Goal: Task Accomplishment & Management: Manage account settings

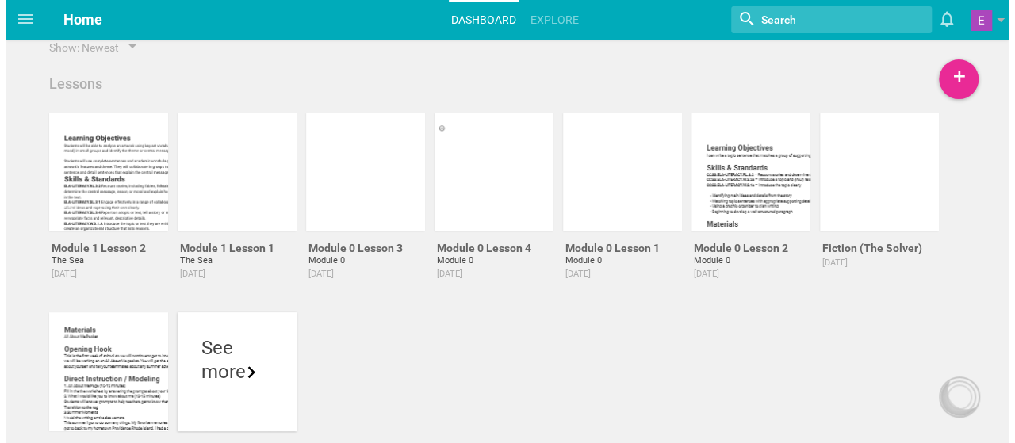
scroll to position [16, 0]
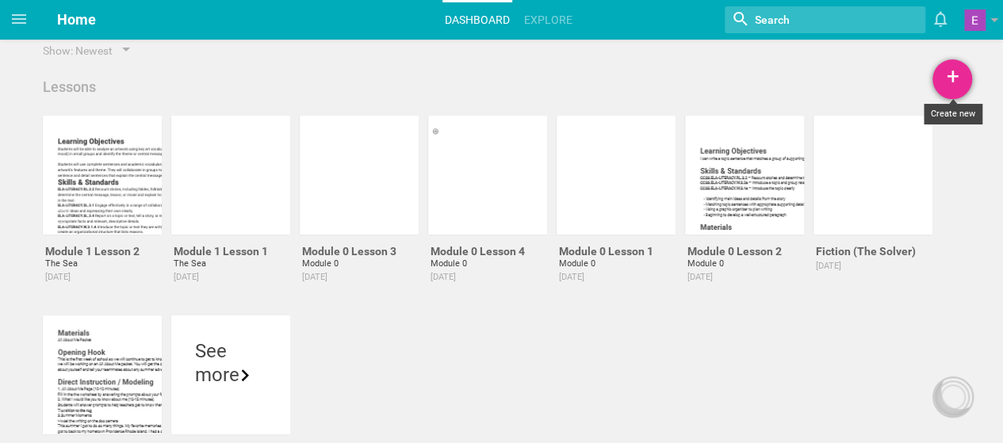
click at [957, 85] on div "+" at bounding box center [953, 79] width 40 height 40
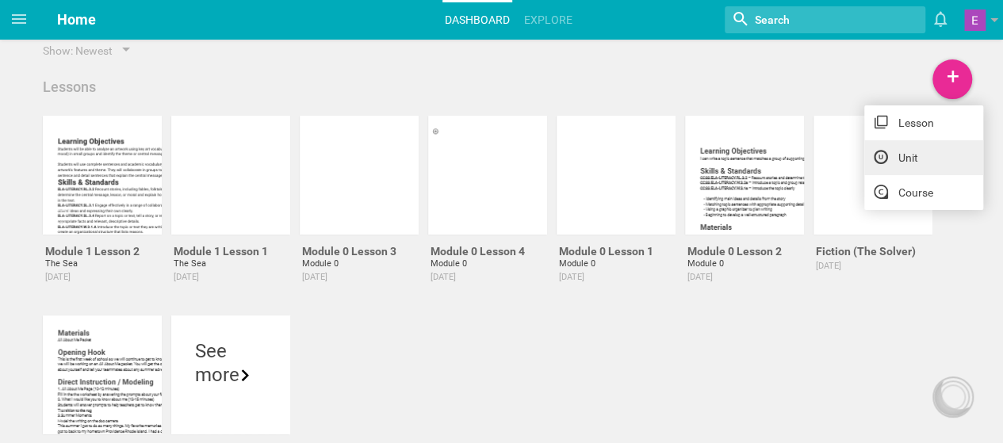
click at [917, 155] on link "Unit" at bounding box center [924, 157] width 119 height 35
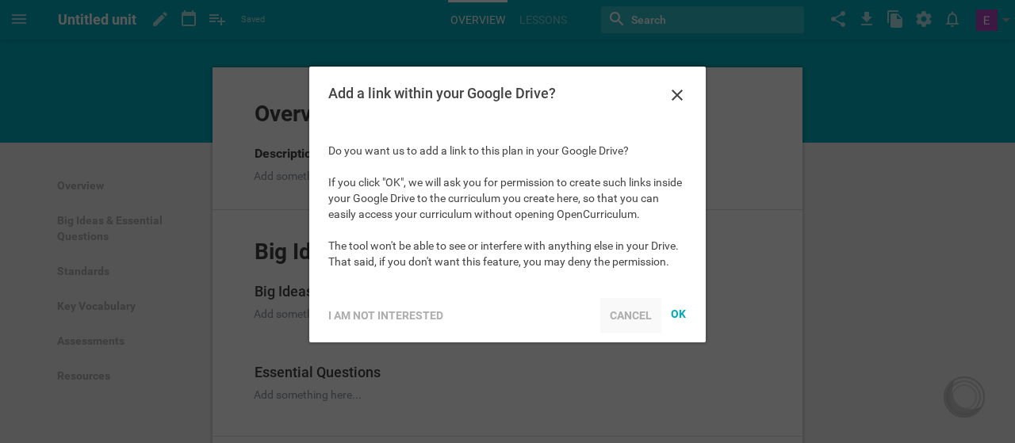
click at [632, 309] on div "Cancel" at bounding box center [630, 315] width 61 height 35
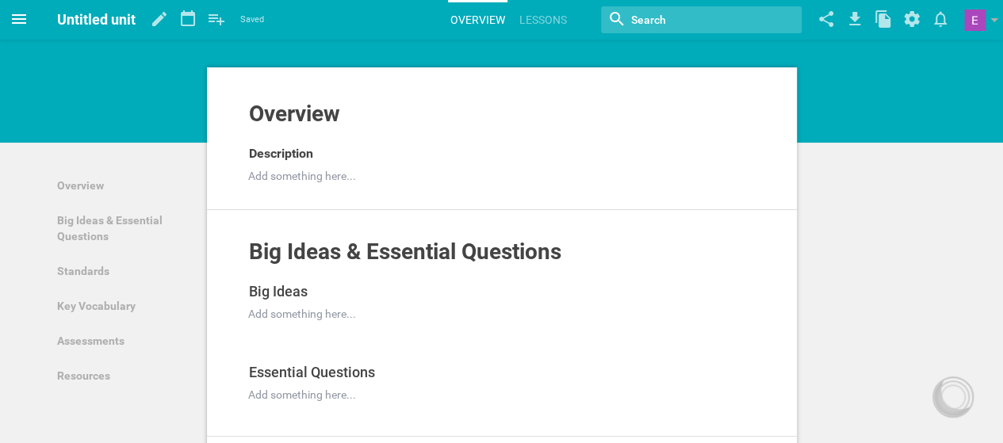
click at [22, 24] on icon at bounding box center [19, 19] width 19 height 19
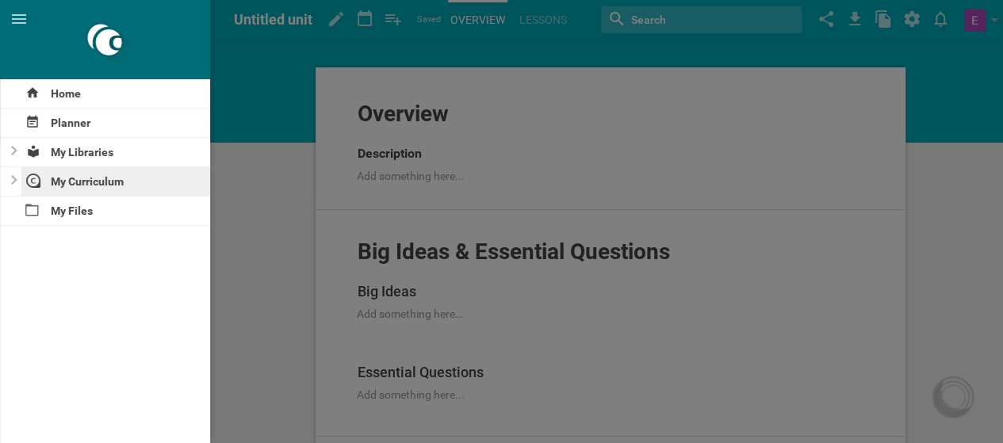
click at [65, 175] on div "My Curriculum" at bounding box center [116, 181] width 190 height 29
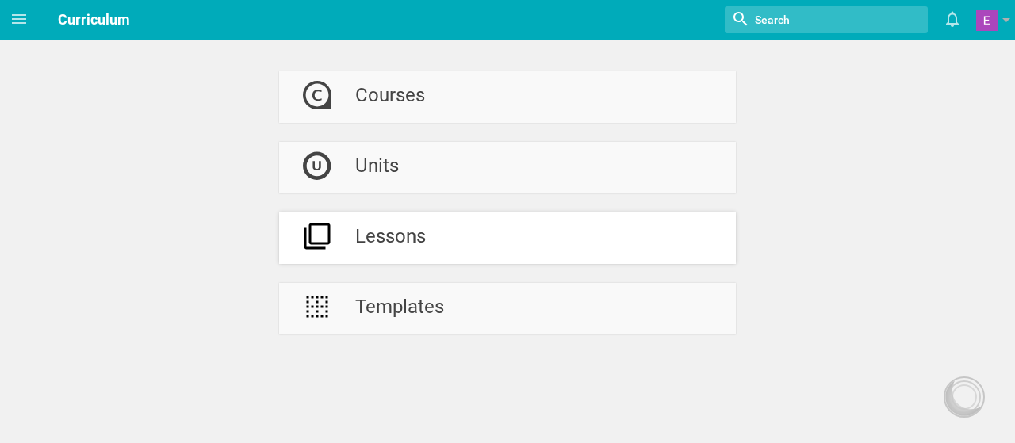
click at [359, 236] on div "Lessons" at bounding box center [390, 239] width 71 height 52
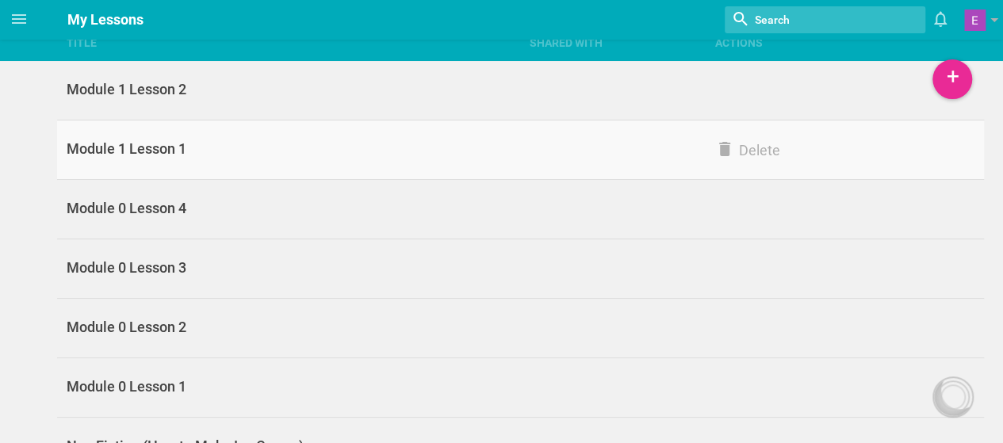
scroll to position [22, 0]
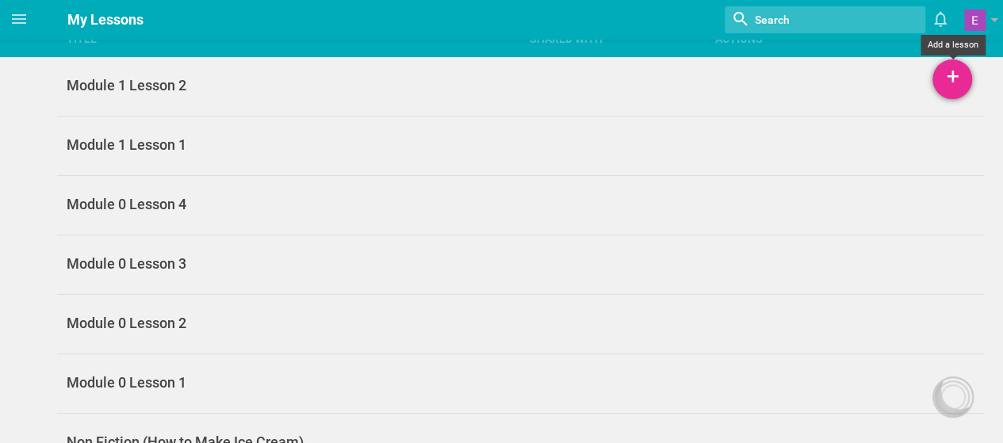
click at [949, 76] on div "+" at bounding box center [953, 79] width 40 height 40
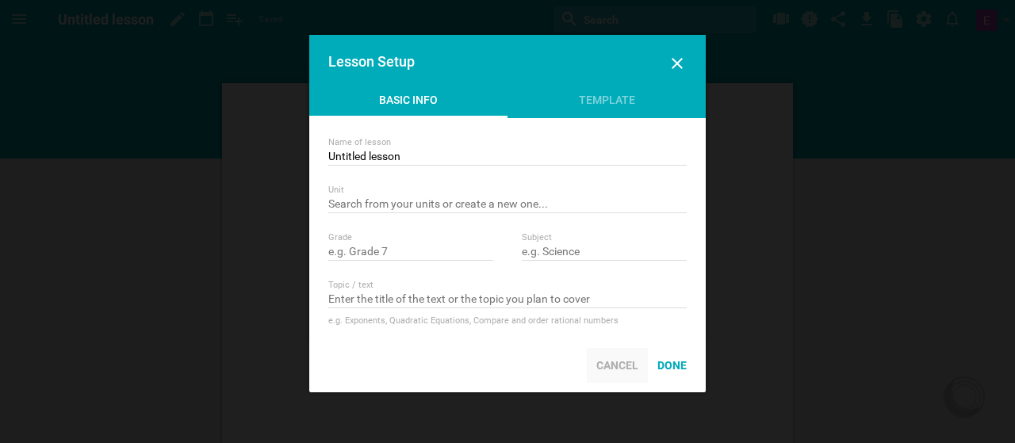
click at [608, 369] on div "Cancel" at bounding box center [617, 365] width 61 height 35
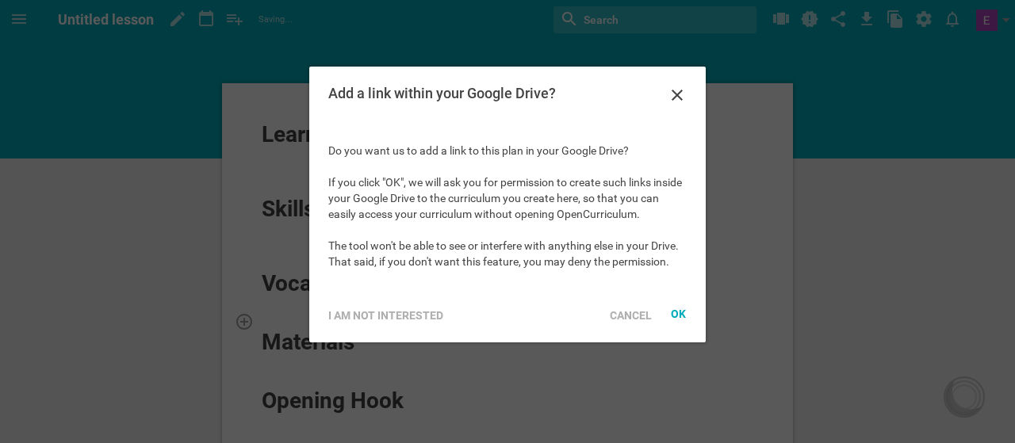
click at [636, 315] on div "Cancel" at bounding box center [630, 315] width 61 height 35
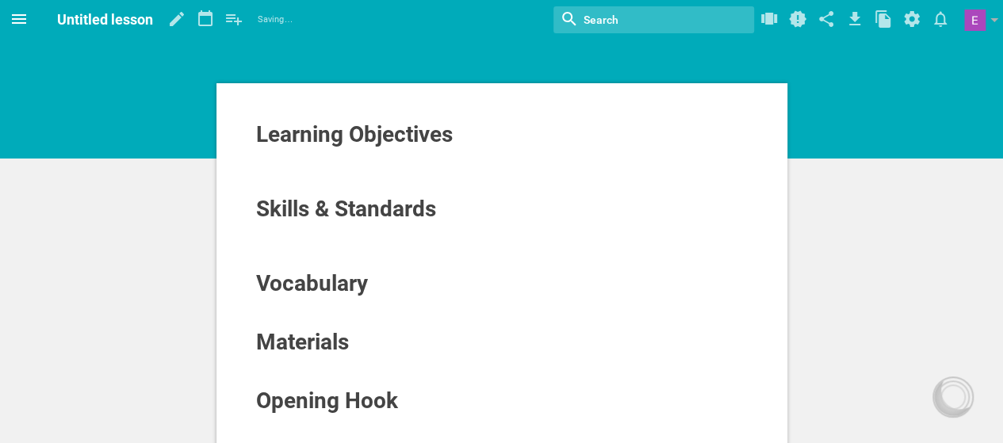
click at [11, 26] on icon at bounding box center [19, 19] width 19 height 19
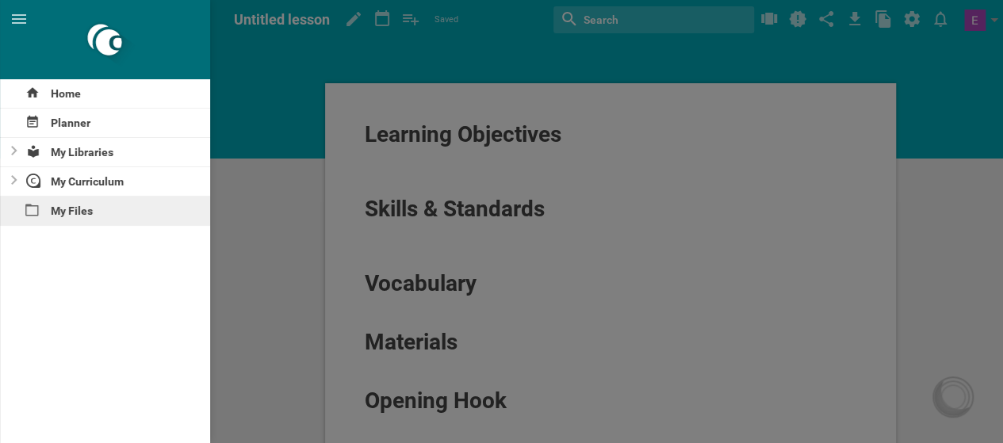
click at [39, 220] on div "My Files" at bounding box center [105, 211] width 210 height 29
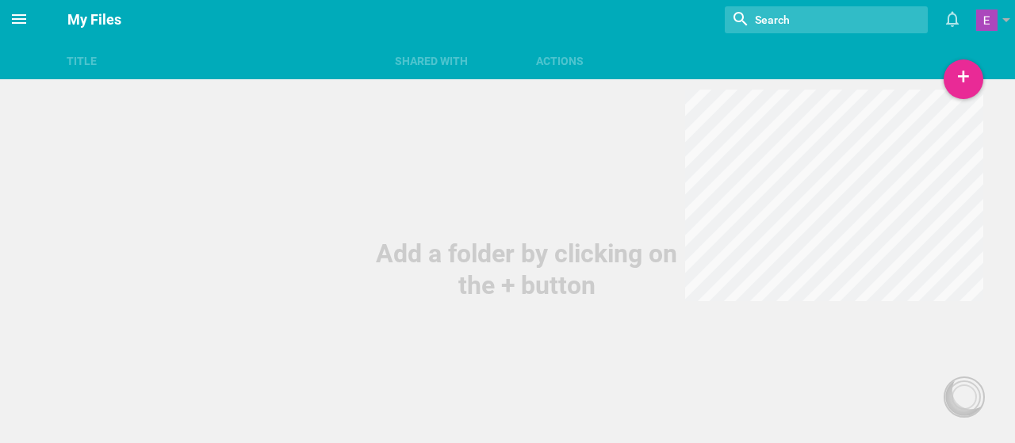
click at [13, 25] on icon at bounding box center [19, 19] width 19 height 19
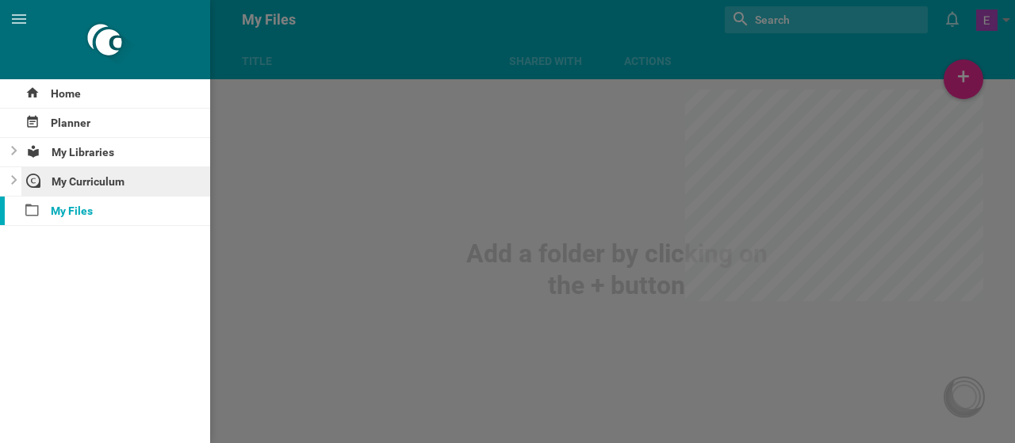
click at [95, 192] on div "My Curriculum" at bounding box center [116, 181] width 190 height 29
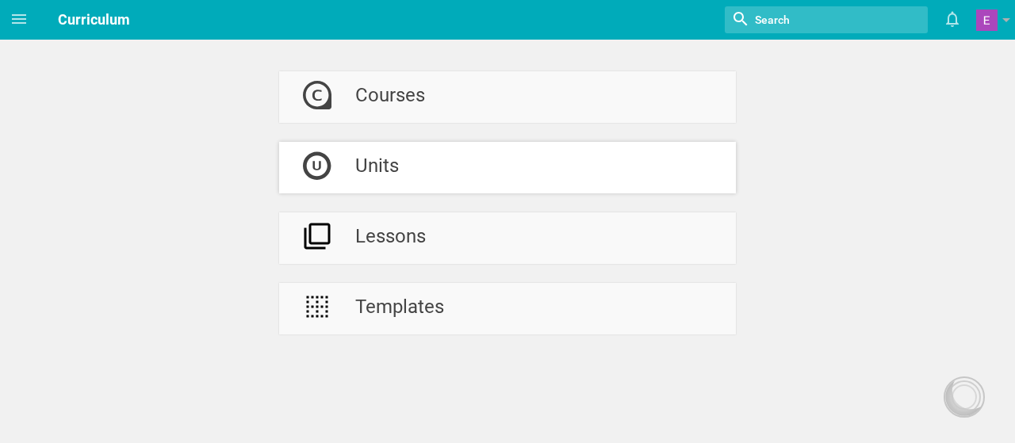
click at [360, 171] on div "Units" at bounding box center [377, 168] width 44 height 52
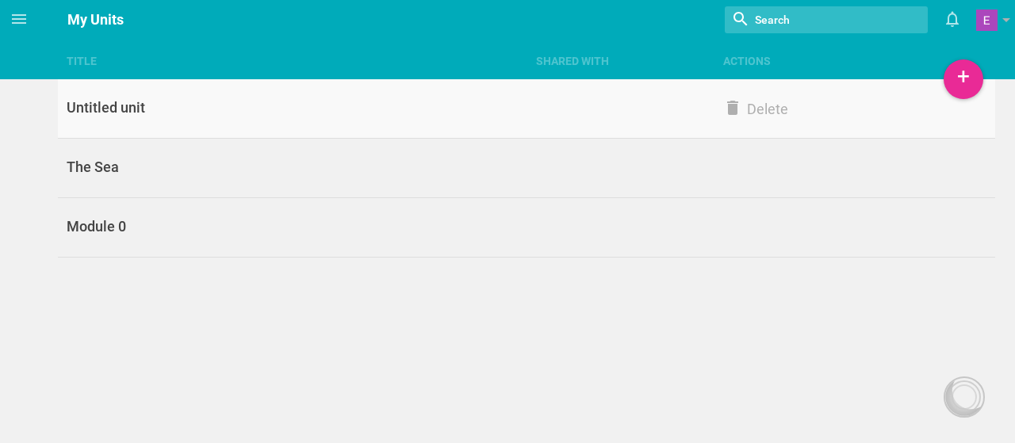
click at [742, 94] on link "Untitled unit Delete" at bounding box center [527, 108] width 938 height 59
click at [769, 107] on div "Title Shared with Actions Home Planner My Libraries My Curriculum My Files My U…" at bounding box center [507, 221] width 1015 height 443
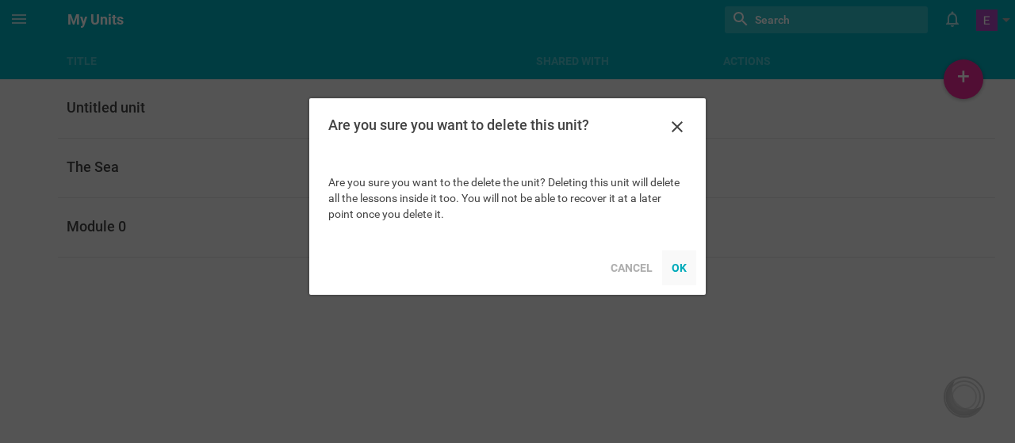
click at [677, 272] on div "OK" at bounding box center [679, 268] width 34 height 35
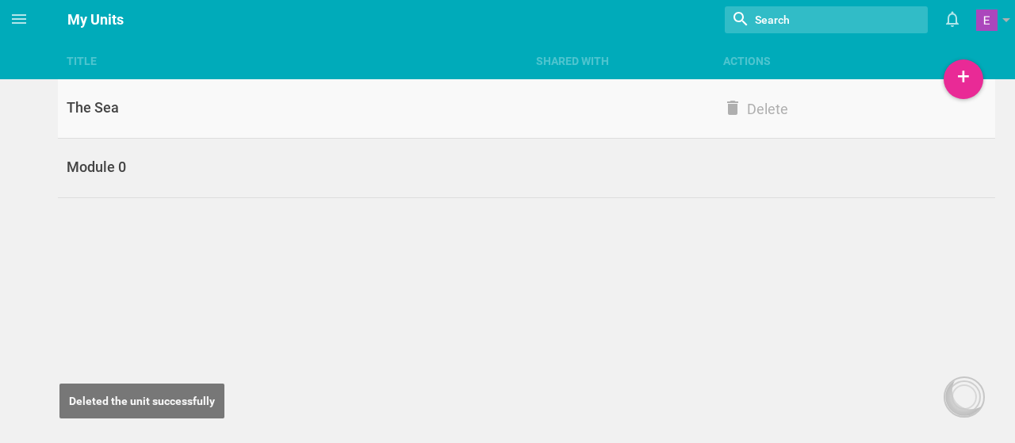
click at [430, 107] on div "The Sea" at bounding box center [292, 107] width 469 height 19
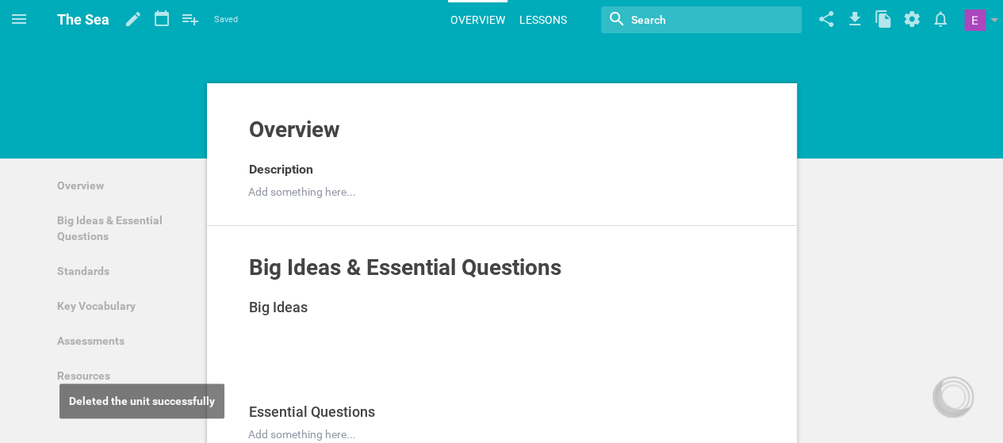
click at [541, 25] on link "Lessons" at bounding box center [543, 19] width 52 height 35
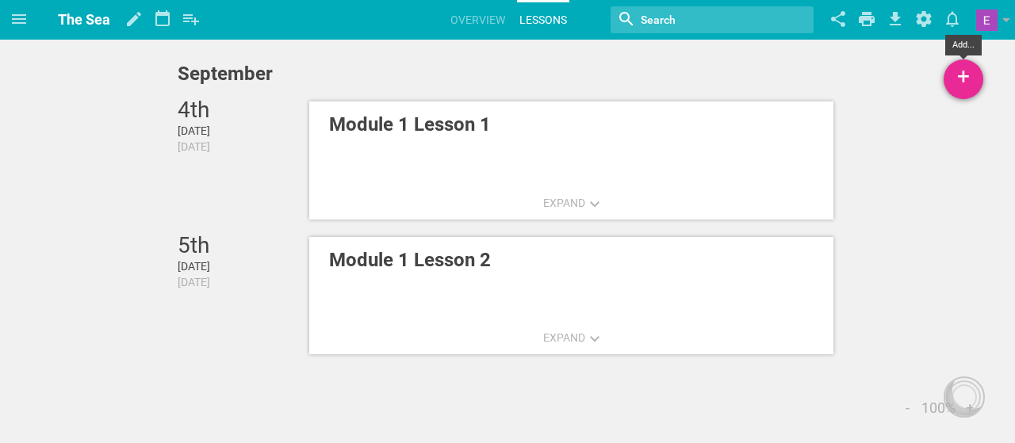
click at [963, 82] on div "+" at bounding box center [964, 79] width 40 height 40
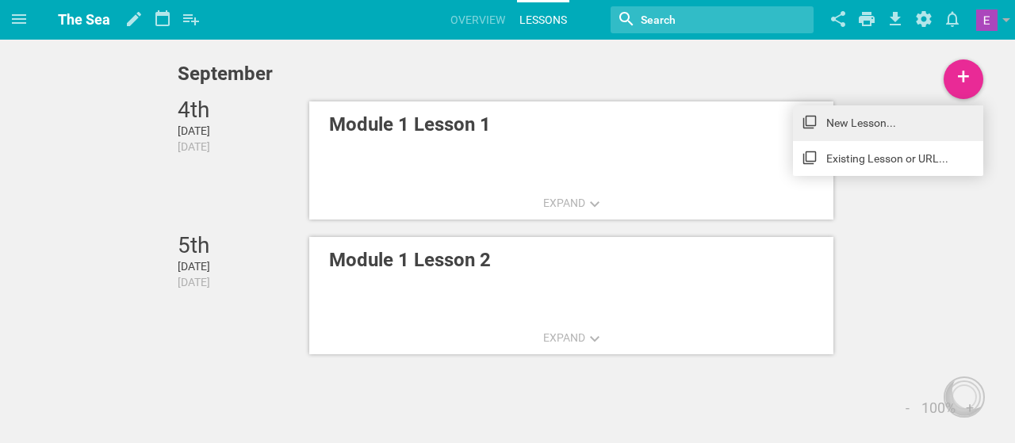
click at [914, 121] on link "New Lesson..." at bounding box center [888, 122] width 190 height 35
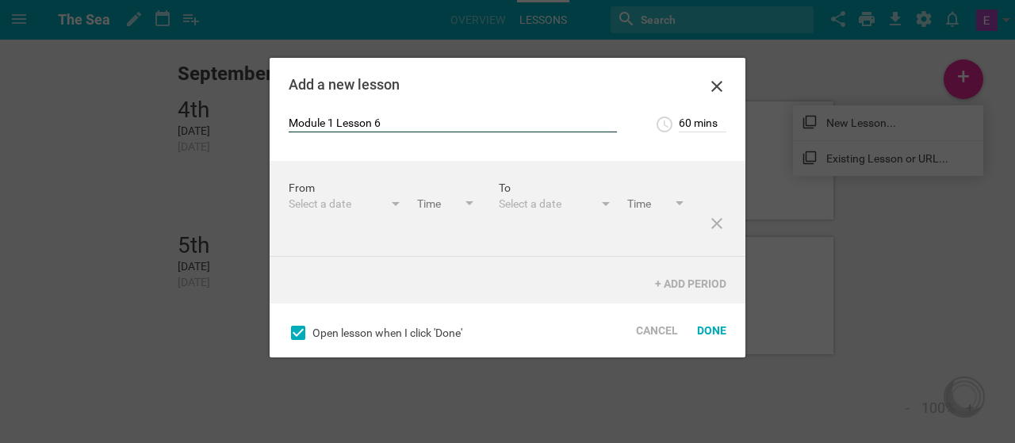
type input "Module 1 Lesson 6"
click at [684, 123] on input "60 mins" at bounding box center [703, 125] width 48 height 16
type input "90 mins"
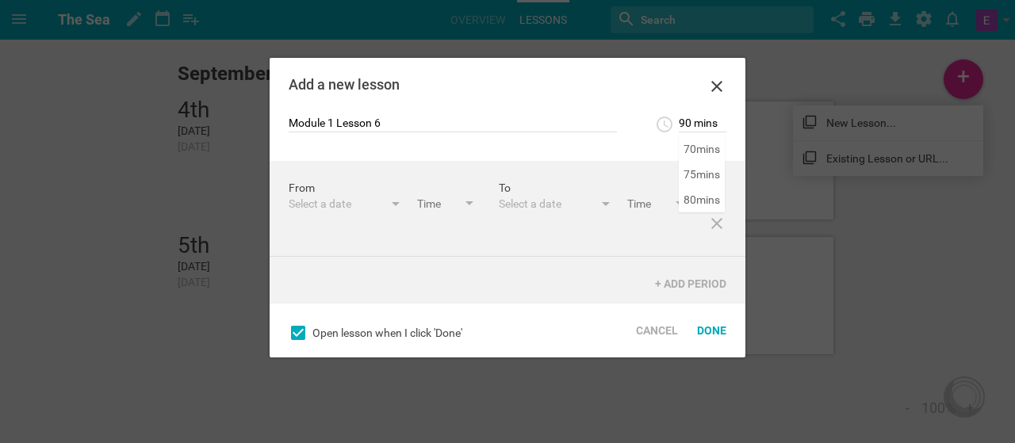
click at [638, 90] on div "Add a new lesson" at bounding box center [486, 85] width 394 height 16
click at [333, 204] on div "Select a date" at bounding box center [336, 204] width 95 height 16
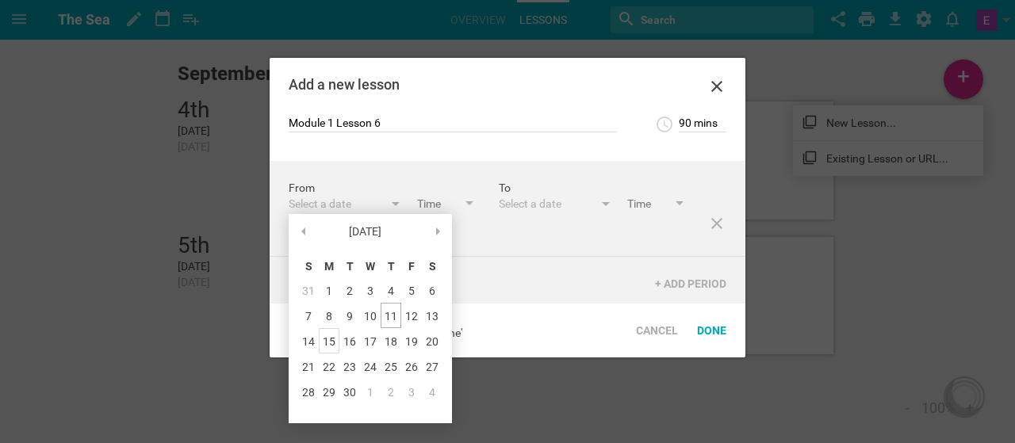
click at [333, 339] on div "15" at bounding box center [329, 340] width 21 height 25
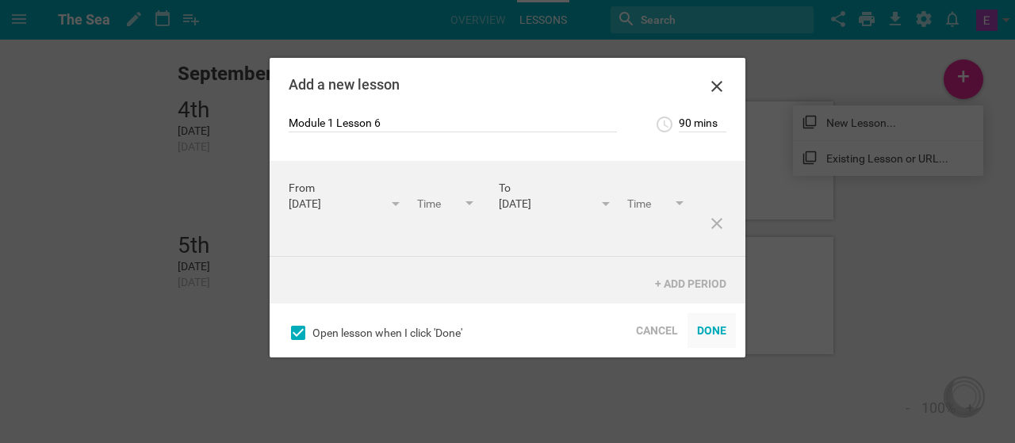
click at [708, 333] on div "Done" at bounding box center [712, 330] width 48 height 35
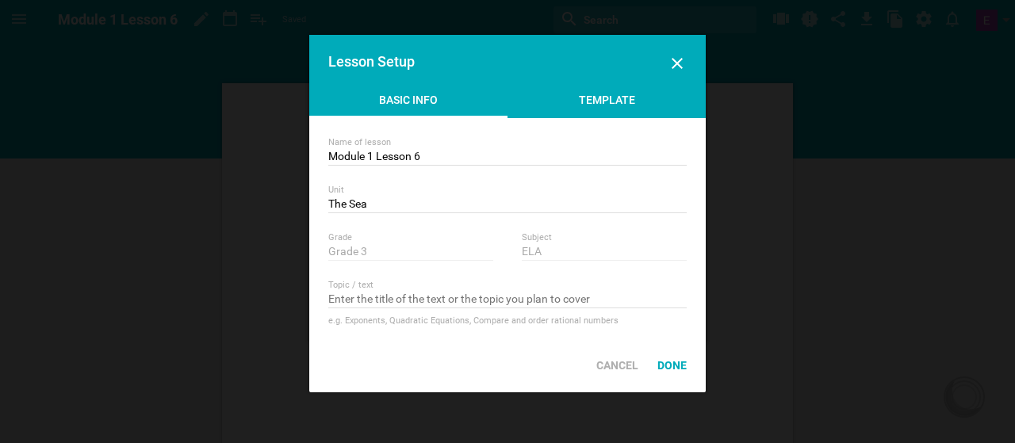
click at [616, 107] on div "Template" at bounding box center [607, 104] width 198 height 24
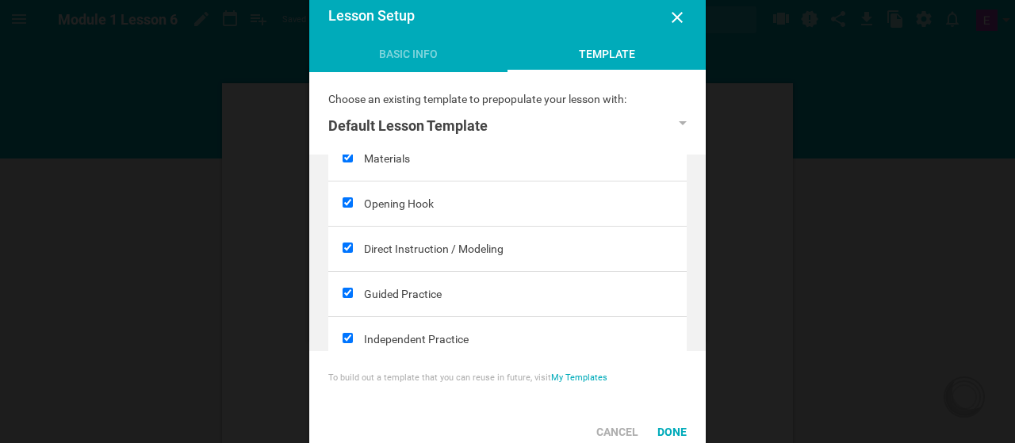
scroll to position [174, 0]
click at [345, 197] on input "checkbox" at bounding box center [348, 202] width 10 height 10
checkbox input "false"
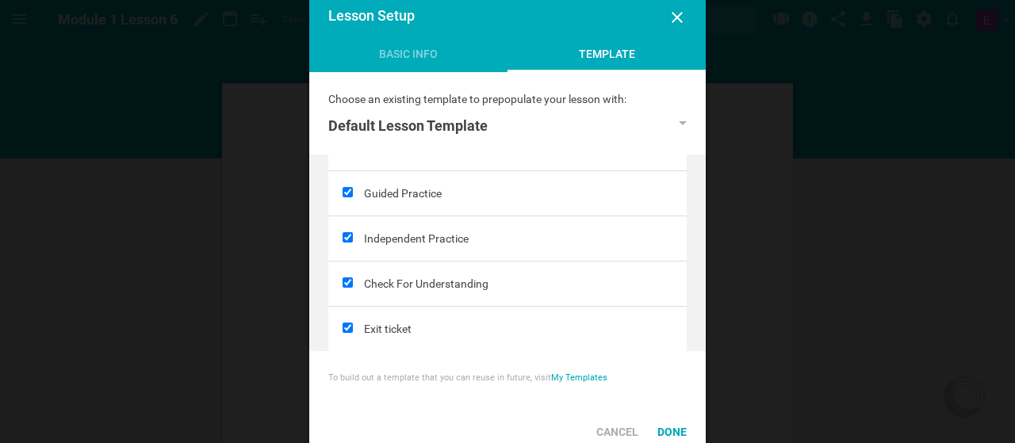
scroll to position [277, 0]
click at [344, 229] on input "checkbox" at bounding box center [348, 234] width 10 height 10
checkbox input "false"
click at [344, 323] on input "checkbox" at bounding box center [348, 325] width 10 height 10
checkbox input "false"
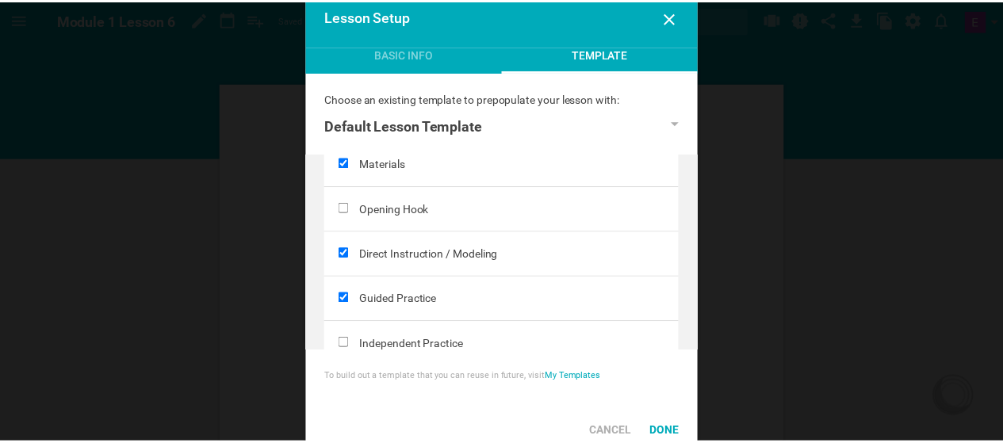
scroll to position [290, 0]
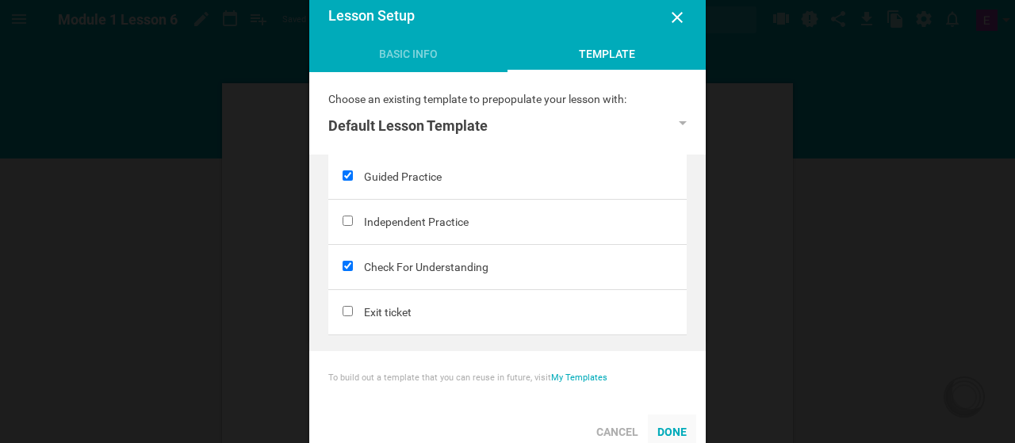
click at [668, 435] on div "Done" at bounding box center [672, 432] width 48 height 35
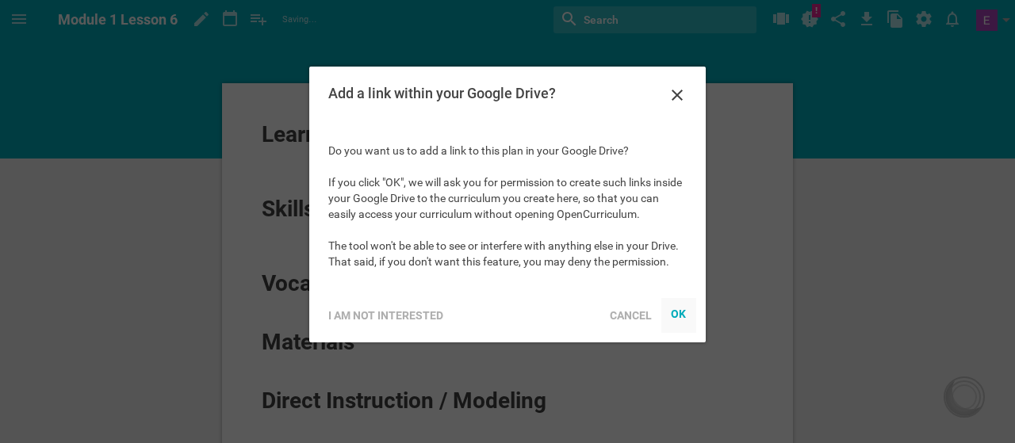
drag, startPoint x: 681, startPoint y: 326, endPoint x: 10, endPoint y: 15, distance: 740.3
click at [681, 326] on div at bounding box center [678, 315] width 35 height 35
click at [676, 313] on div "OK" at bounding box center [679, 314] width 16 height 13
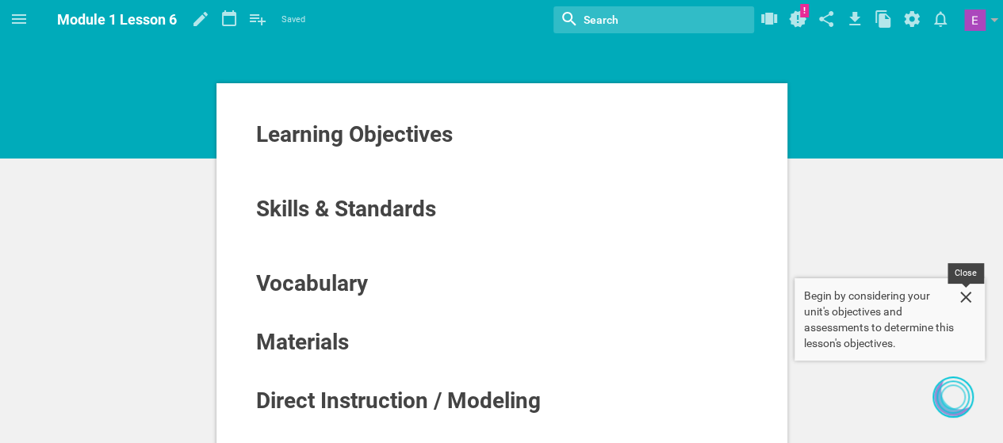
click at [967, 297] on icon at bounding box center [966, 297] width 11 height 11
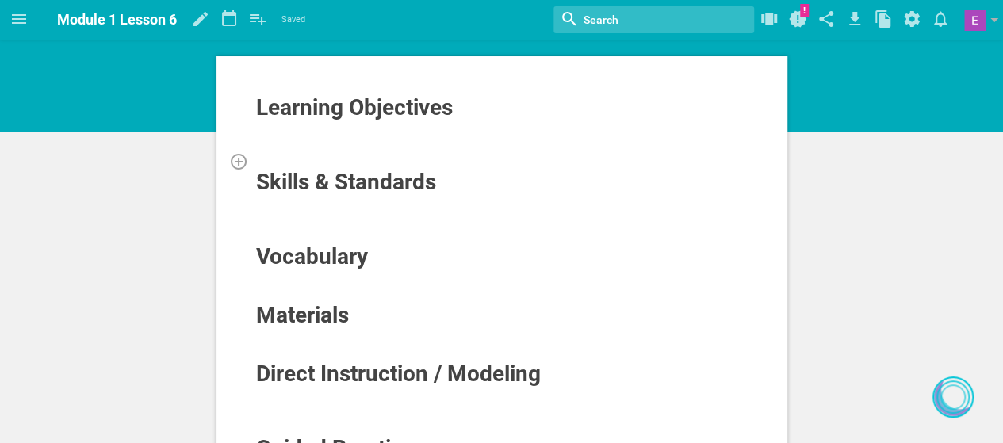
scroll to position [6, 0]
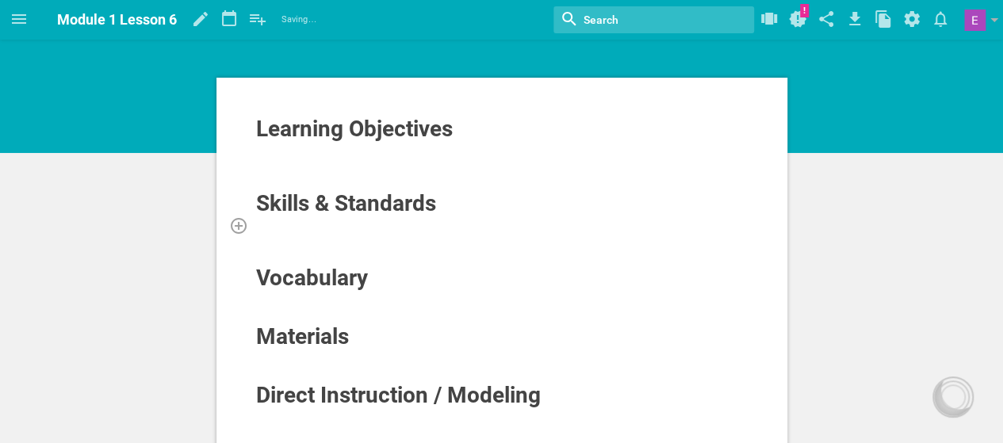
click at [343, 226] on div at bounding box center [502, 225] width 494 height 16
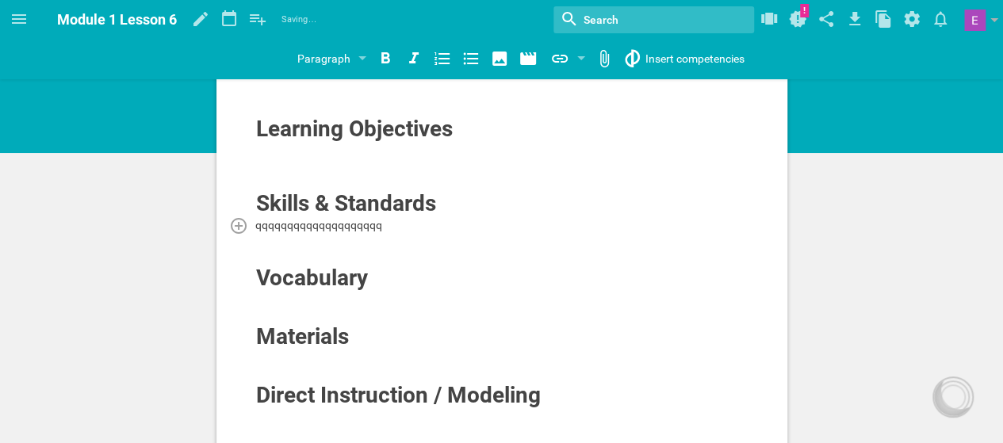
click at [343, 226] on span "qqqqqqqqqqqqqqqqqqqq" at bounding box center [318, 225] width 127 height 13
click at [343, 226] on span "qqqqqqqqqqqqqqQQQQqqqqqq" at bounding box center [334, 225] width 159 height 13
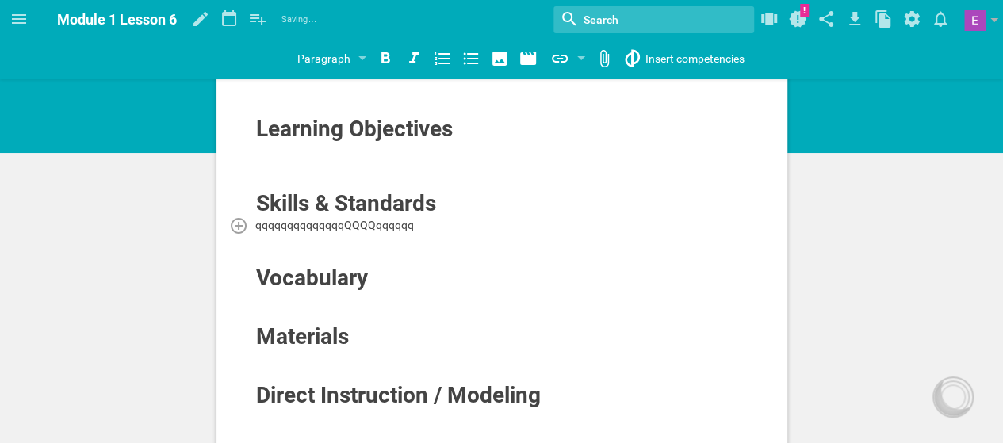
click at [343, 226] on span "qqqqqqqqqqqqqqQQQQqqqqqq" at bounding box center [334, 225] width 159 height 13
click at [287, 159] on div at bounding box center [502, 167] width 494 height 16
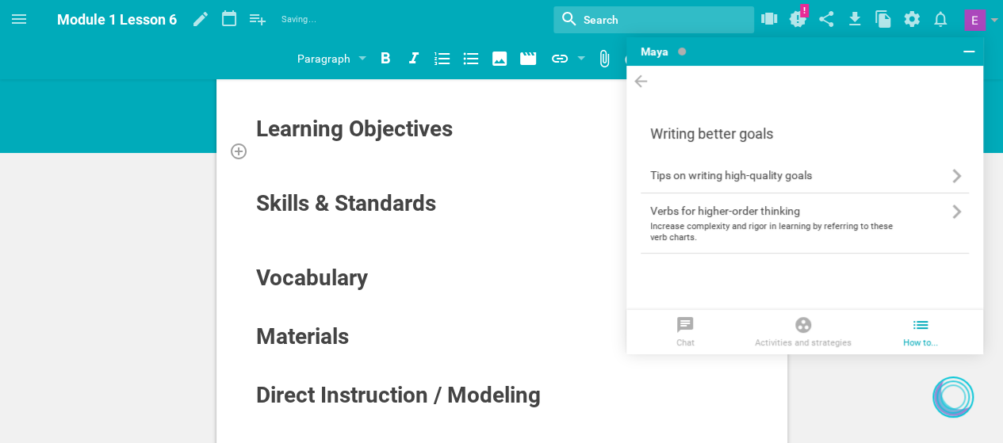
click at [265, 152] on div at bounding box center [502, 151] width 494 height 16
click at [635, 77] on icon at bounding box center [640, 81] width 19 height 21
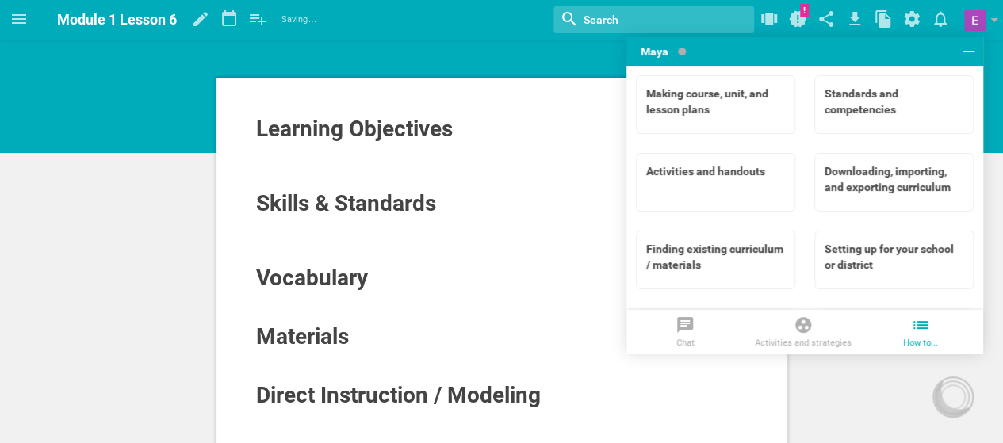
click at [964, 50] on icon at bounding box center [969, 51] width 19 height 19
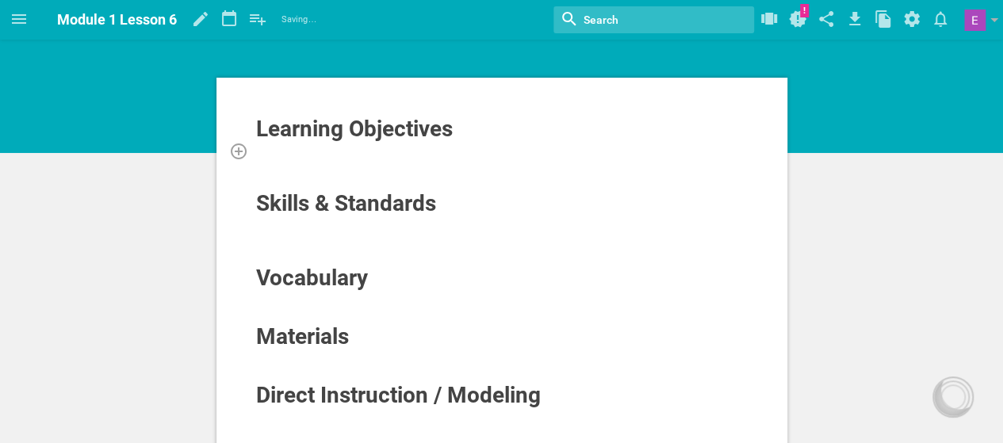
click at [316, 145] on div at bounding box center [502, 151] width 494 height 16
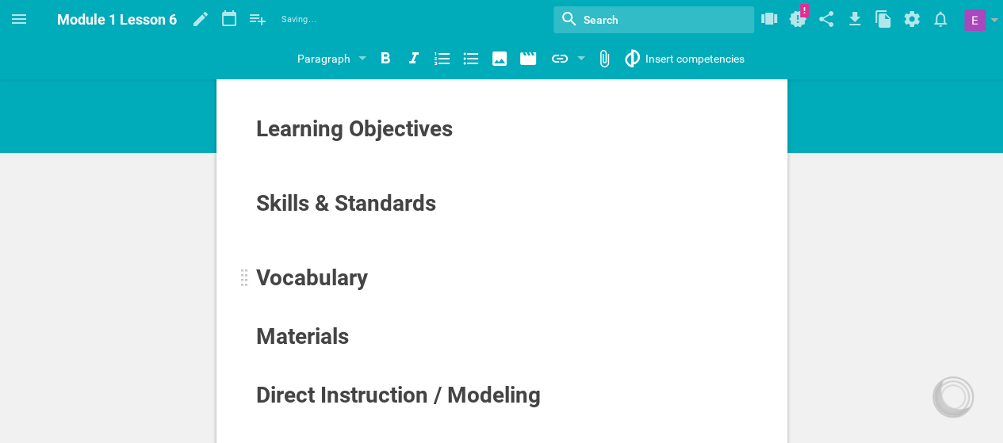
click at [301, 288] on span "Vocabulary" at bounding box center [312, 278] width 112 height 26
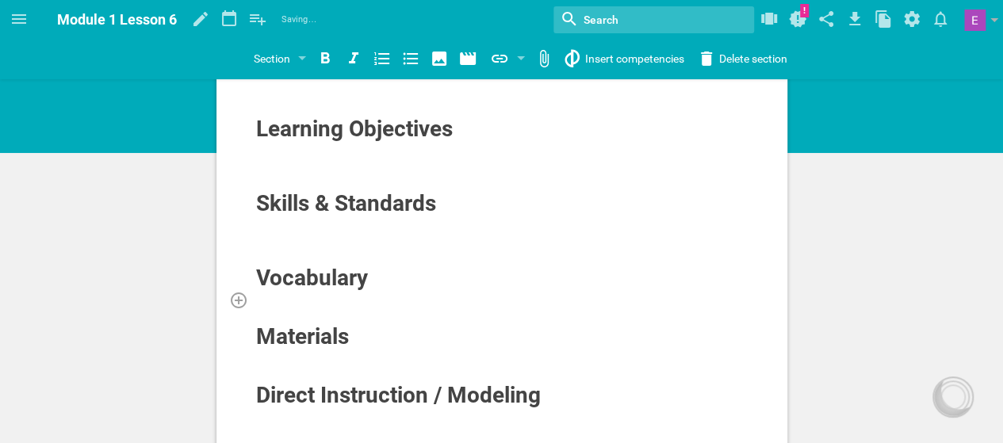
click at [267, 297] on div at bounding box center [502, 300] width 494 height 16
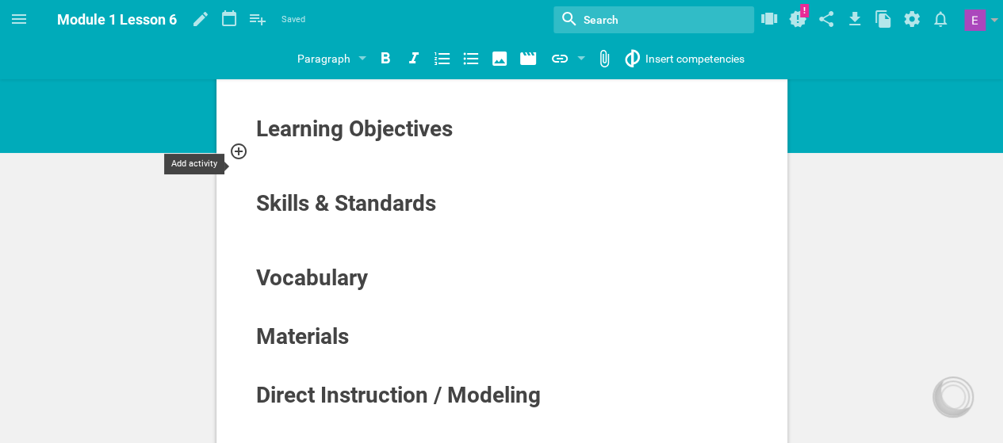
click at [250, 149] on div at bounding box center [243, 151] width 29 height 19
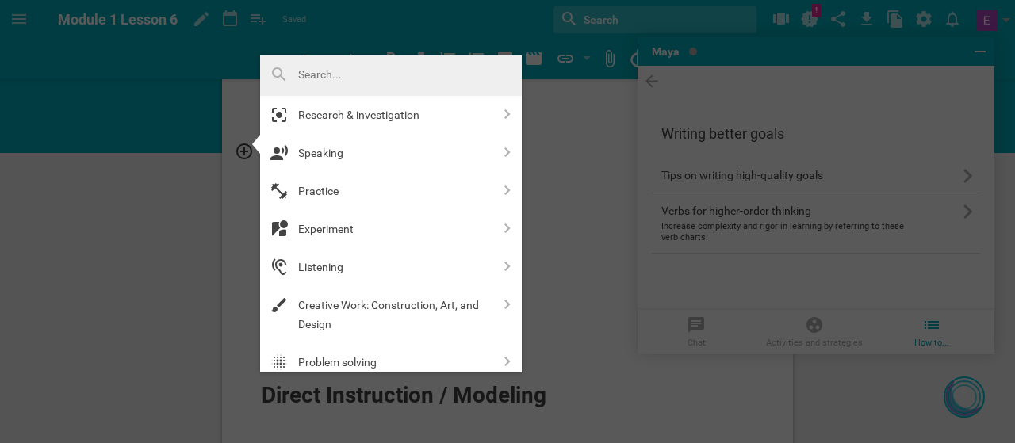
click at [569, 183] on div at bounding box center [507, 221] width 1015 height 443
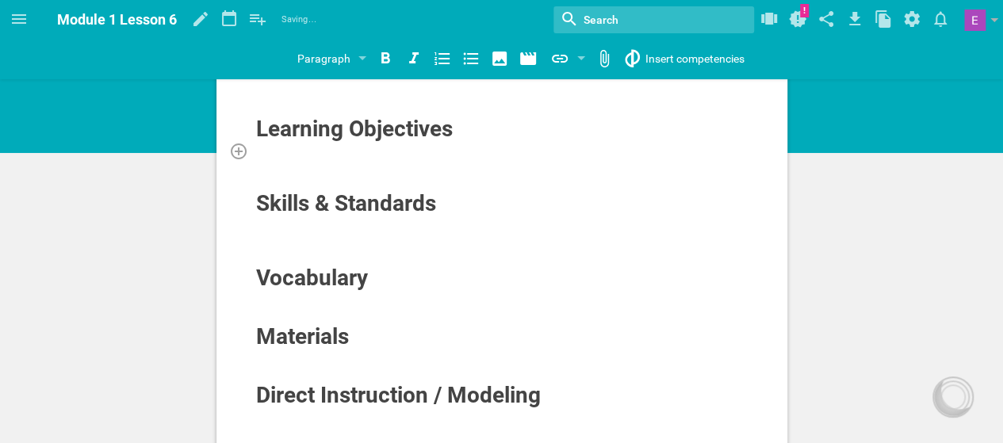
click at [282, 156] on div at bounding box center [502, 151] width 494 height 16
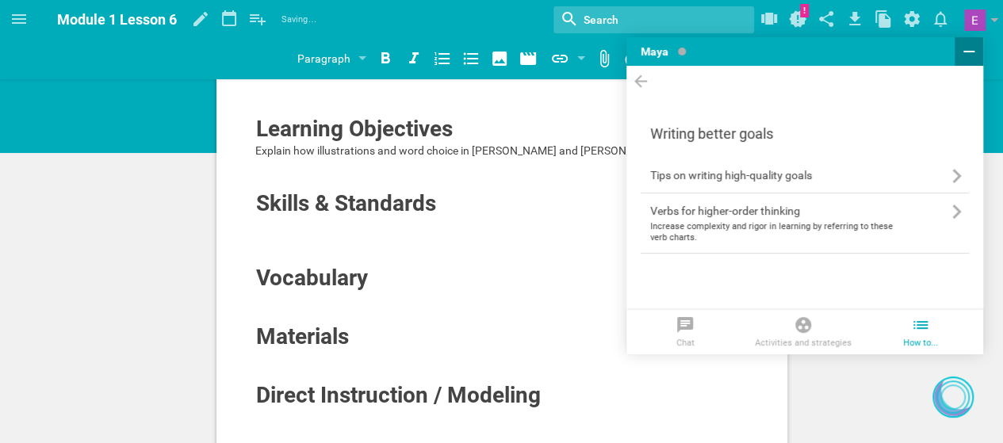
click at [969, 51] on icon at bounding box center [969, 52] width 11 height 2
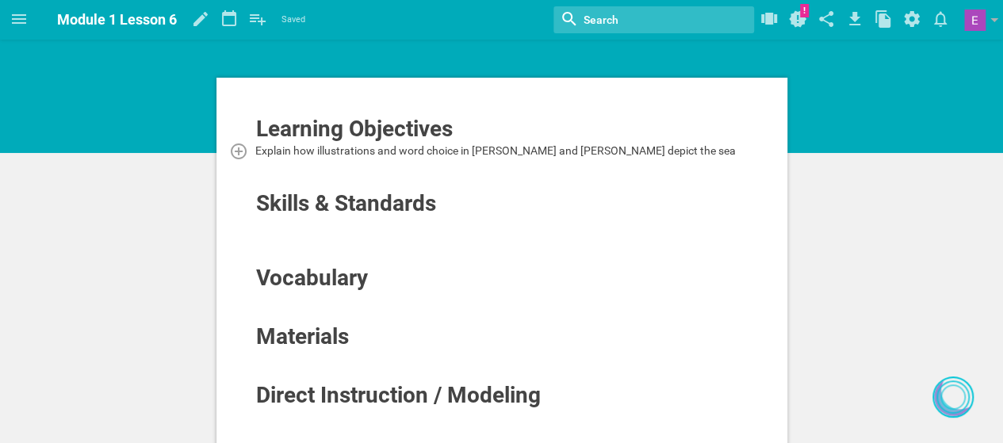
click at [631, 152] on div "Explain how illustrations and word choice in [PERSON_NAME] and [PERSON_NAME] de…" at bounding box center [502, 151] width 494 height 16
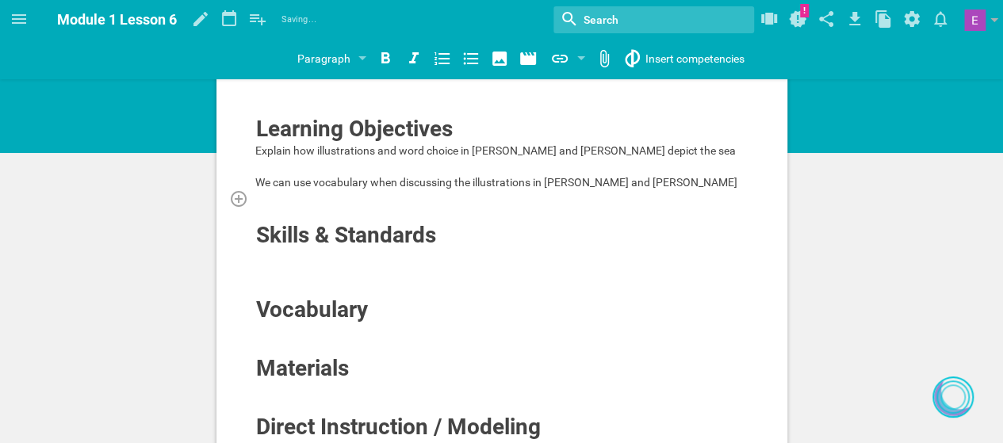
click at [308, 205] on div at bounding box center [502, 198] width 494 height 16
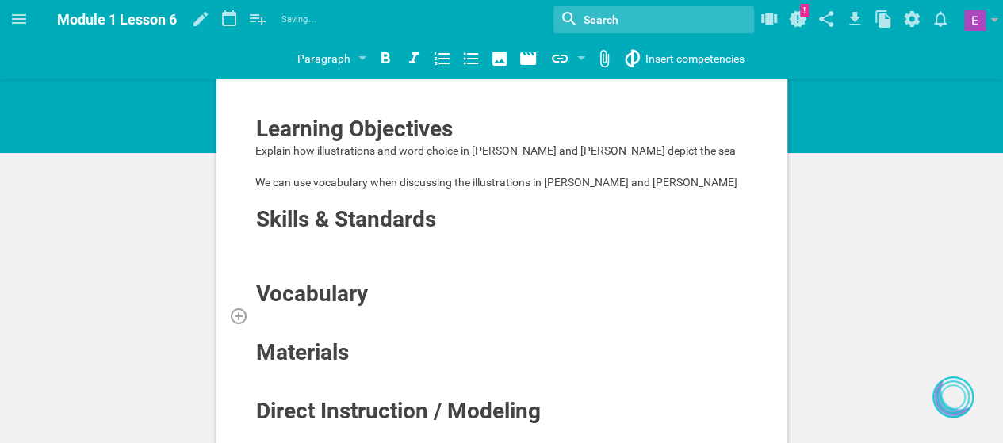
click at [265, 310] on div at bounding box center [502, 316] width 494 height 16
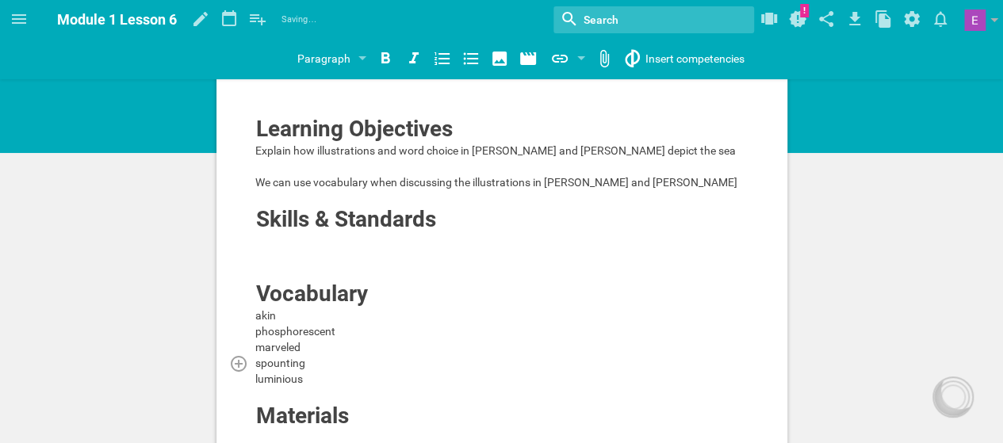
click at [286, 366] on span "spounting" at bounding box center [280, 363] width 50 height 13
click at [370, 318] on div "akin" at bounding box center [502, 316] width 494 height 16
click at [376, 334] on div "phosphorescent" at bounding box center [502, 332] width 494 height 16
click at [357, 355] on div "spouting" at bounding box center [502, 363] width 494 height 16
click at [346, 347] on div "marveled" at bounding box center [502, 347] width 494 height 16
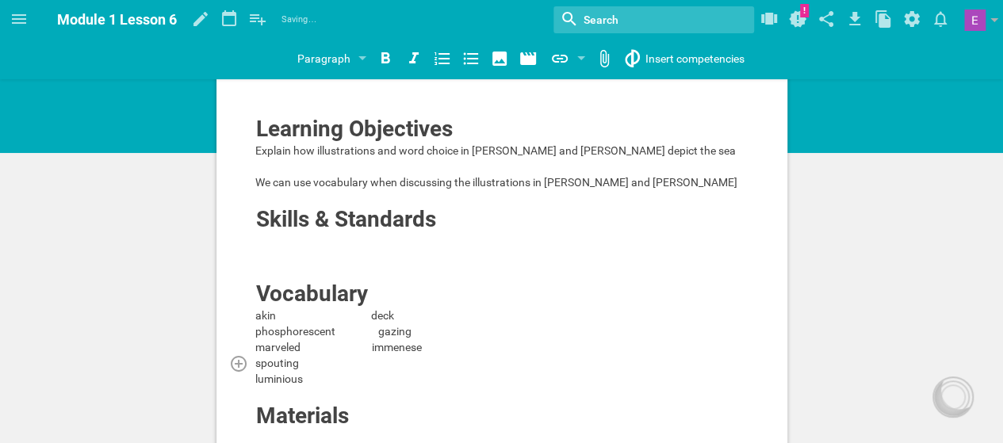
click at [339, 362] on div "spouting" at bounding box center [502, 363] width 494 height 16
click at [346, 380] on div "luminious" at bounding box center [502, 379] width 494 height 16
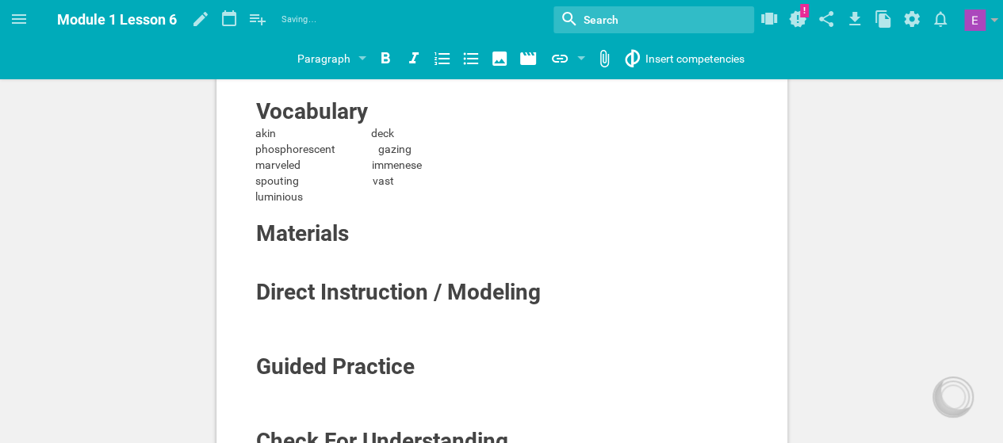
scroll to position [294, 0]
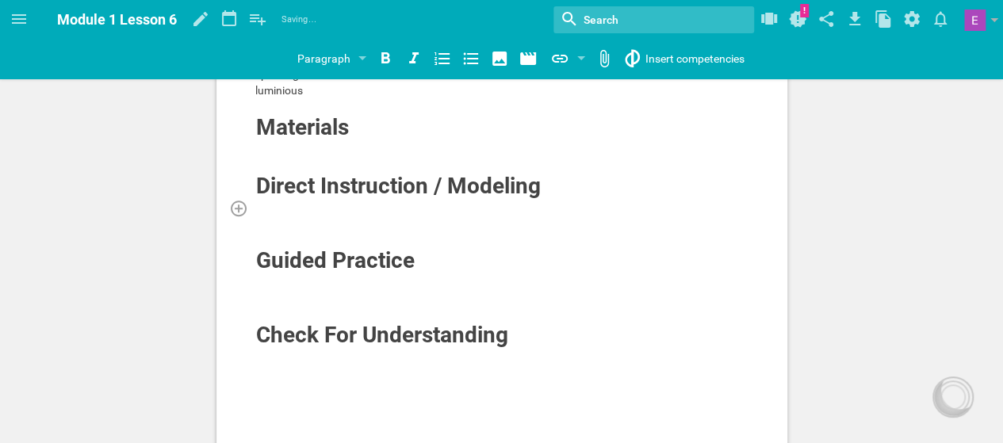
click at [354, 207] on div at bounding box center [502, 208] width 494 height 16
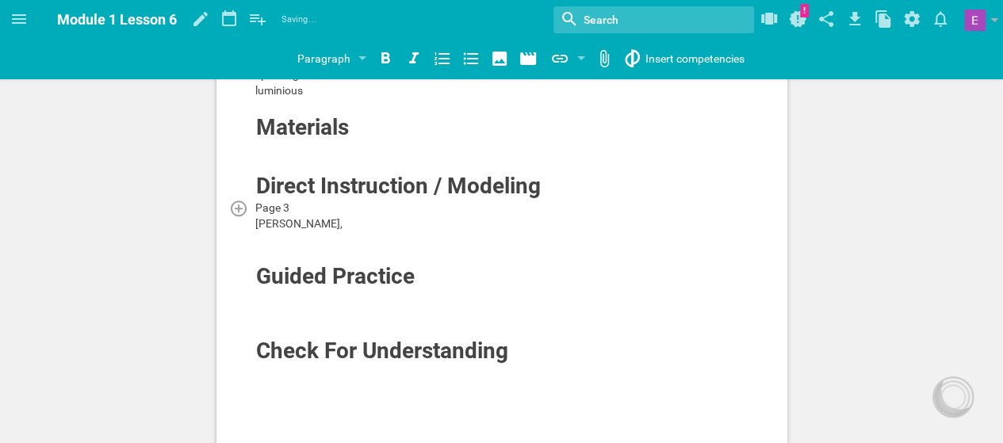
click at [255, 201] on span "Page 3" at bounding box center [272, 207] width 34 height 13
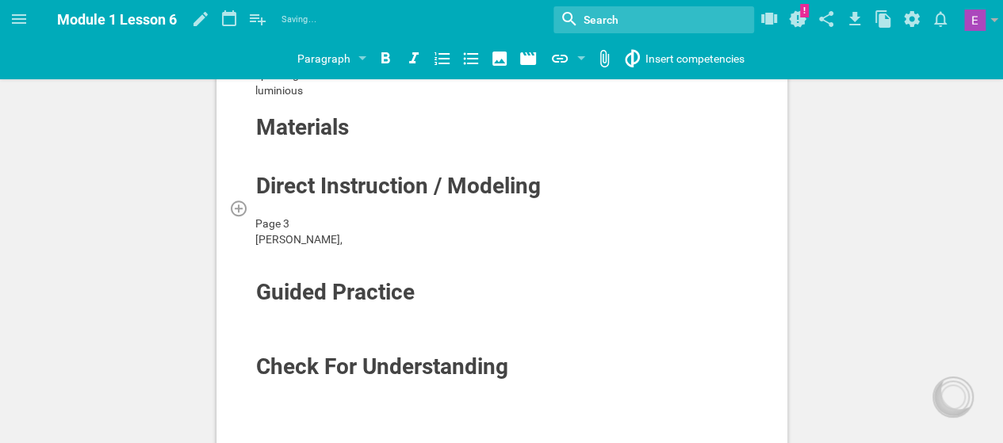
click at [255, 201] on div at bounding box center [502, 208] width 494 height 16
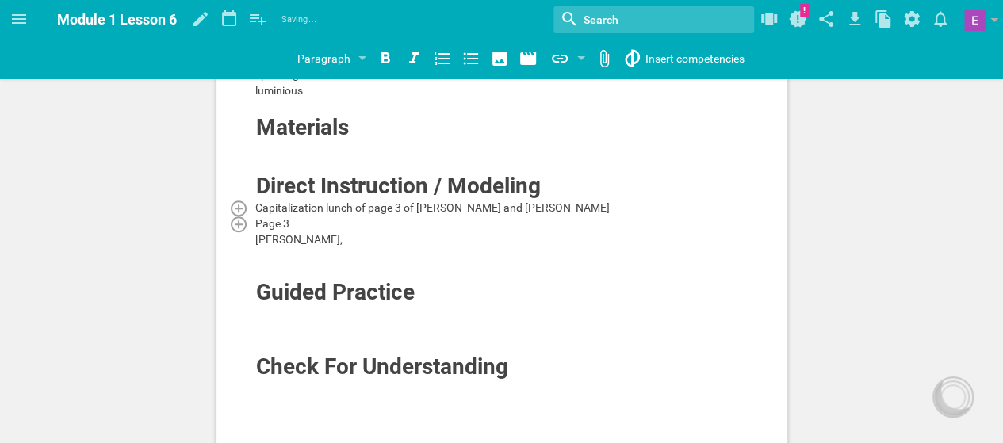
click at [302, 224] on div "Page 3" at bounding box center [502, 224] width 494 height 16
click at [290, 256] on div at bounding box center [502, 255] width 494 height 16
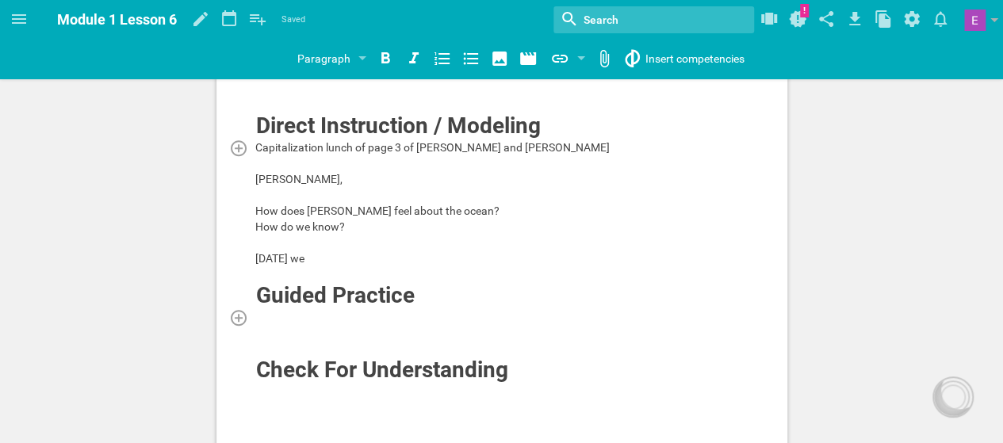
scroll to position [346, 0]
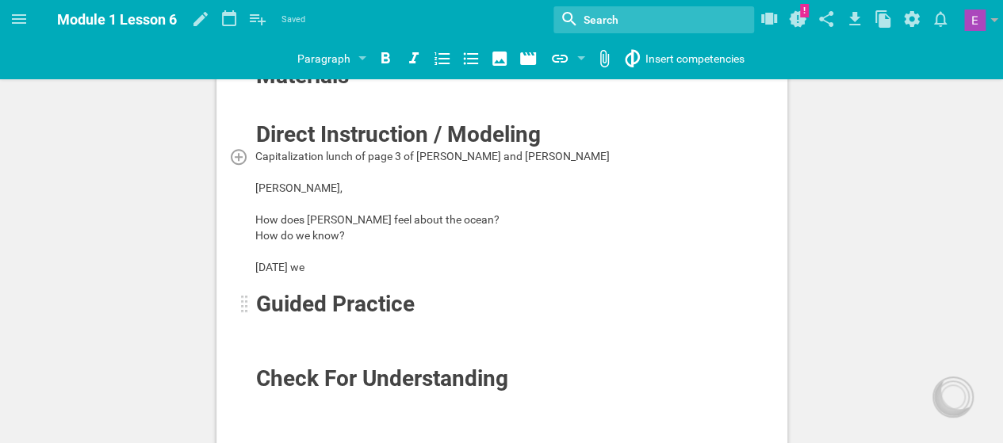
click at [362, 299] on span "Guided Practice" at bounding box center [335, 304] width 159 height 26
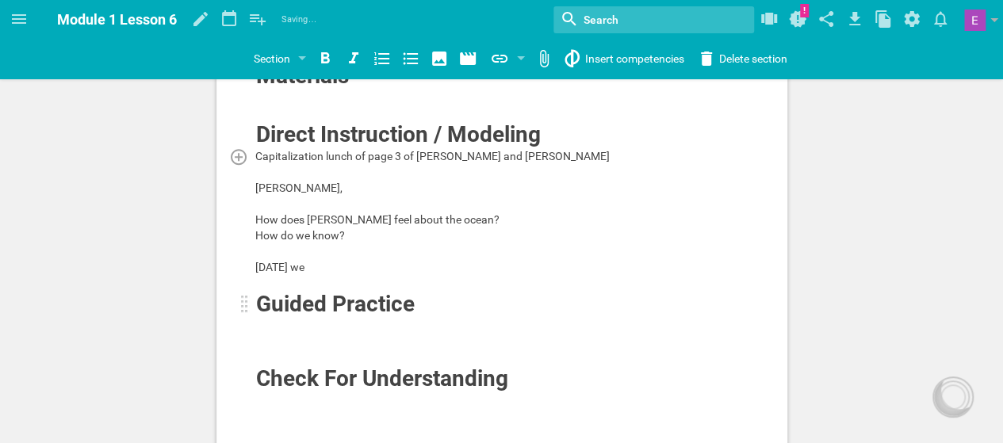
click at [325, 304] on span "Guided Practice" at bounding box center [335, 304] width 159 height 26
click at [240, 301] on div "Learning Objectives Explain how illustrations and word choice in [PERSON_NAME] …" at bounding box center [502, 132] width 571 height 790
click at [247, 304] on div at bounding box center [245, 304] width 8 height 19
click at [281, 305] on span "Guided Practice" at bounding box center [335, 304] width 159 height 26
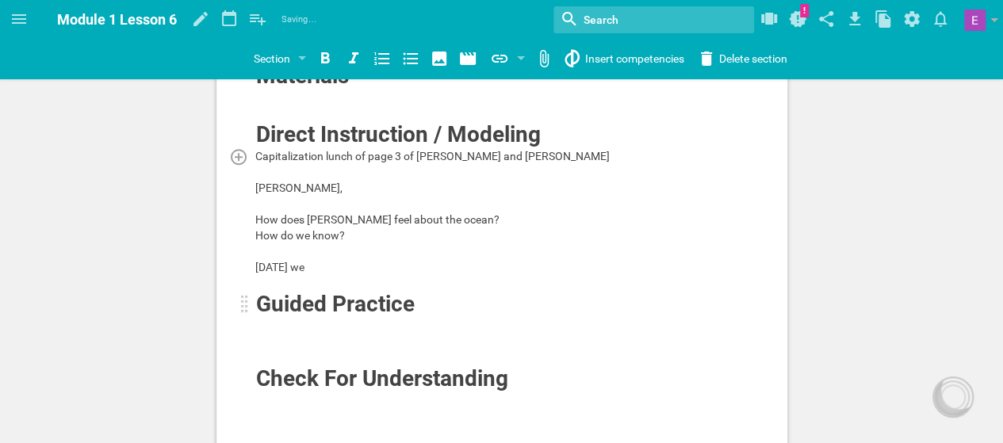
click at [336, 305] on span "Guided Practice" at bounding box center [335, 304] width 159 height 26
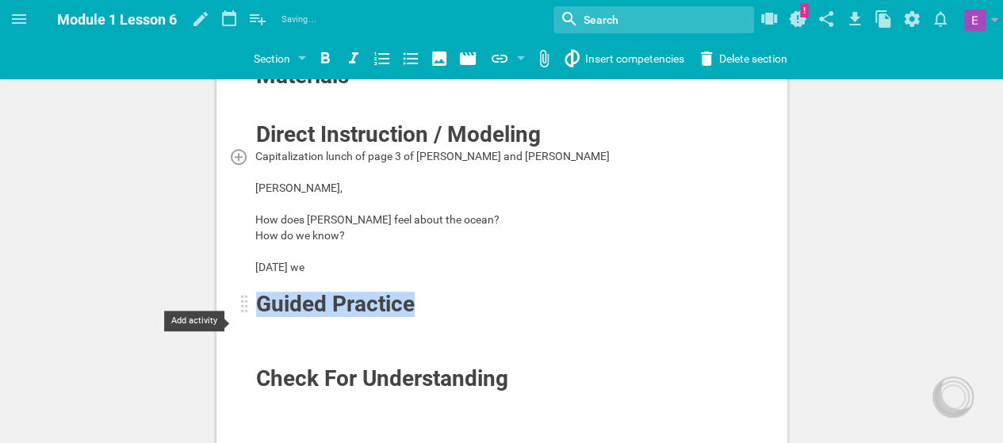
drag, startPoint x: 422, startPoint y: 305, endPoint x: 244, endPoint y: 313, distance: 177.8
click at [255, 313] on div "Guided Practice" at bounding box center [502, 304] width 494 height 27
click at [274, 313] on span "Guided Practice" at bounding box center [335, 304] width 159 height 26
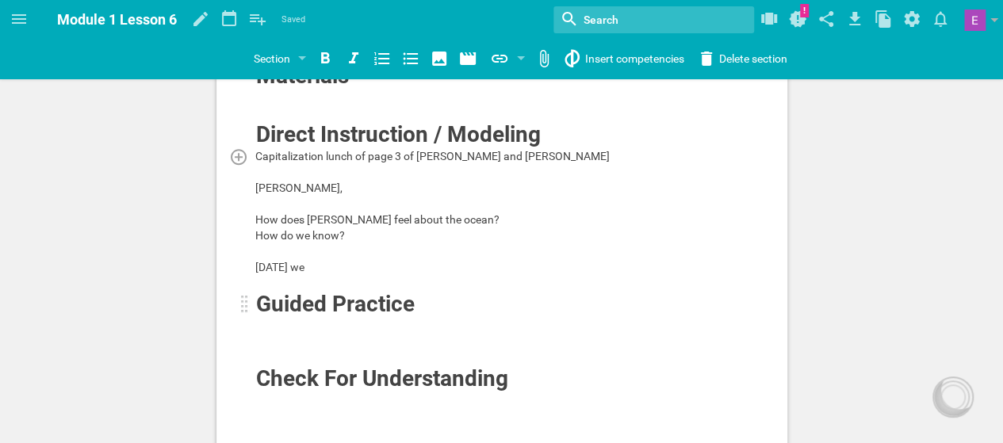
drag, startPoint x: 274, startPoint y: 313, endPoint x: 256, endPoint y: 308, distance: 19.1
click at [256, 308] on span "Guided Practice" at bounding box center [335, 304] width 159 height 26
click at [330, 266] on div "[DATE] we" at bounding box center [502, 267] width 494 height 16
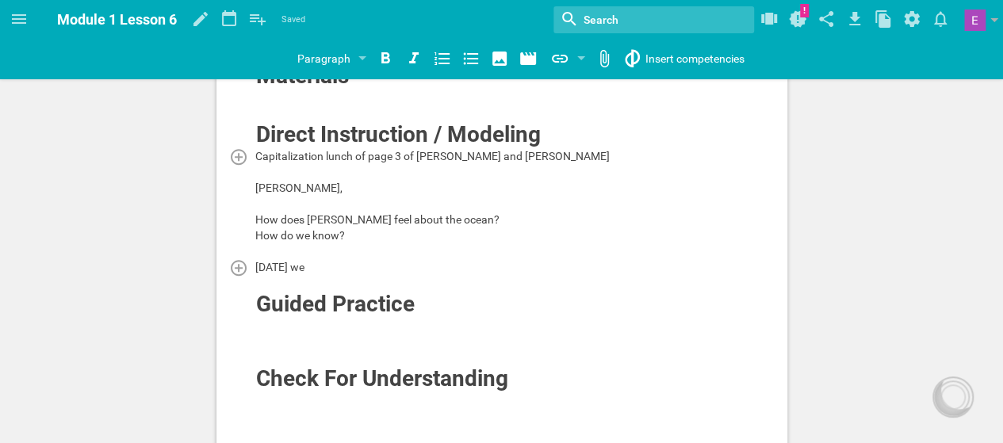
click at [330, 266] on div "[DATE] we" at bounding box center [502, 267] width 494 height 16
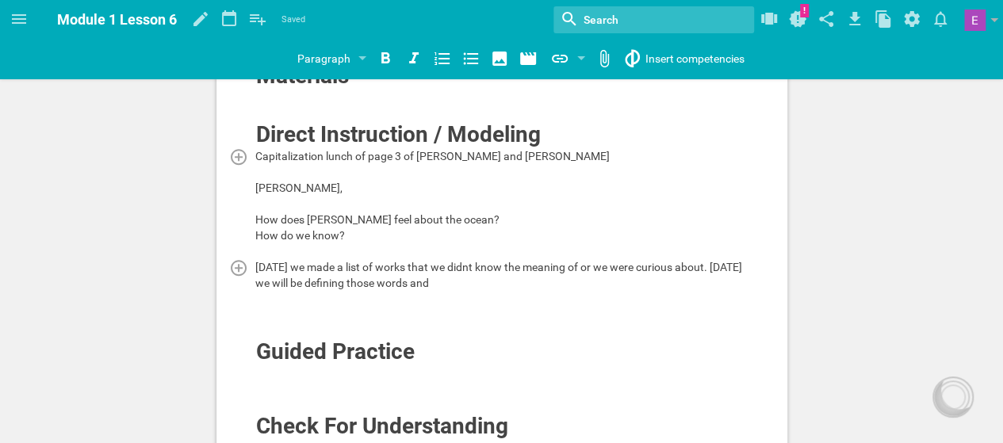
click at [493, 283] on div "[DATE] we made a list of works that we didnt know the meaning of or we were cur…" at bounding box center [502, 275] width 494 height 32
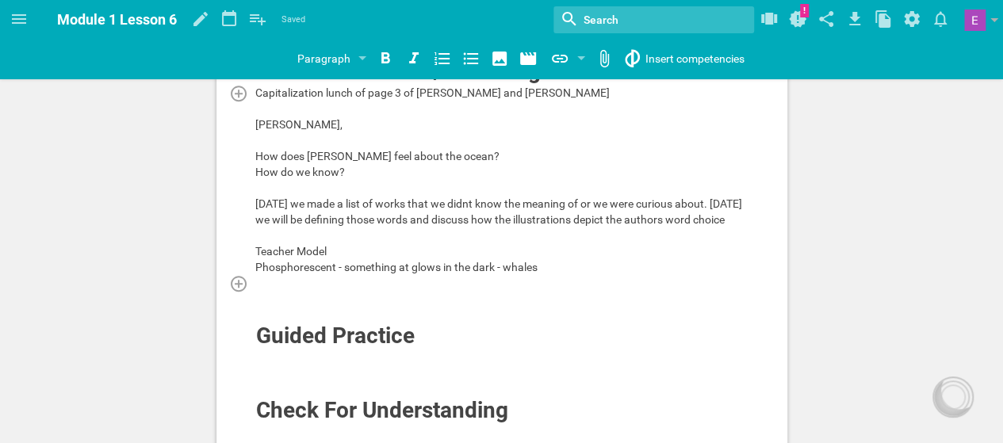
scroll to position [432, 0]
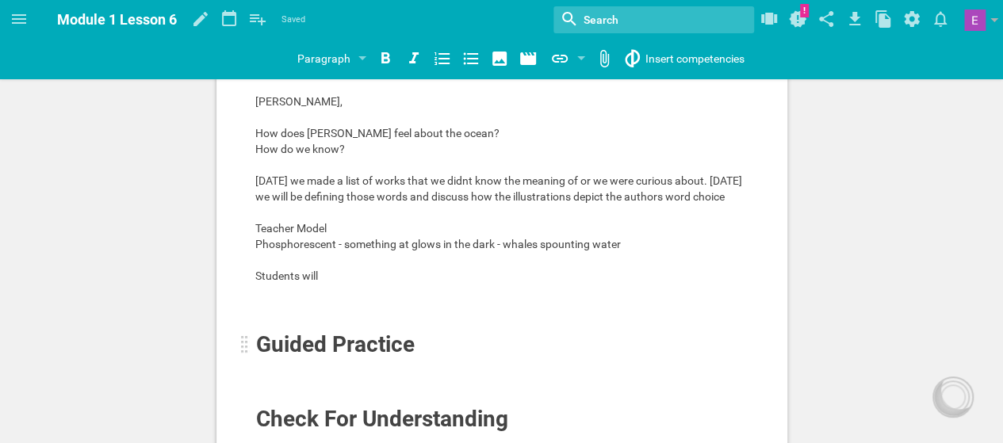
click at [509, 356] on div "Guided Practice" at bounding box center [453, 344] width 394 height 25
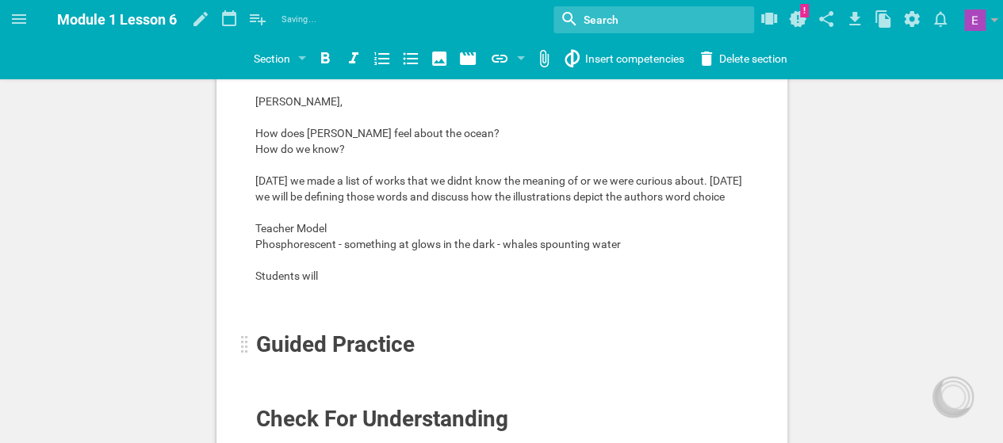
click at [298, 358] on span "Guided Practice" at bounding box center [335, 345] width 159 height 26
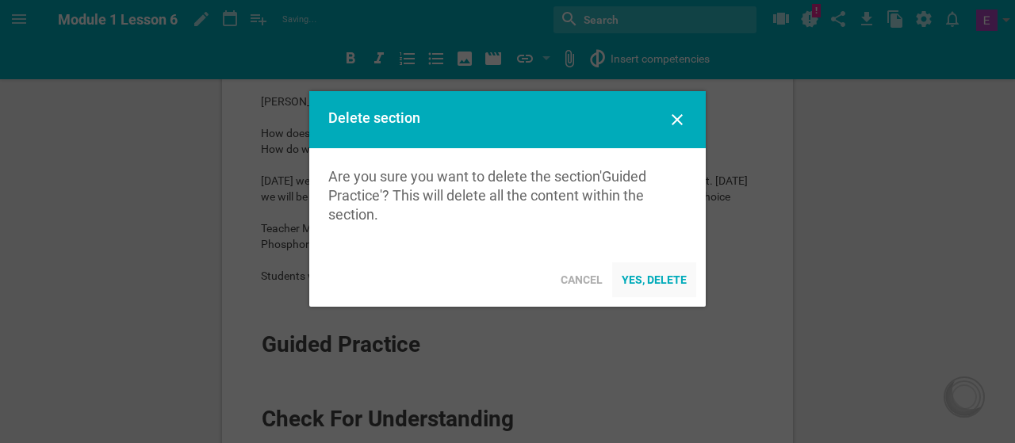
click at [654, 281] on div "Yes, delete" at bounding box center [654, 280] width 84 height 35
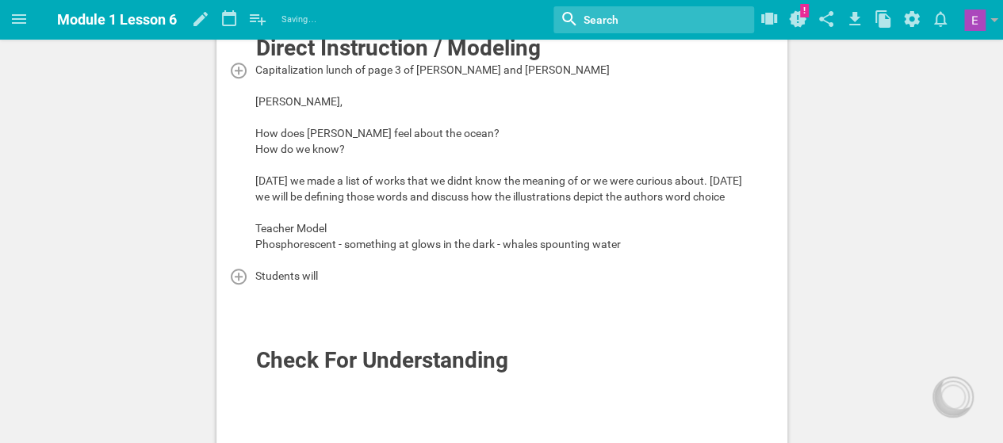
click at [397, 284] on div "Students will" at bounding box center [502, 276] width 494 height 16
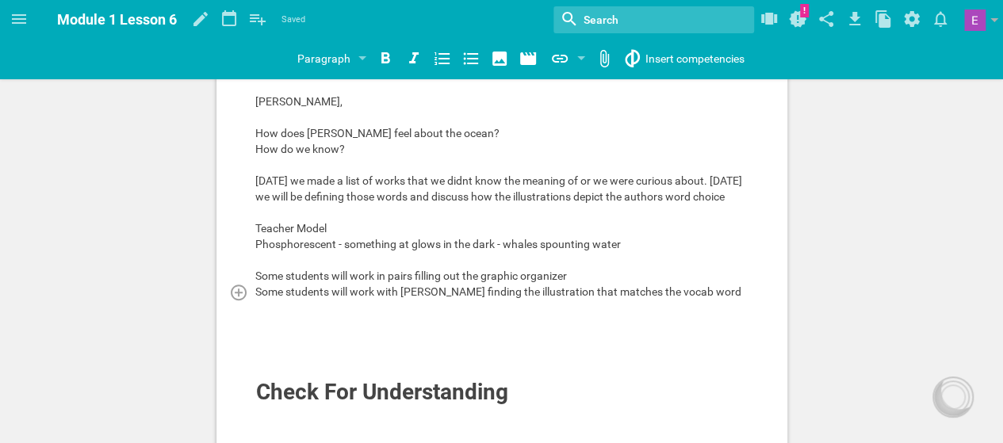
click at [462, 298] on span "Some students will work with [PERSON_NAME] finding the illustration that matche…" at bounding box center [498, 292] width 486 height 13
click at [614, 313] on div at bounding box center [502, 308] width 494 height 16
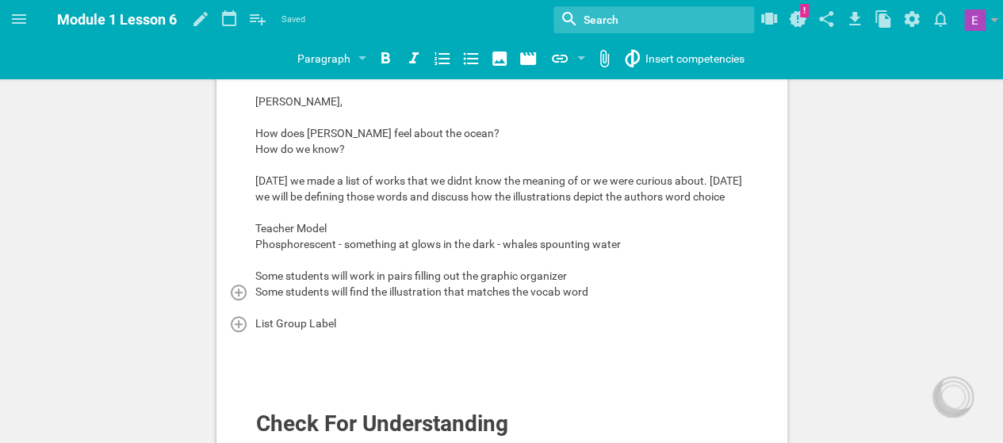
click at [347, 332] on div "List Group Label" at bounding box center [502, 324] width 494 height 16
click at [293, 347] on div at bounding box center [502, 340] width 494 height 16
click at [268, 395] on div at bounding box center [502, 387] width 494 height 16
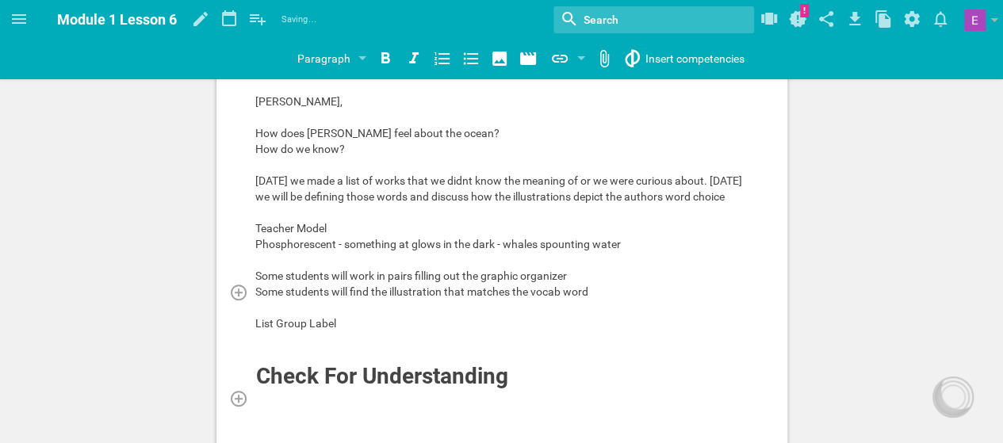
click at [267, 406] on div at bounding box center [502, 398] width 494 height 16
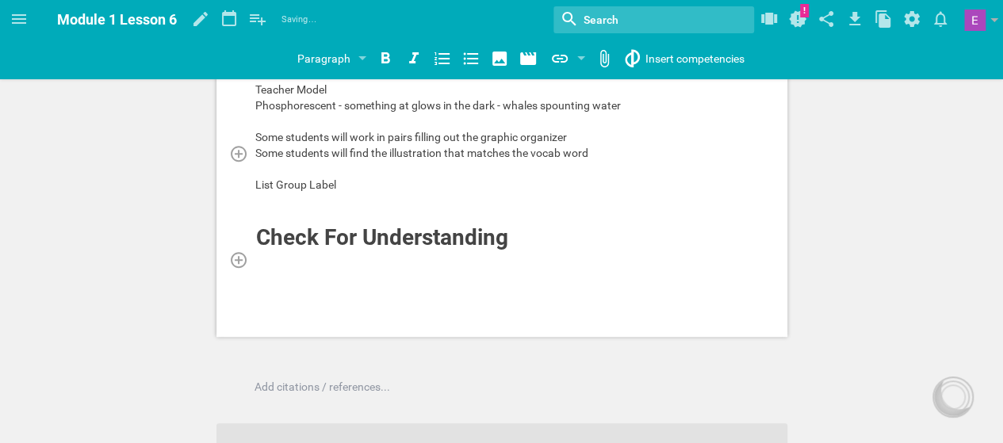
scroll to position [572, 0]
click at [338, 250] on span "Check For Understanding" at bounding box center [382, 237] width 252 height 26
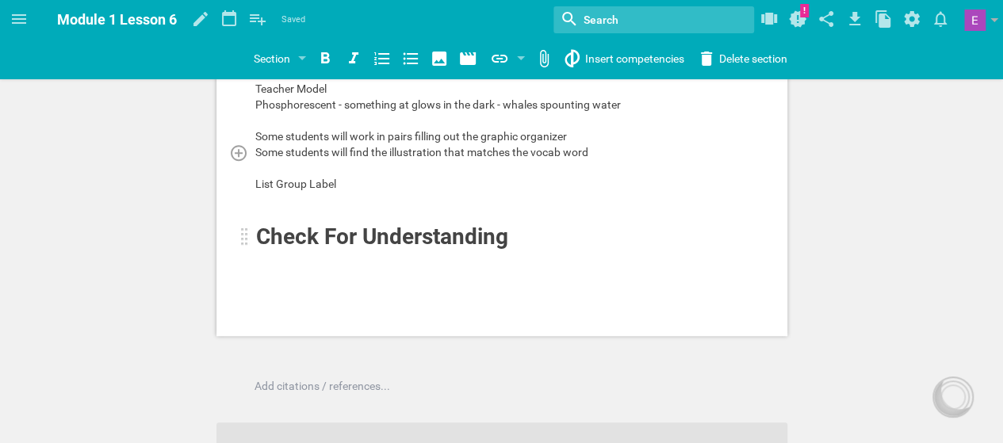
drag, startPoint x: 338, startPoint y: 255, endPoint x: 303, endPoint y: 246, distance: 36.2
click at [303, 246] on span "Check For Understanding" at bounding box center [382, 237] width 252 height 26
click at [504, 243] on span "Check For Understanding" at bounding box center [382, 237] width 252 height 26
click at [473, 250] on span "Check For Understanding" at bounding box center [382, 237] width 252 height 26
drag, startPoint x: 473, startPoint y: 251, endPoint x: 430, endPoint y: 254, distance: 42.9
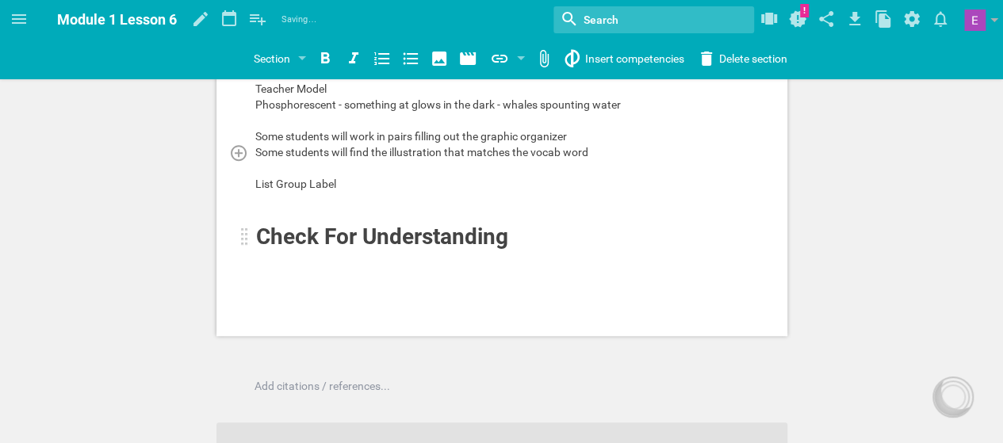
click at [430, 250] on span "Check For Understanding" at bounding box center [382, 237] width 252 height 26
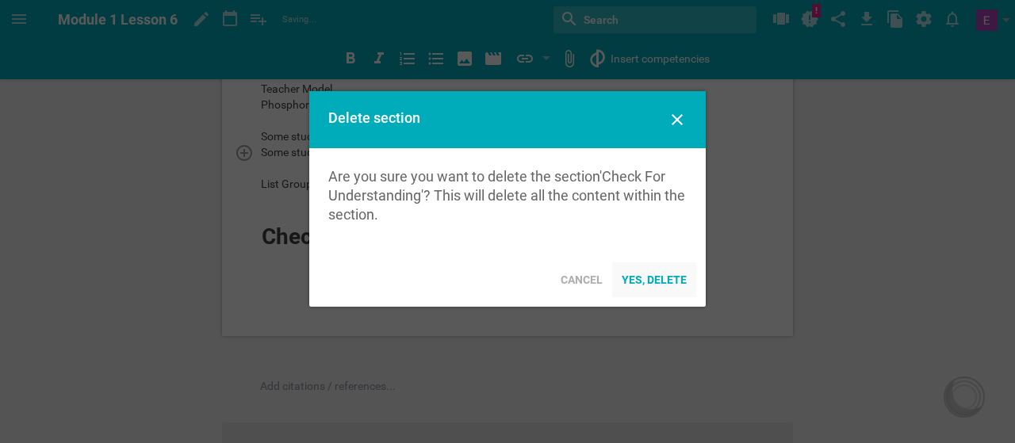
click at [646, 278] on div "Yes, delete" at bounding box center [654, 280] width 84 height 35
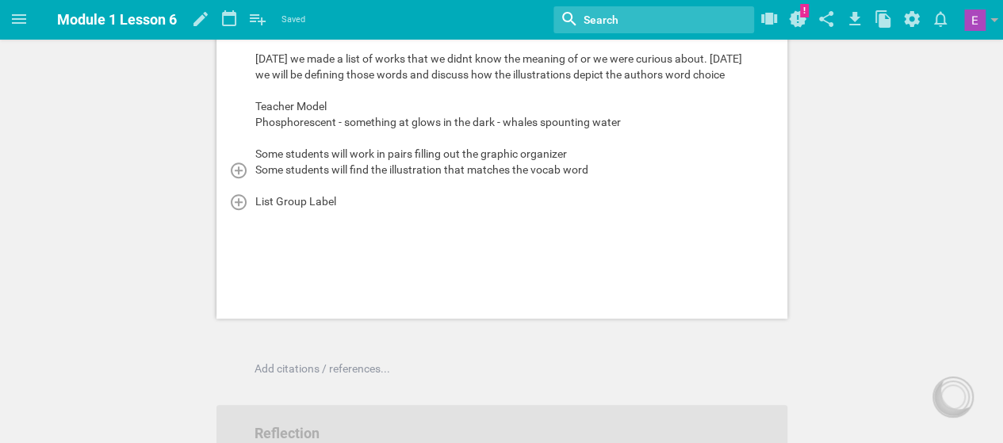
scroll to position [558, 0]
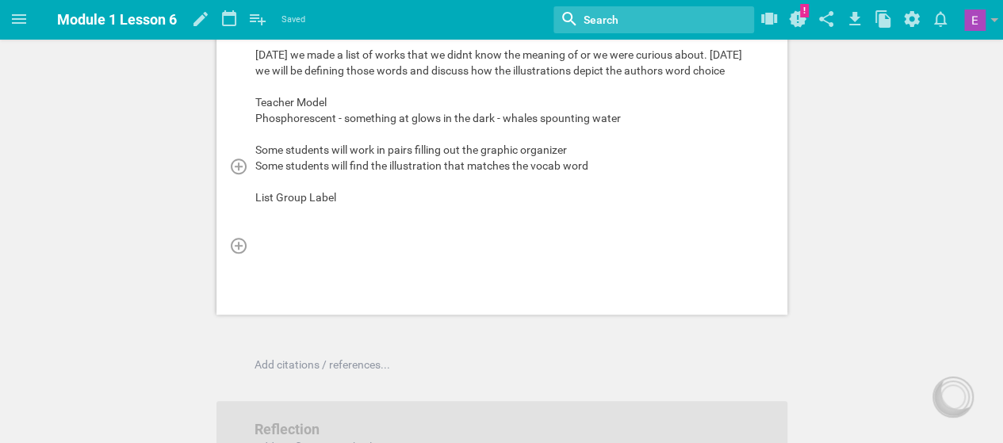
click at [350, 253] on div at bounding box center [502, 245] width 494 height 16
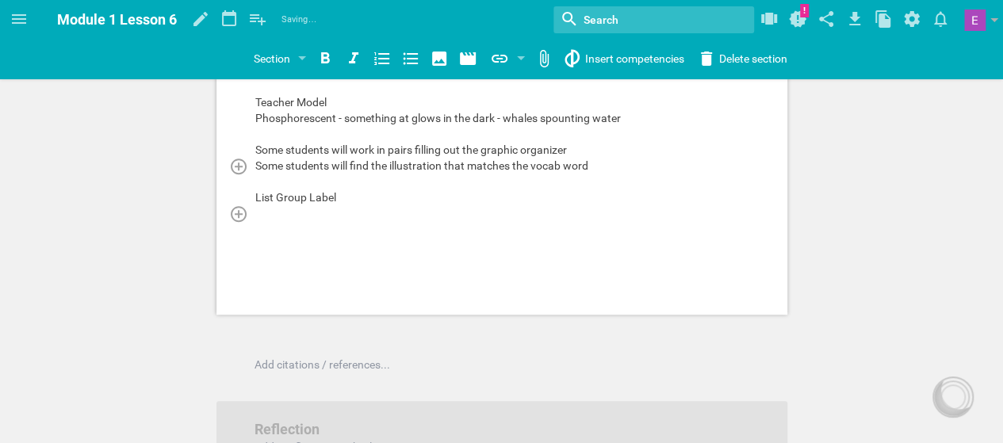
click at [287, 221] on div at bounding box center [502, 213] width 494 height 16
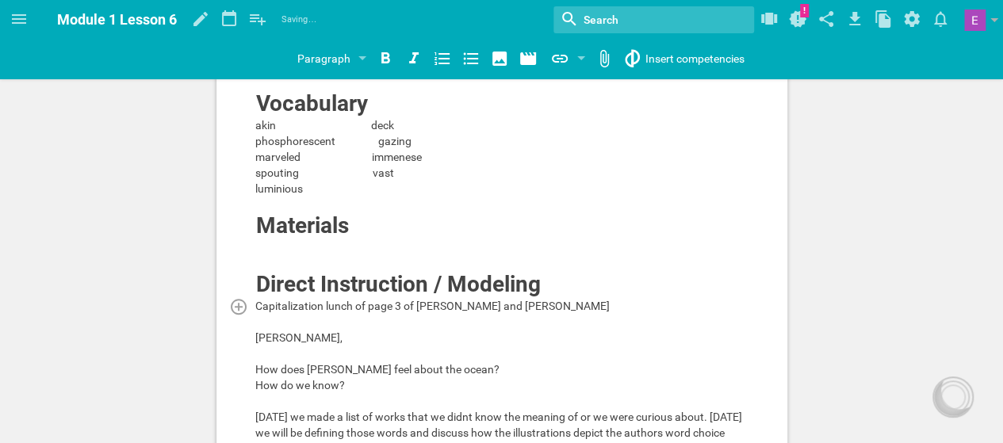
scroll to position [207, 0]
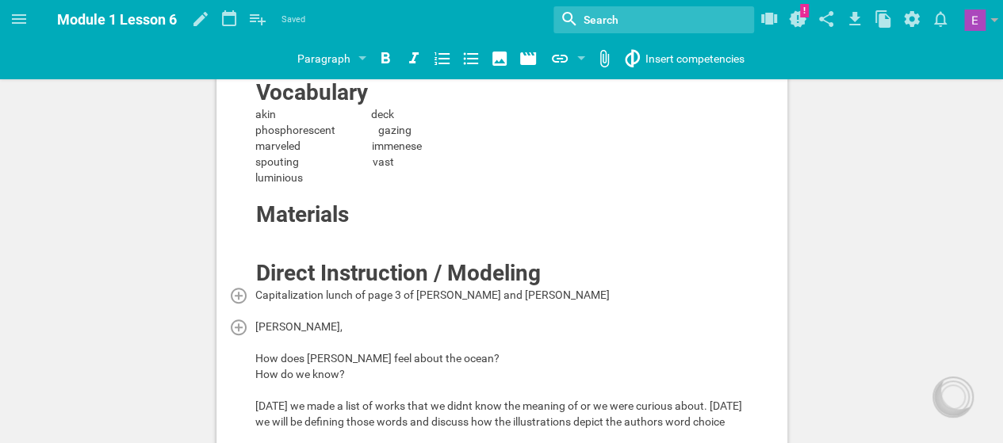
click at [303, 325] on div "[PERSON_NAME]," at bounding box center [502, 327] width 494 height 16
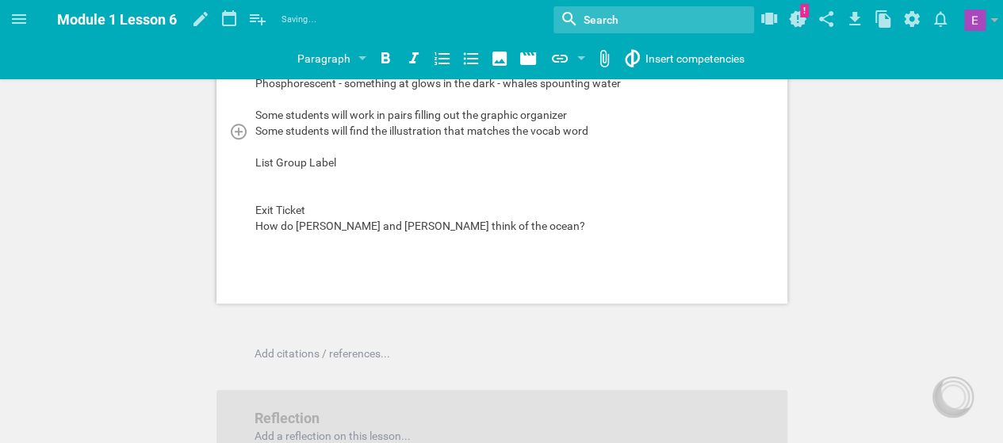
scroll to position [489, 0]
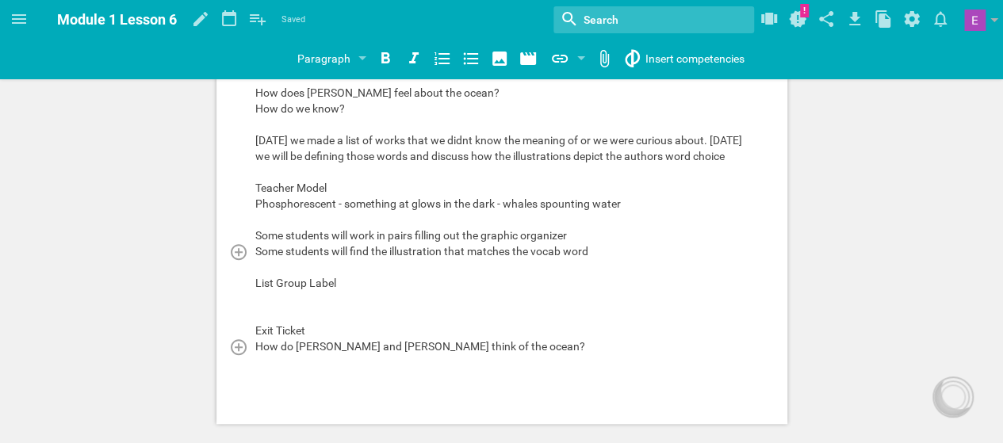
click at [293, 355] on div "How do [PERSON_NAME] and [PERSON_NAME] think of the ocean?" at bounding box center [502, 347] width 494 height 16
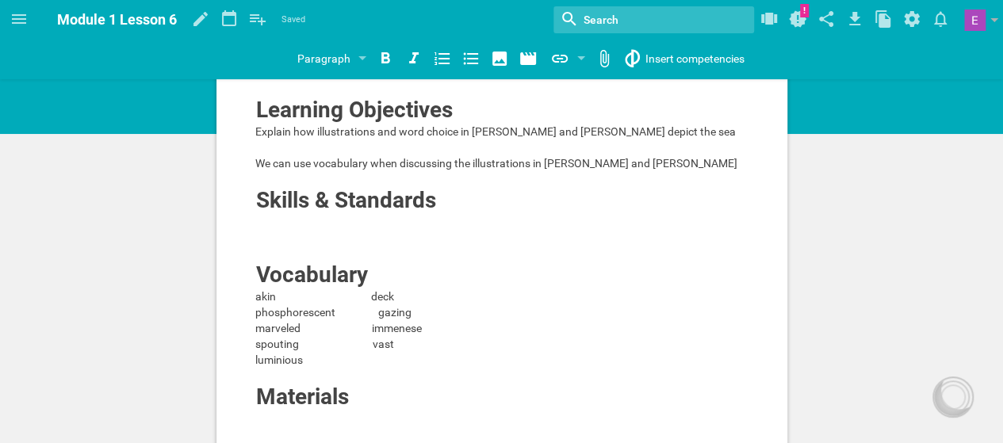
scroll to position [24, 0]
click at [325, 220] on div at bounding box center [502, 223] width 494 height 16
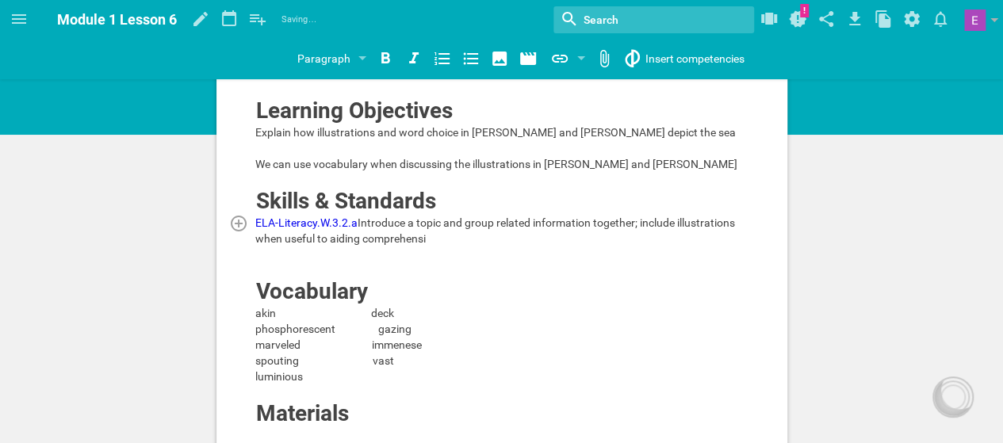
click at [341, 228] on div "ELA-Literacy.W.3.2.a Introduce a topic and group related information together; …" at bounding box center [502, 231] width 494 height 32
click at [330, 247] on div "ELA-Literacy.W.3.2.a Introduce a topic and group related information together; …" at bounding box center [502, 231] width 494 height 32
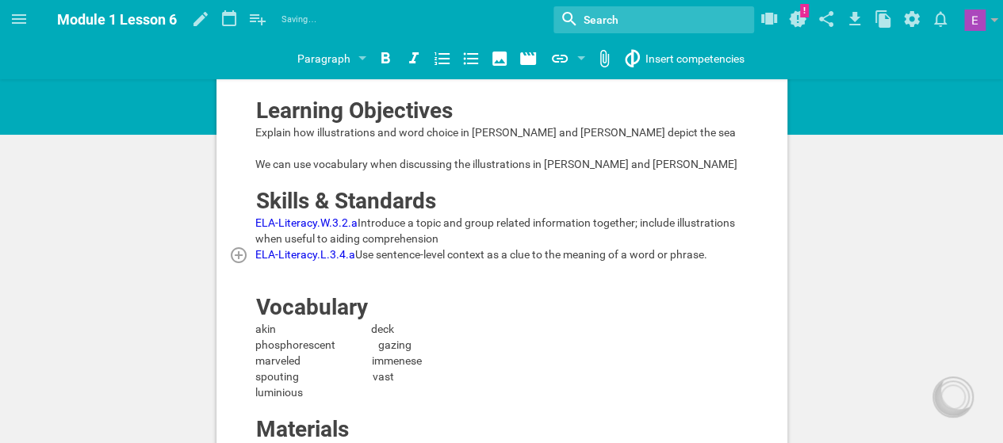
click at [619, 263] on div "ELA-Literacy.L.3.4.a Use sentence-level context as a clue to the meaning of a w…" at bounding box center [502, 255] width 494 height 16
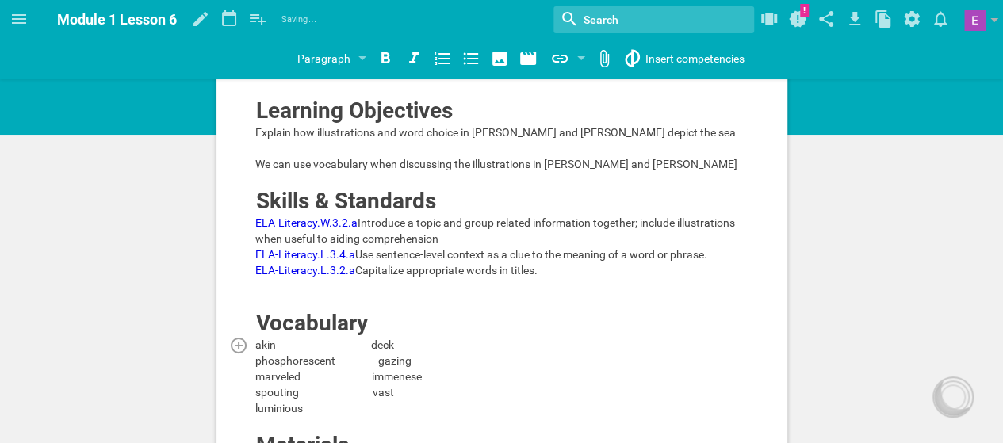
click at [510, 353] on div "akin deck" at bounding box center [502, 345] width 494 height 16
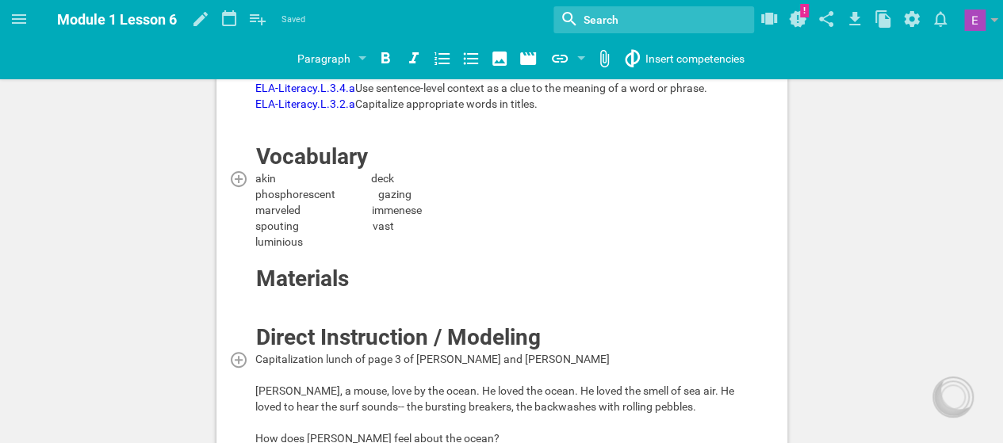
scroll to position [0, 0]
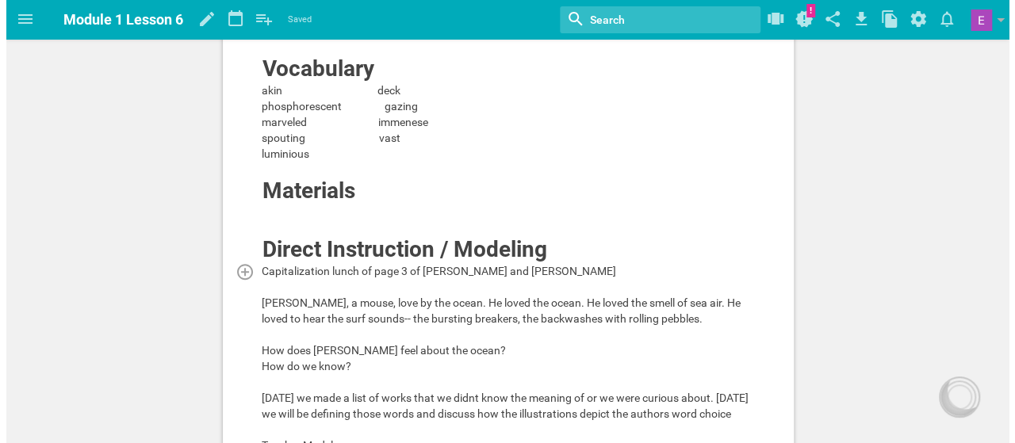
scroll to position [279, 0]
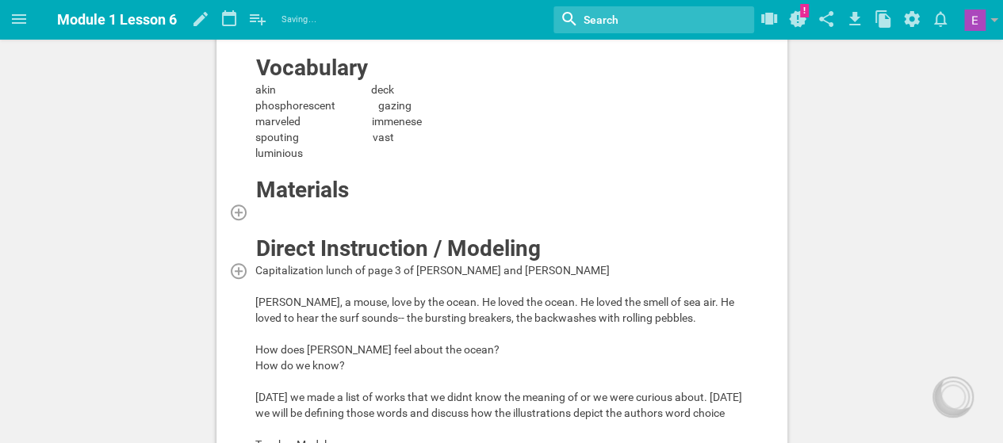
click at [256, 220] on div at bounding box center [502, 212] width 494 height 16
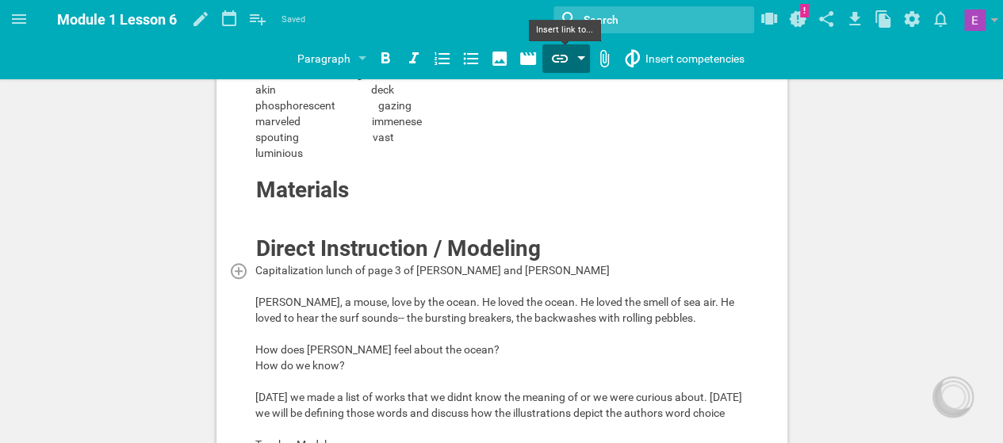
click at [566, 56] on icon at bounding box center [559, 58] width 19 height 19
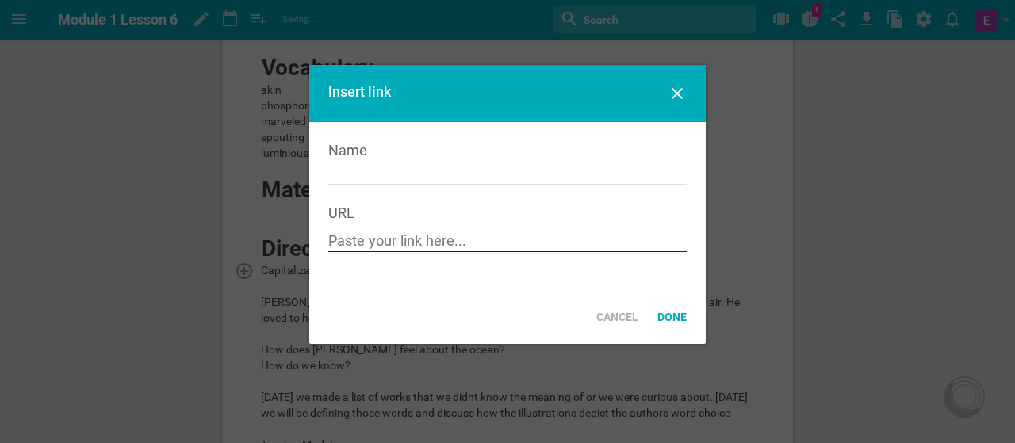
click at [378, 248] on input "text" at bounding box center [507, 242] width 359 height 20
paste input "[URL][DOMAIN_NAME]"
type input "[URL][DOMAIN_NAME]"
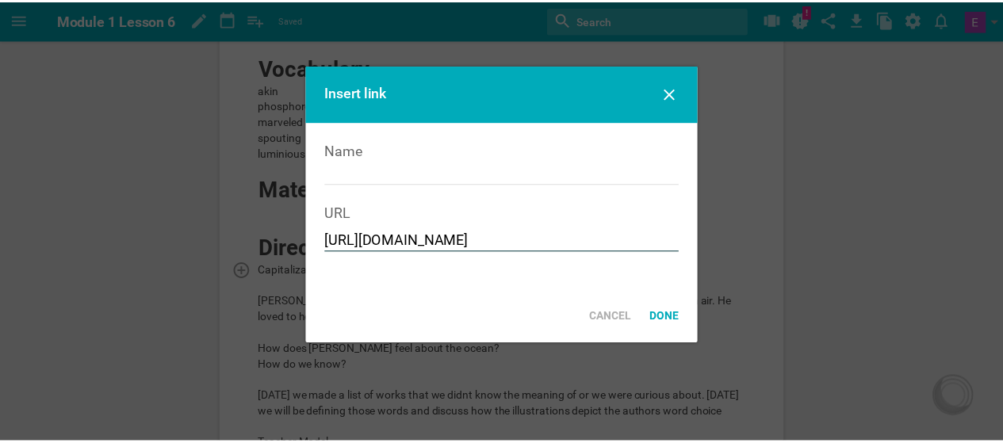
scroll to position [0, 0]
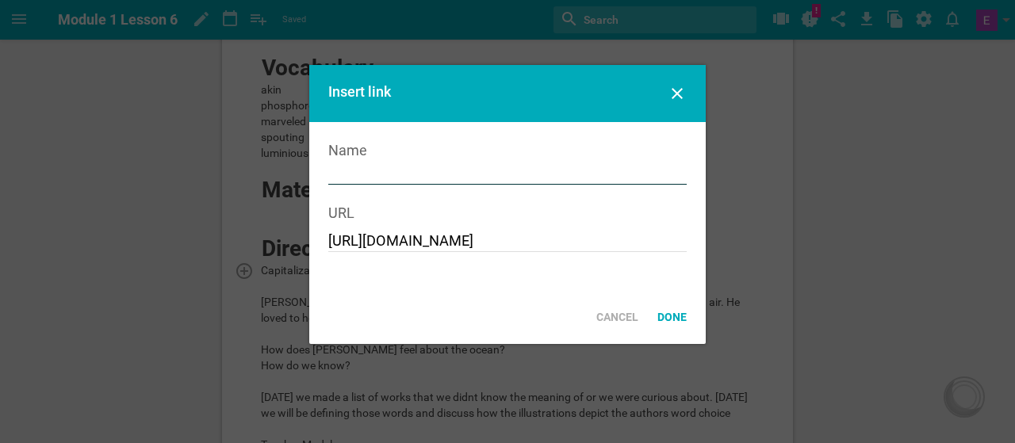
click at [378, 178] on input "text" at bounding box center [507, 175] width 359 height 20
type input "[PERSON_NAME] & [PERSON_NAME]"
click at [673, 313] on div "Done" at bounding box center [672, 317] width 48 height 35
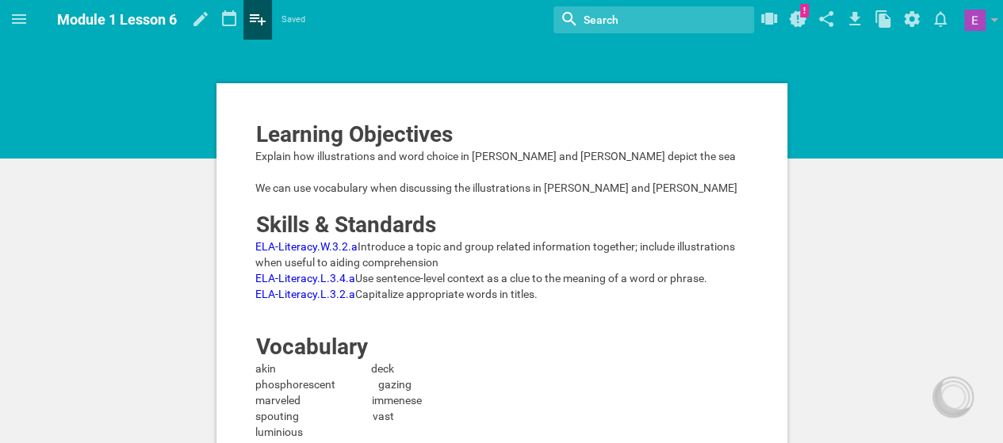
scroll to position [279, 0]
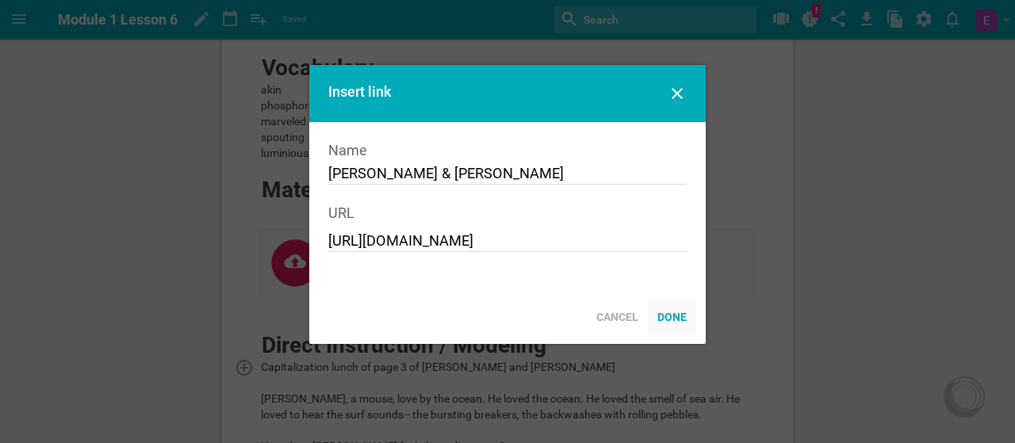
click at [668, 315] on div "Done" at bounding box center [672, 317] width 48 height 35
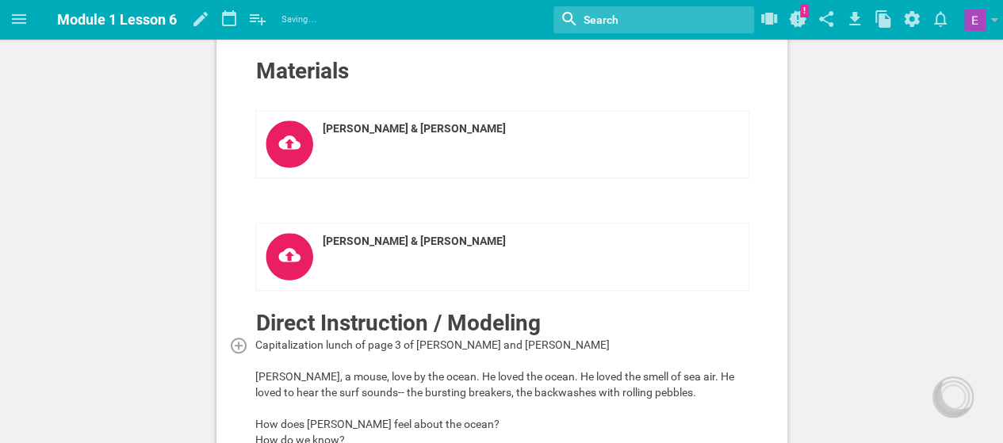
scroll to position [408, 0]
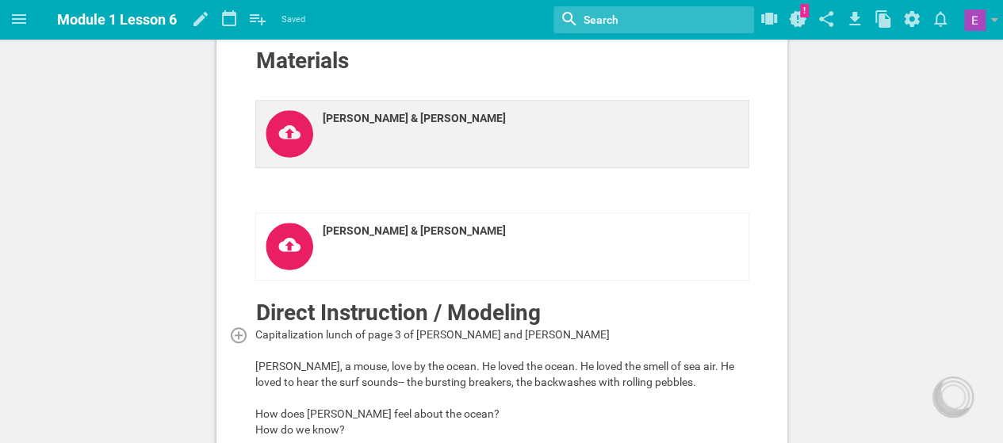
drag, startPoint x: 650, startPoint y: 204, endPoint x: 382, endPoint y: 190, distance: 268.4
click at [382, 168] on link "[PERSON_NAME] & [PERSON_NAME]" at bounding box center [502, 134] width 494 height 68
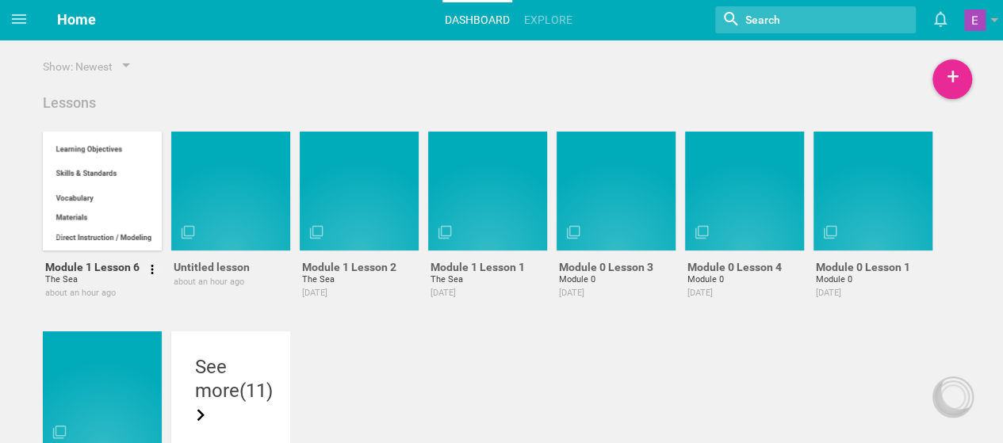
click at [100, 204] on div at bounding box center [102, 191] width 119 height 119
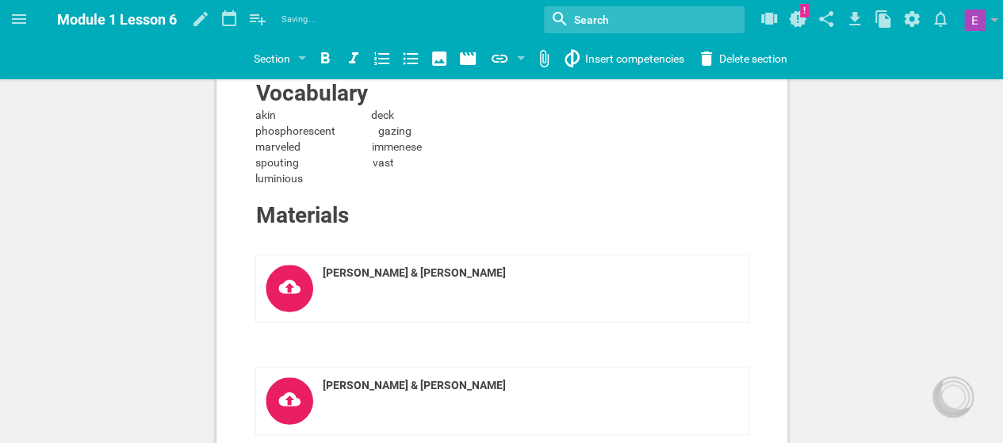
scroll to position [313, 0]
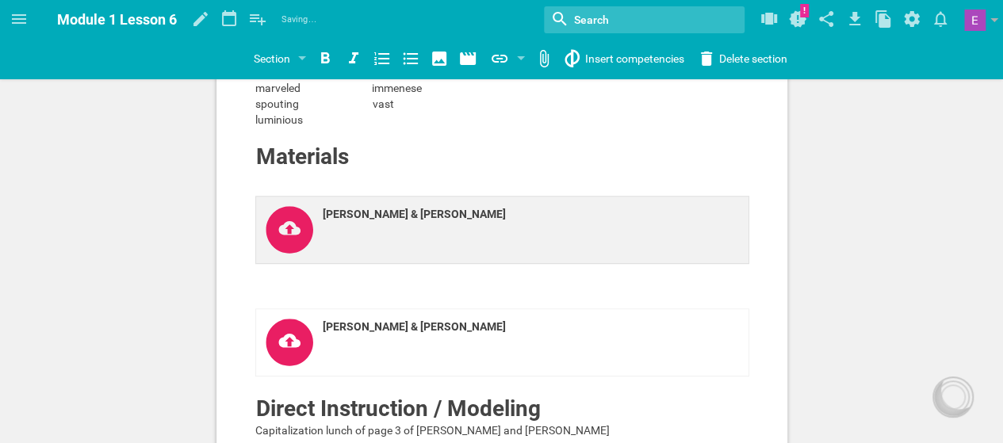
click at [394, 222] on div "[PERSON_NAME] & [PERSON_NAME]" at bounding box center [493, 214] width 341 height 16
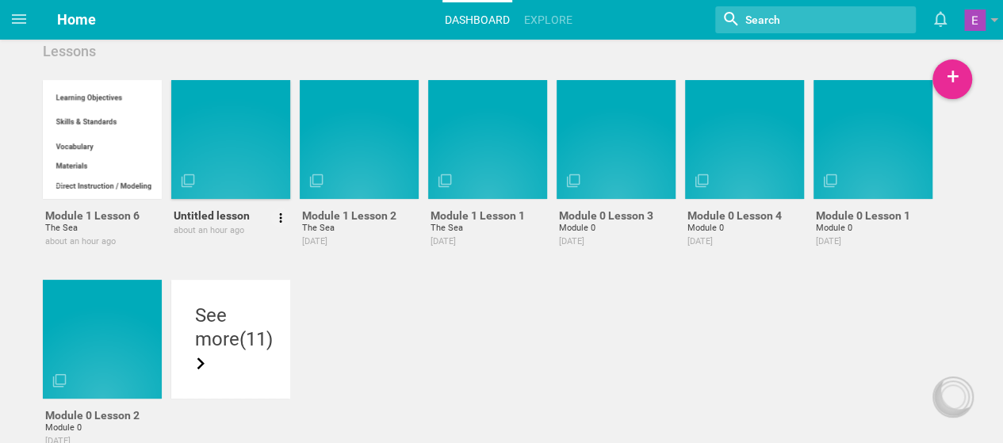
scroll to position [48, 0]
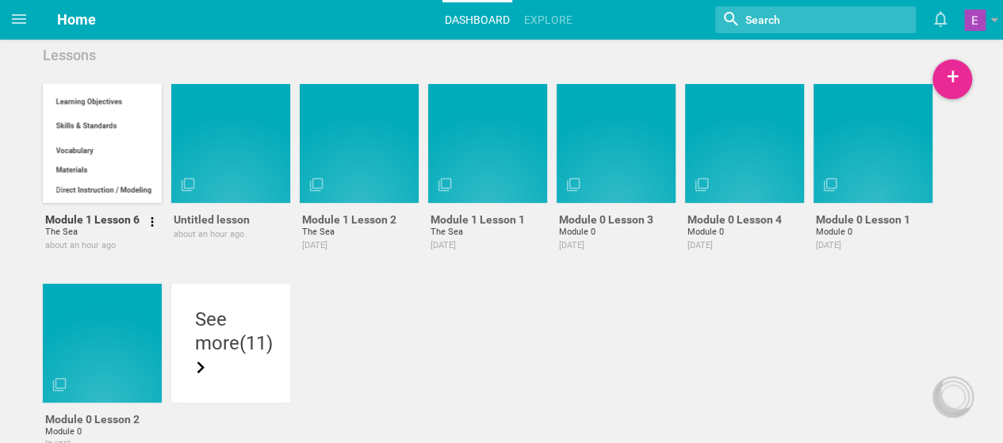
click at [128, 144] on div at bounding box center [102, 143] width 119 height 119
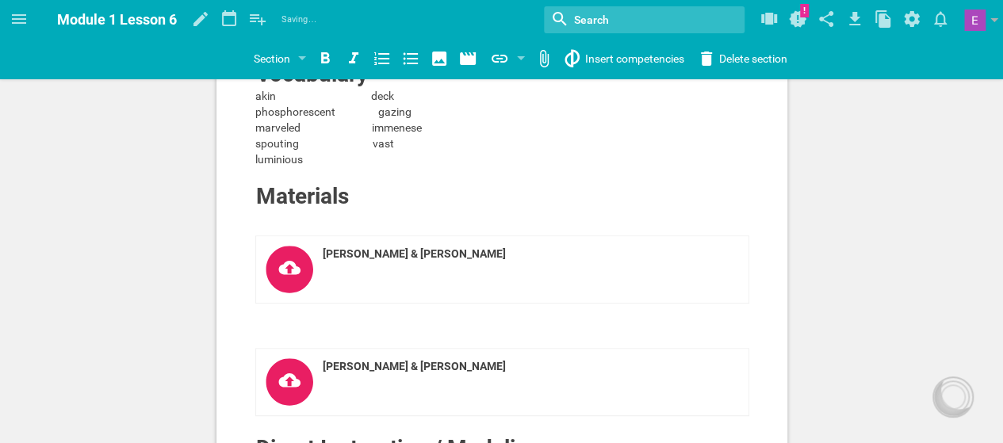
scroll to position [282, 0]
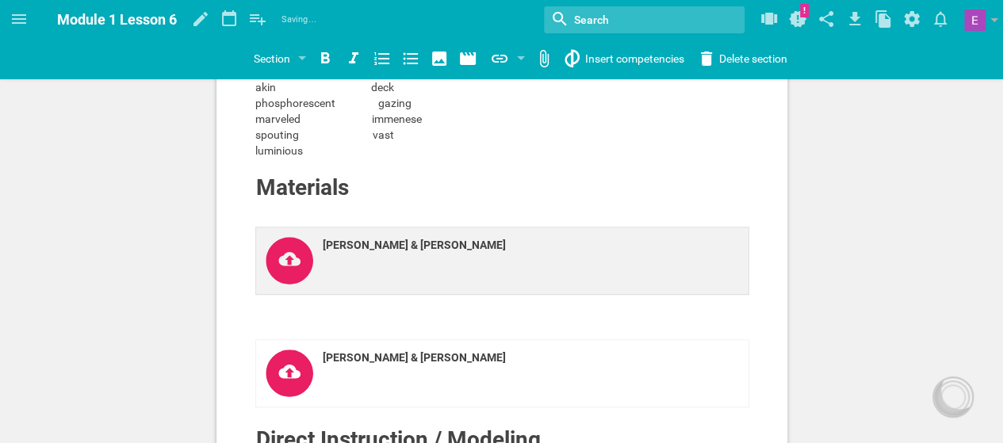
click at [303, 284] on icon at bounding box center [289, 260] width 47 height 47
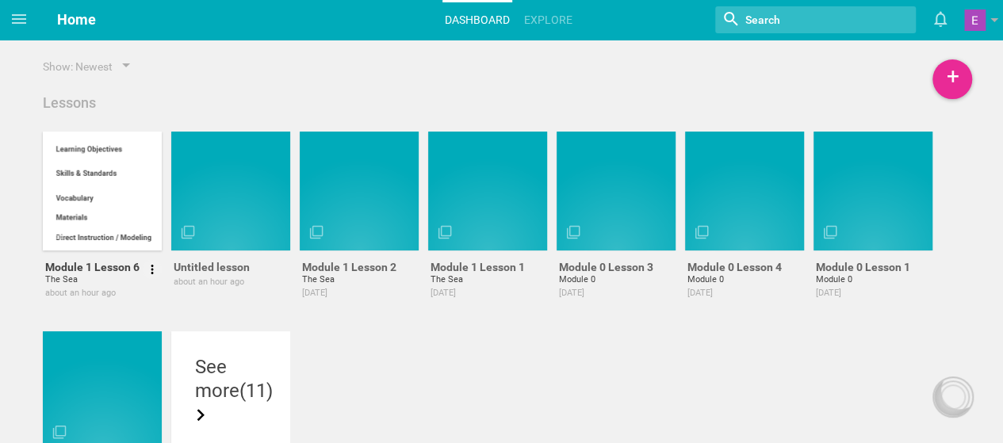
click at [93, 197] on div at bounding box center [102, 191] width 119 height 119
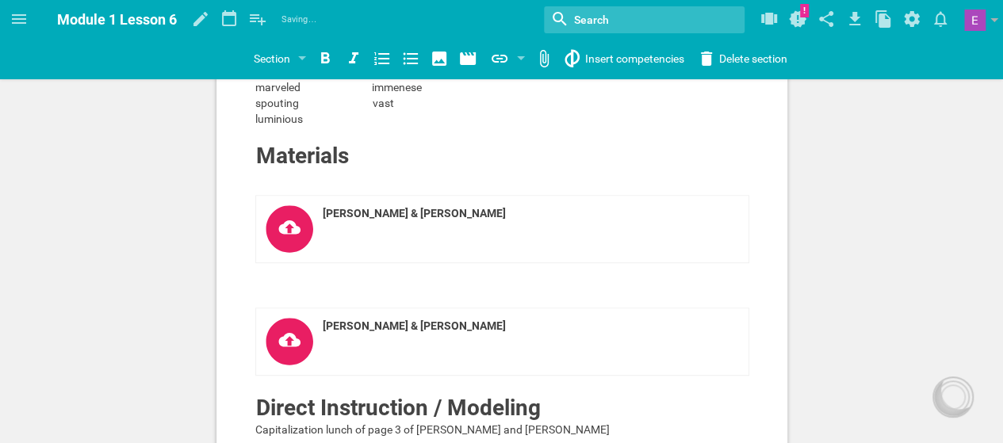
scroll to position [316, 0]
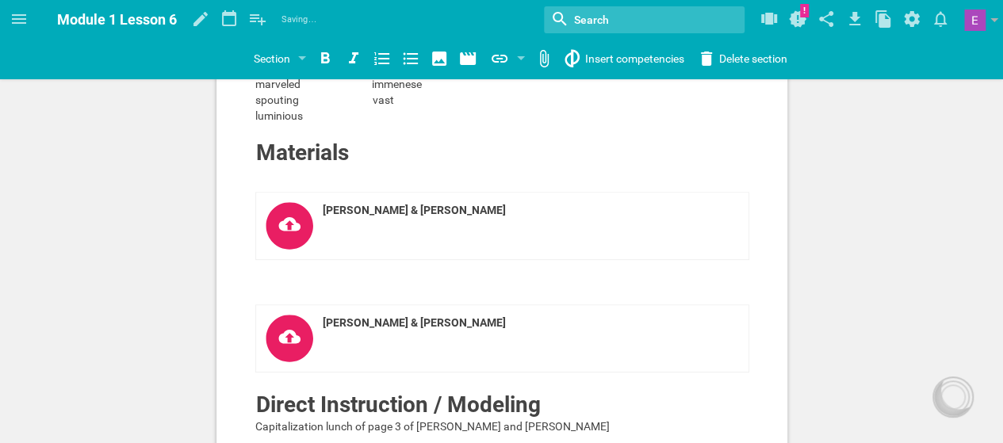
drag, startPoint x: 502, startPoint y: 280, endPoint x: 741, endPoint y: 61, distance: 323.9
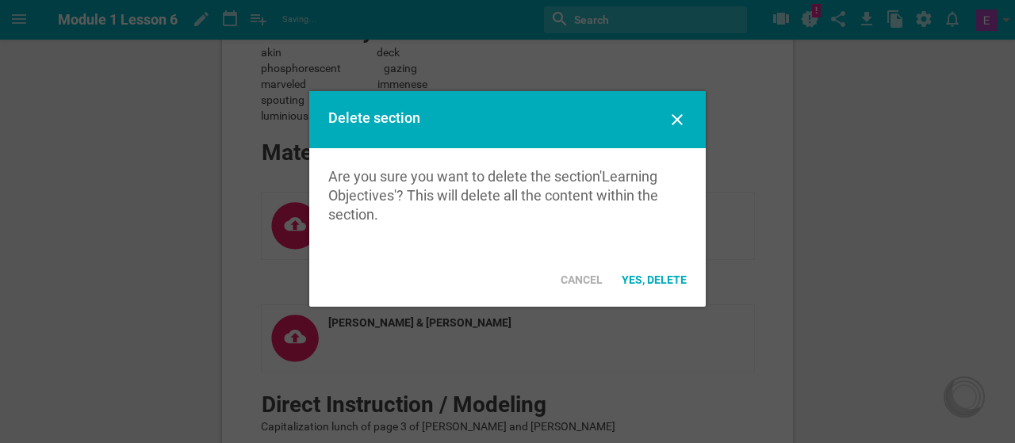
click at [676, 120] on icon at bounding box center [677, 119] width 11 height 11
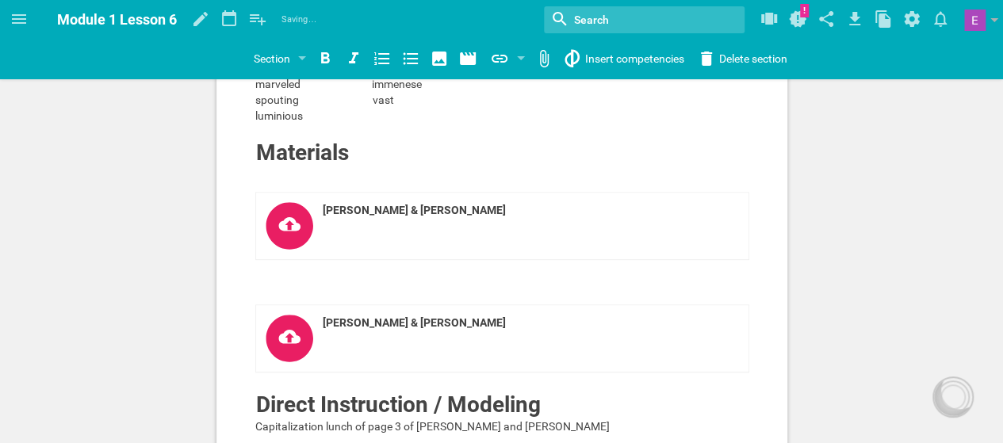
drag, startPoint x: 260, startPoint y: 242, endPoint x: 852, endPoint y: 232, distance: 591.8
click at [852, 232] on div "Learning Objectives Explain how illustrations and word choice in [PERSON_NAME] …" at bounding box center [501, 438] width 1003 height 1508
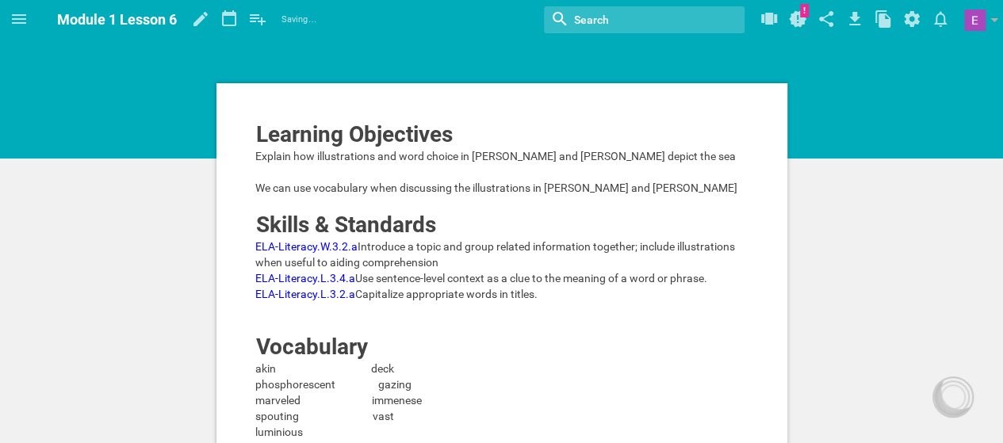
click at [87, 26] on span "Module 1 Lesson 6" at bounding box center [117, 19] width 120 height 17
click at [27, 16] on icon at bounding box center [19, 19] width 19 height 19
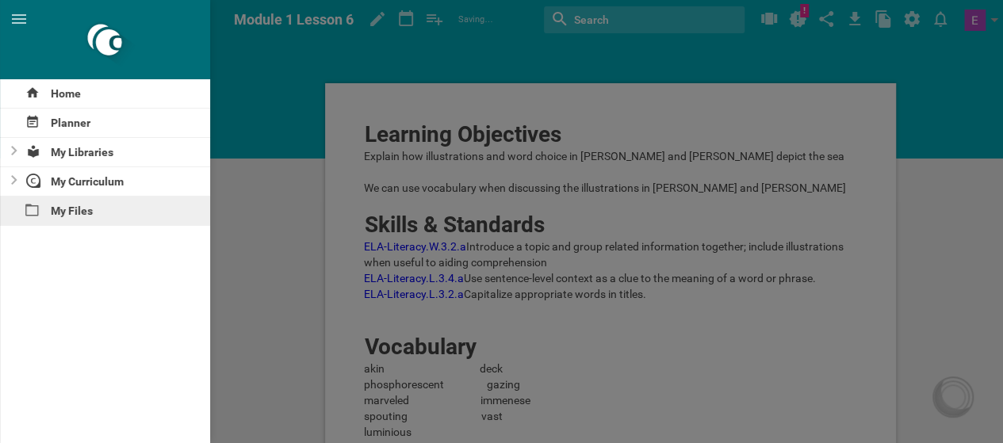
click at [53, 205] on div "My Files" at bounding box center [105, 211] width 210 height 29
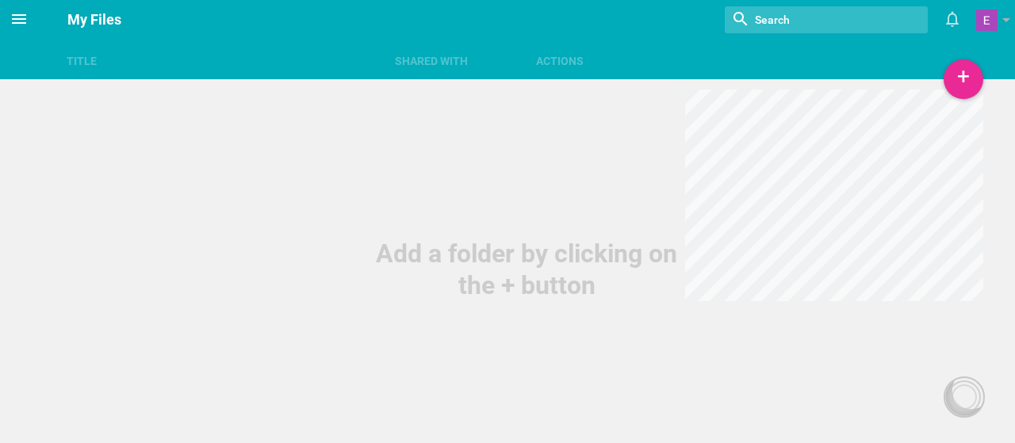
click at [23, 25] on icon at bounding box center [19, 19] width 19 height 19
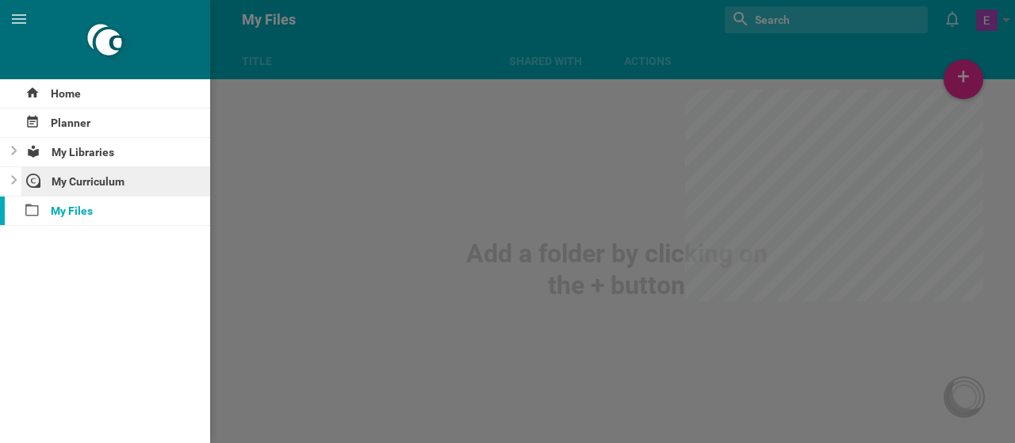
click at [83, 190] on div "My Curriculum" at bounding box center [116, 181] width 190 height 29
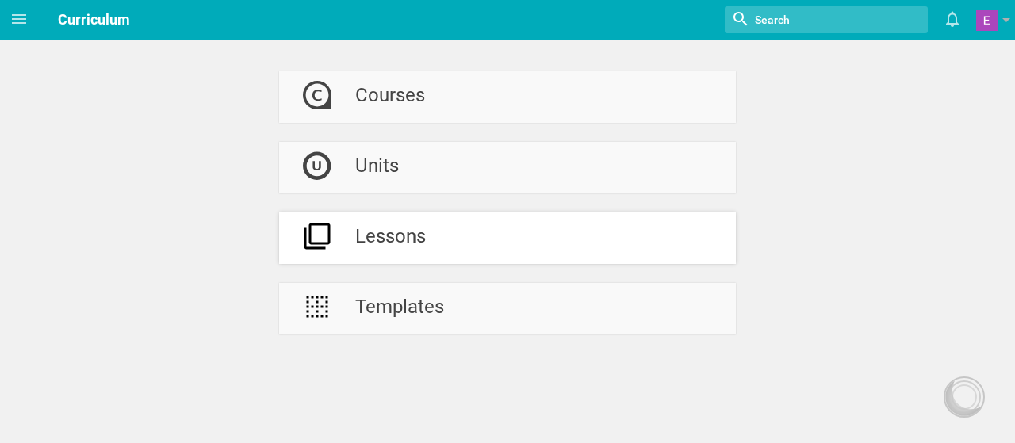
click at [381, 240] on div "Lessons" at bounding box center [390, 239] width 71 height 52
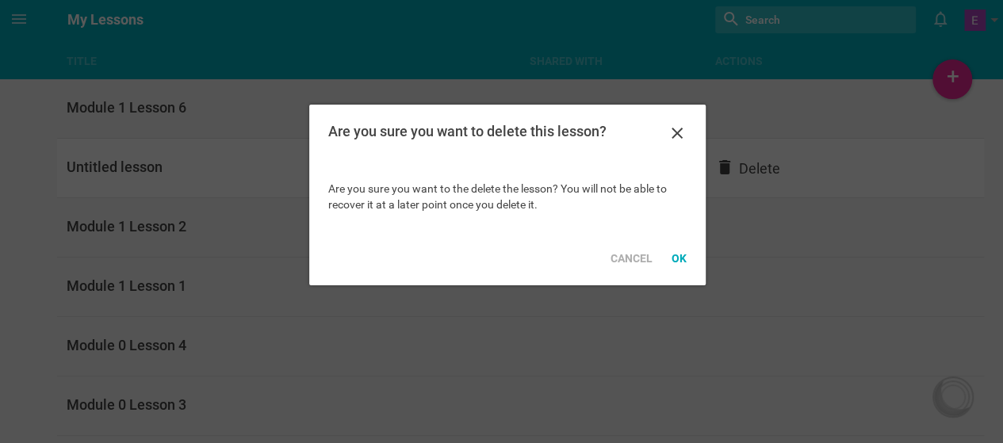
click at [761, 164] on div "Title Shared with Actions Home Planner My Libraries My Curriculum My Files My L…" at bounding box center [501, 221] width 1003 height 443
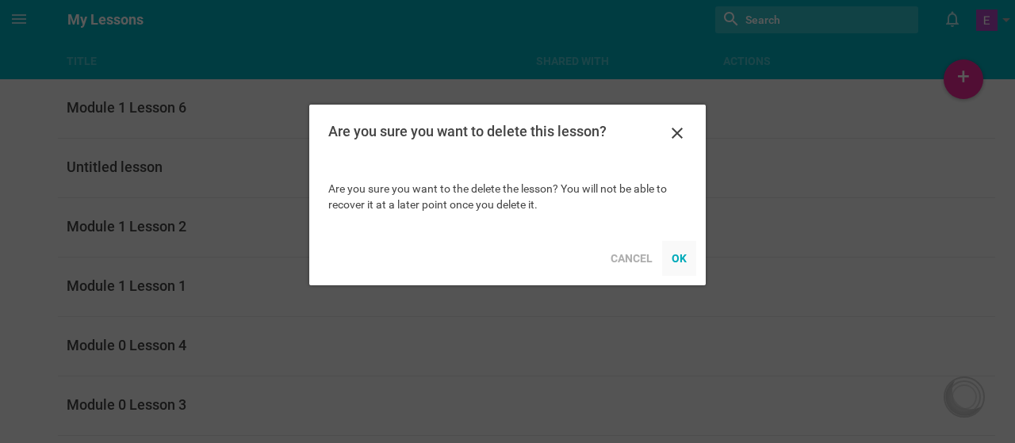
click at [676, 263] on div "OK" at bounding box center [679, 258] width 34 height 35
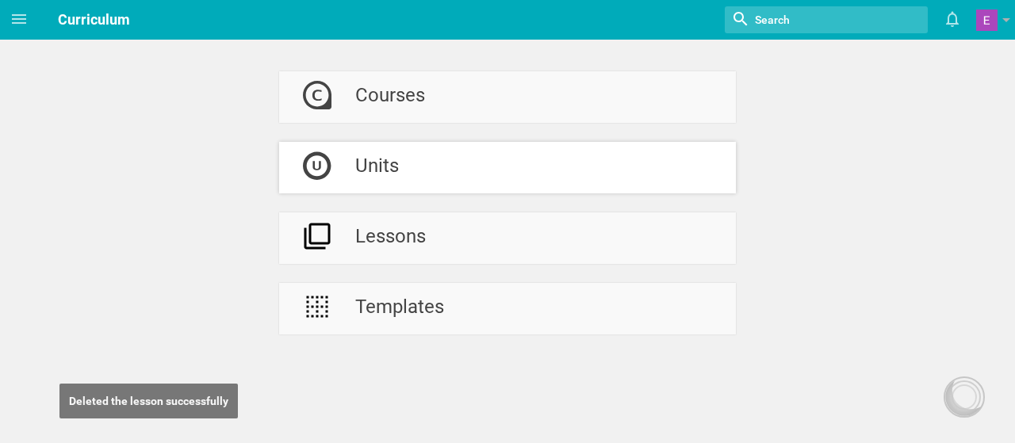
click at [376, 164] on div "Units" at bounding box center [377, 168] width 44 height 52
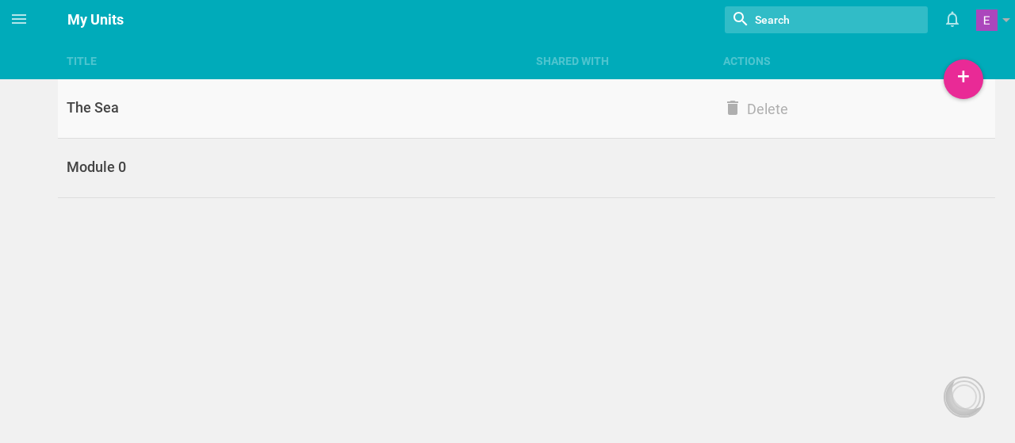
click at [262, 113] on div "The Sea" at bounding box center [292, 107] width 469 height 19
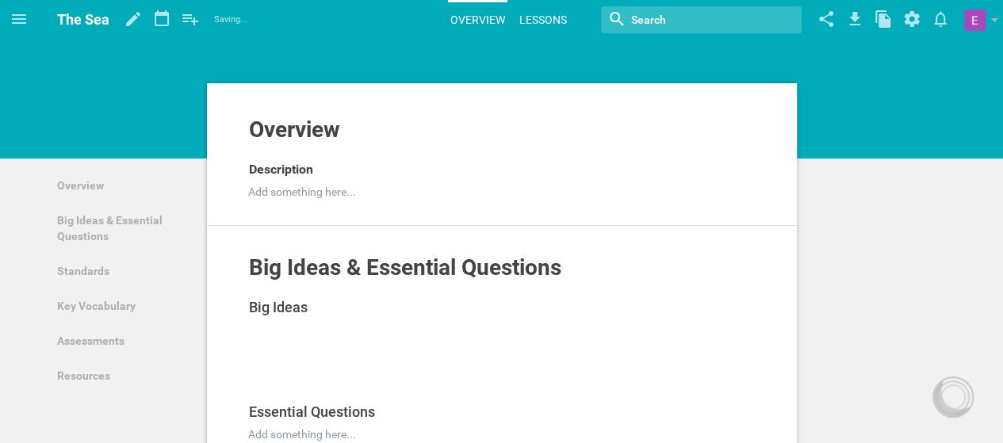
click at [527, 26] on link "Lessons" at bounding box center [543, 19] width 52 height 35
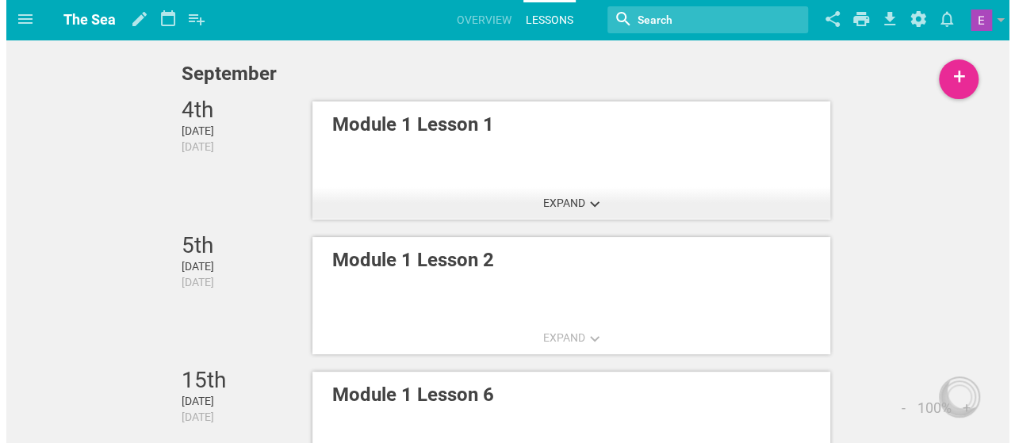
scroll to position [69, 0]
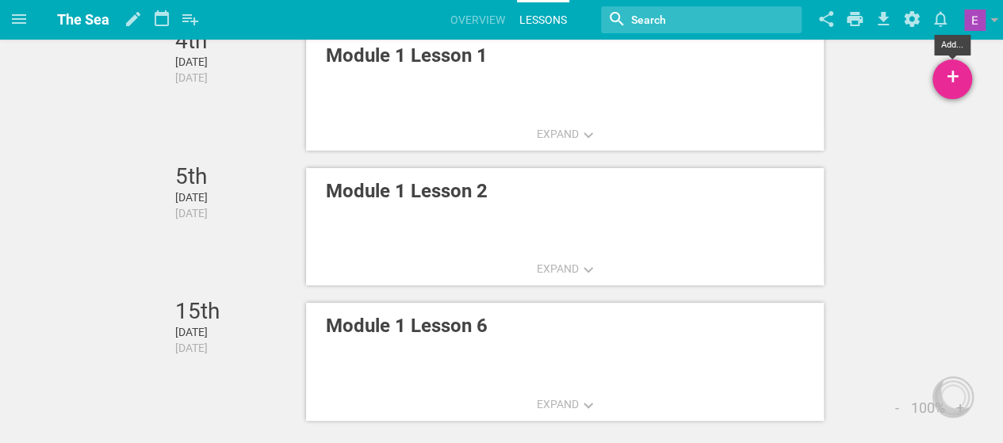
click at [955, 83] on div "+" at bounding box center [953, 79] width 40 height 40
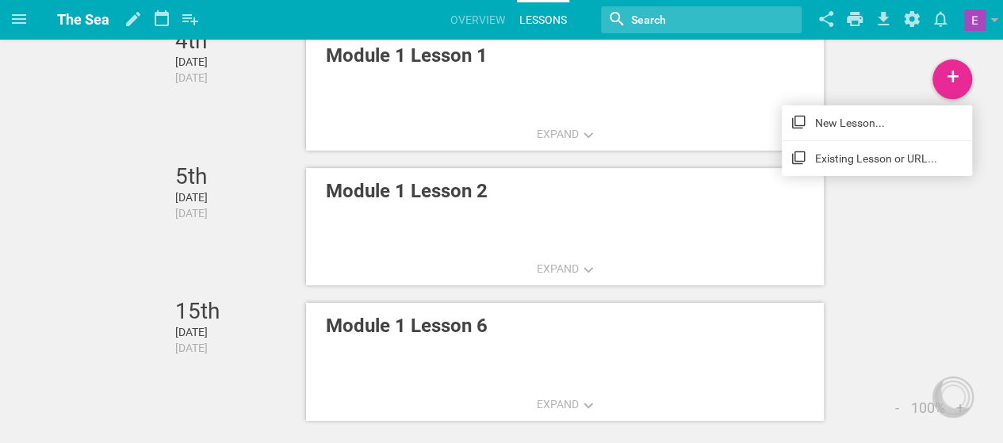
click at [893, 116] on link "New Lesson..." at bounding box center [877, 122] width 190 height 35
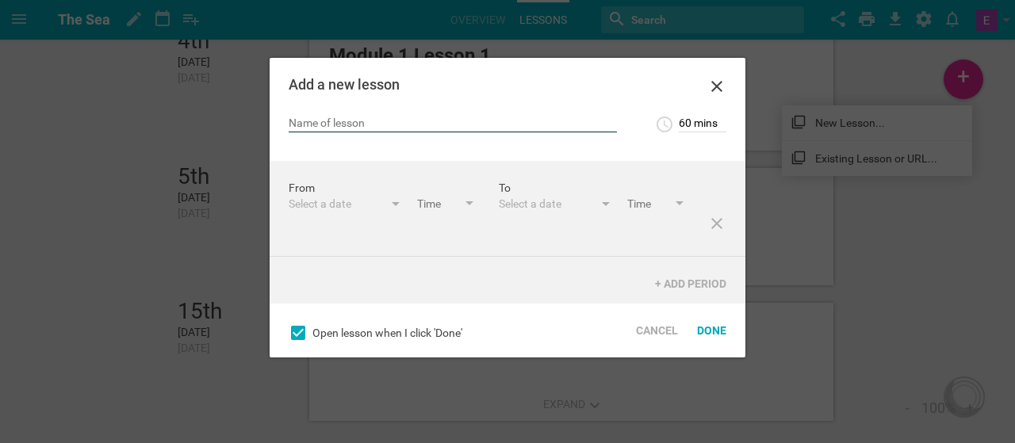
type input "L"
type input "Module 1 Lesson 7"
click at [683, 128] on input "60 mins" at bounding box center [703, 125] width 48 height 16
type input "90 mins"
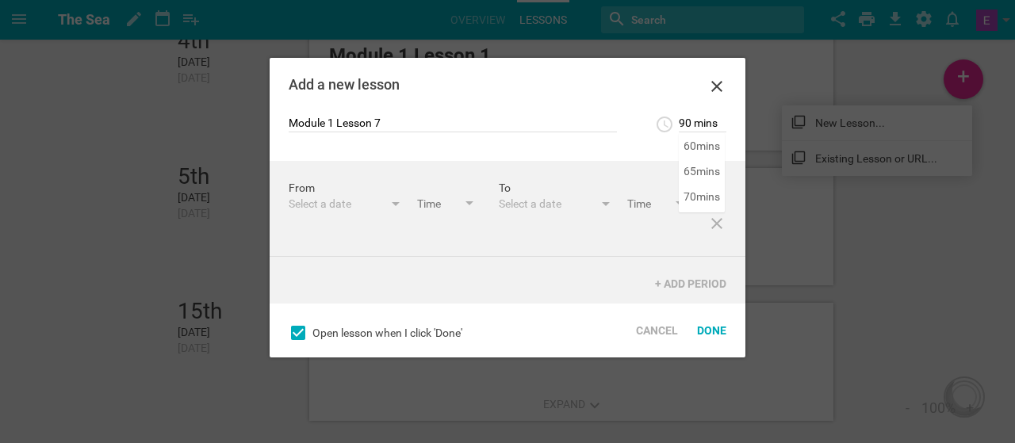
click at [648, 84] on div "Add a new lesson" at bounding box center [486, 85] width 394 height 16
click at [309, 196] on div "Select a date" at bounding box center [336, 204] width 95 height 16
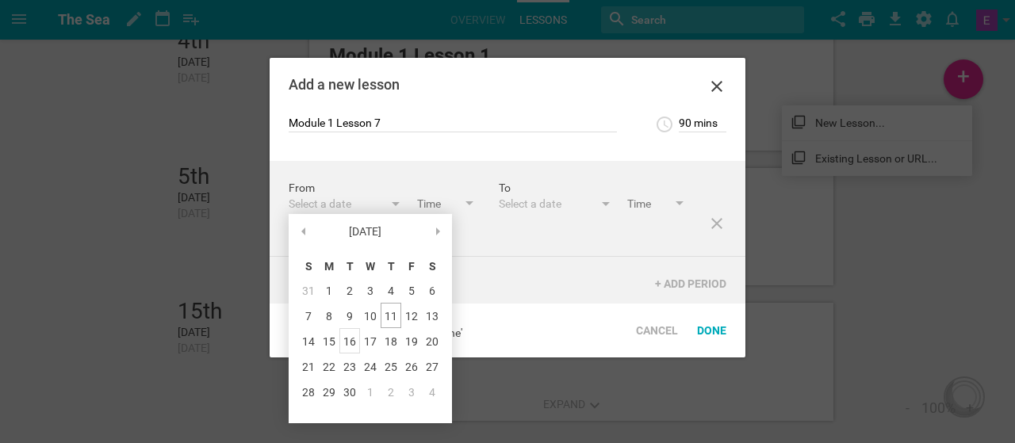
click at [350, 342] on div "16" at bounding box center [349, 340] width 21 height 25
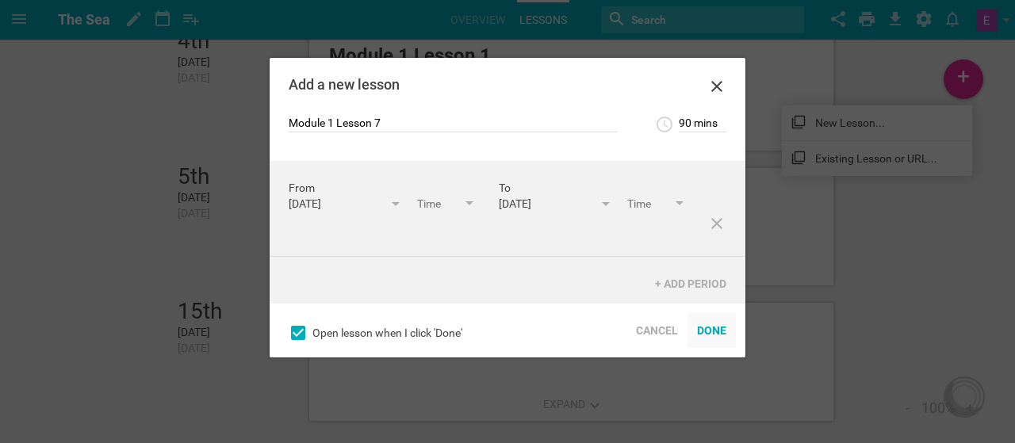
click at [719, 334] on div "Done" at bounding box center [712, 330] width 48 height 35
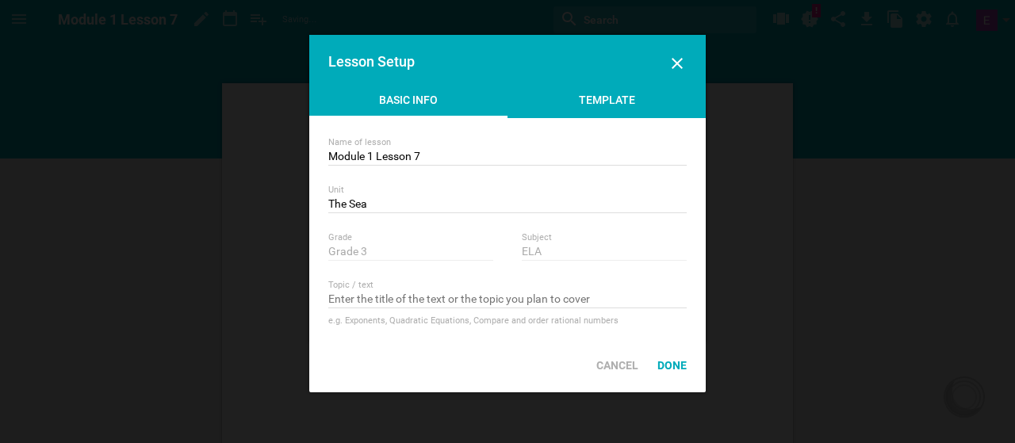
click at [586, 105] on div "Template" at bounding box center [607, 104] width 198 height 24
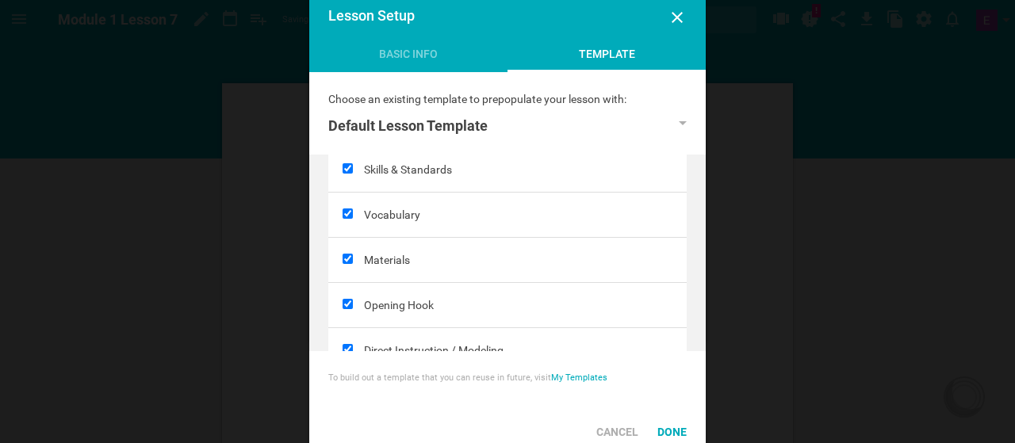
scroll to position [112, 0]
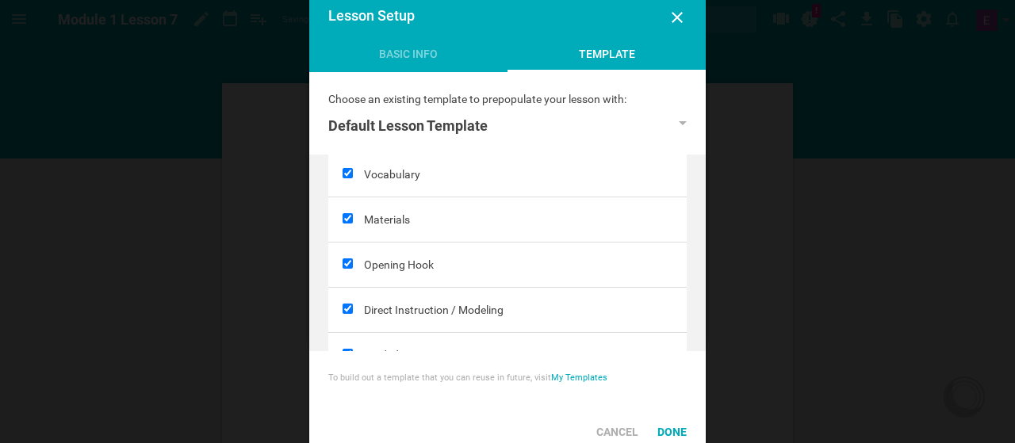
click at [350, 262] on input "checkbox" at bounding box center [348, 264] width 10 height 10
checkbox input "false"
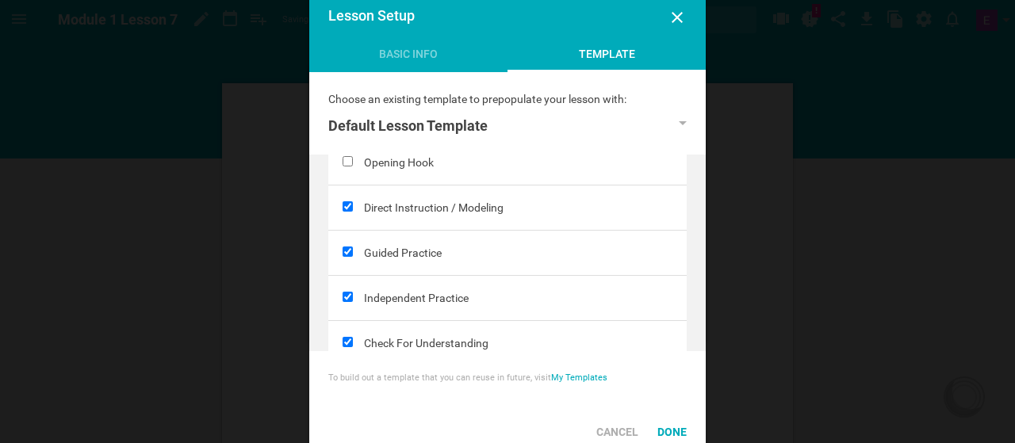
scroll to position [216, 0]
click at [351, 250] on input "checkbox" at bounding box center [348, 250] width 10 height 10
checkbox input "false"
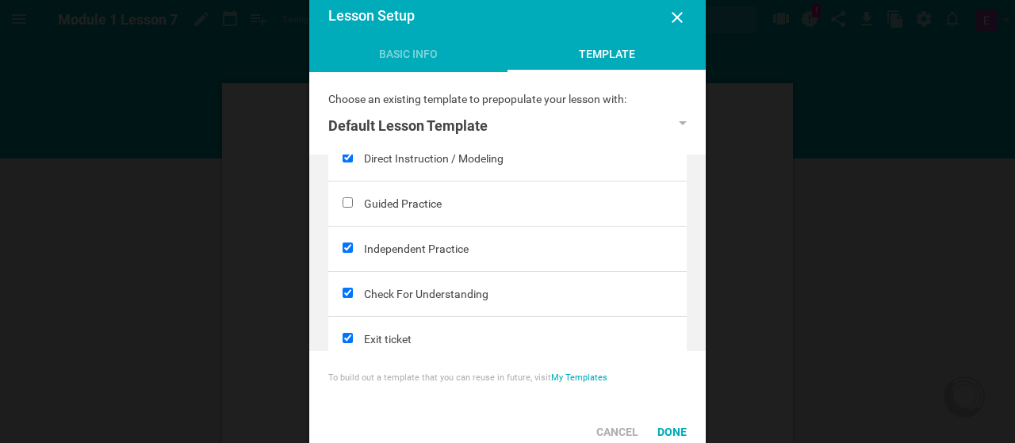
scroll to position [273, 0]
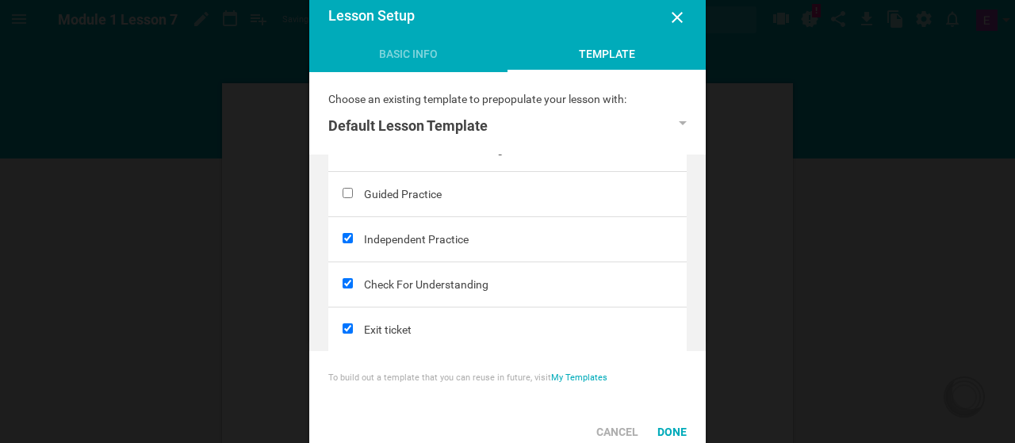
click at [347, 282] on input "checkbox" at bounding box center [348, 283] width 10 height 10
checkbox input "false"
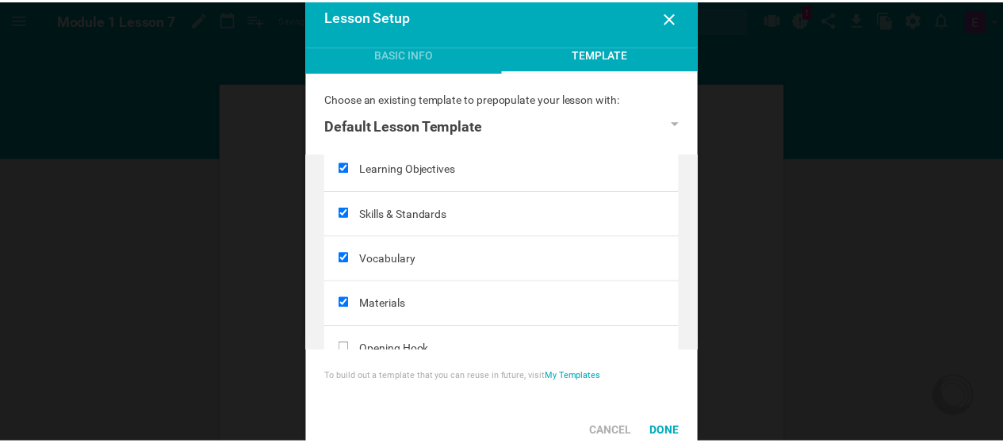
scroll to position [0, 0]
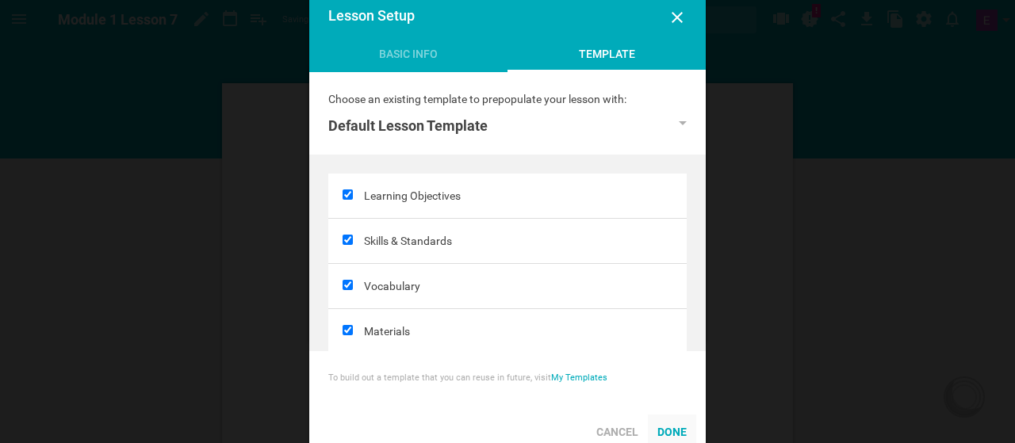
click at [679, 431] on div "Done" at bounding box center [672, 432] width 48 height 35
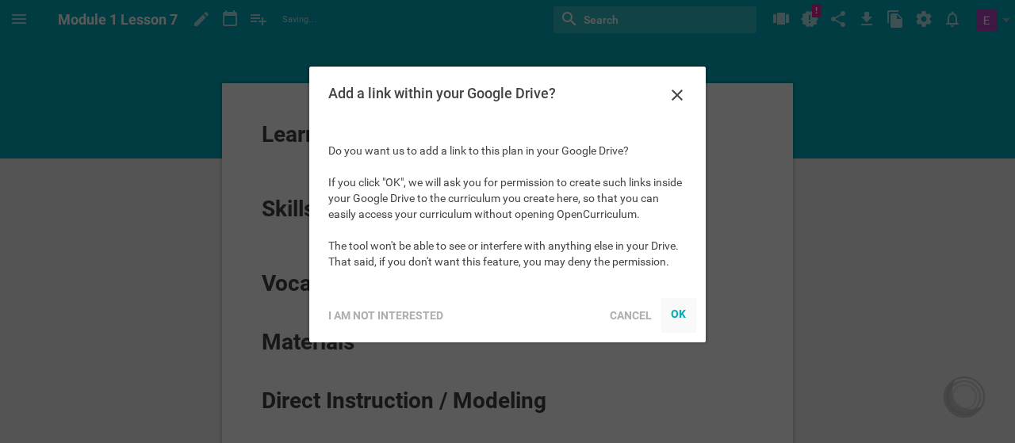
click at [682, 320] on div "OK" at bounding box center [679, 314] width 16 height 13
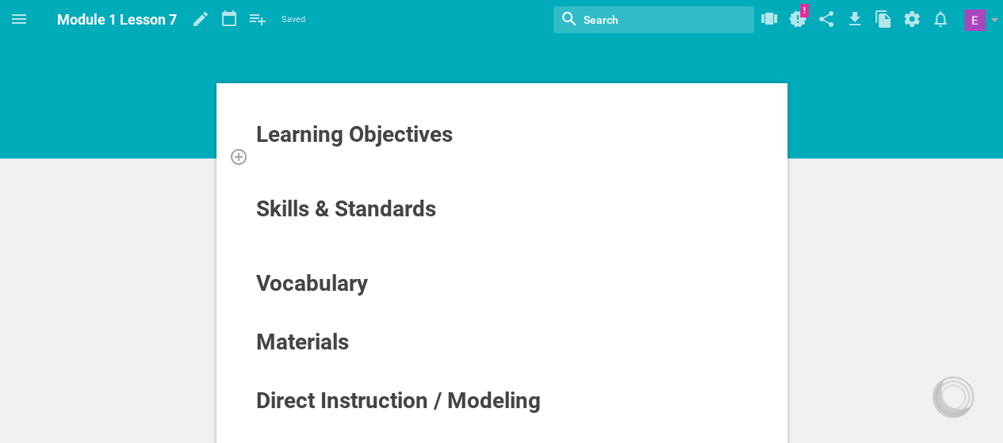
click at [324, 155] on div at bounding box center [502, 156] width 494 height 16
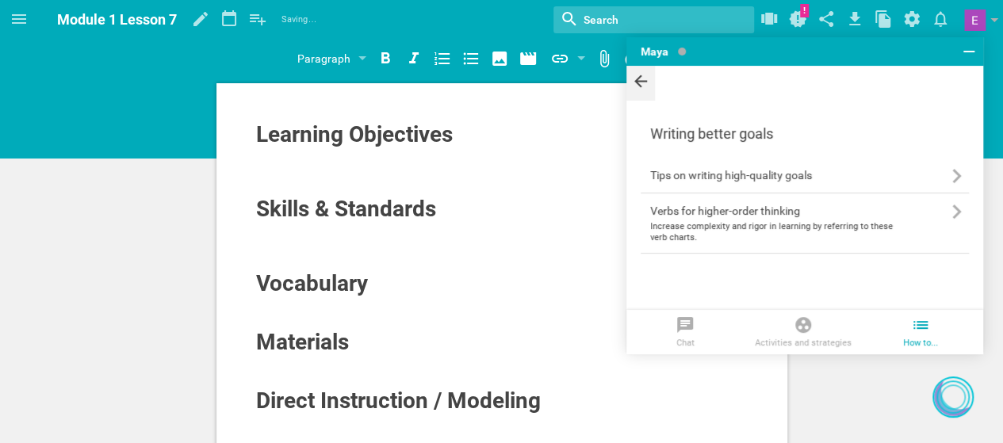
click at [644, 90] on icon at bounding box center [640, 81] width 19 height 21
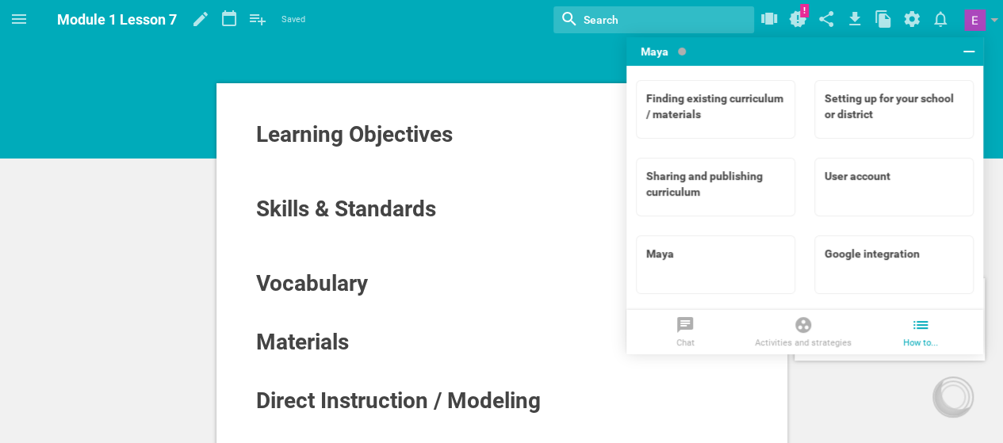
scroll to position [152, 0]
click at [961, 52] on icon at bounding box center [969, 51] width 19 height 19
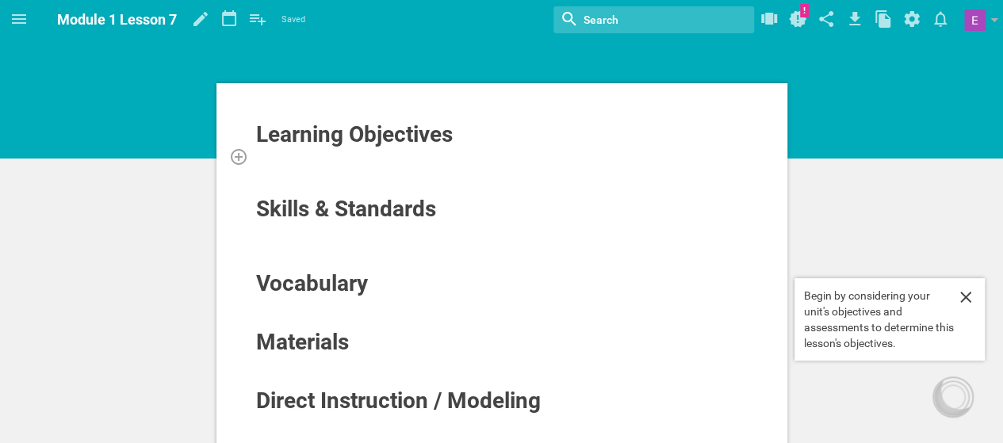
click at [311, 152] on div at bounding box center [502, 156] width 494 height 16
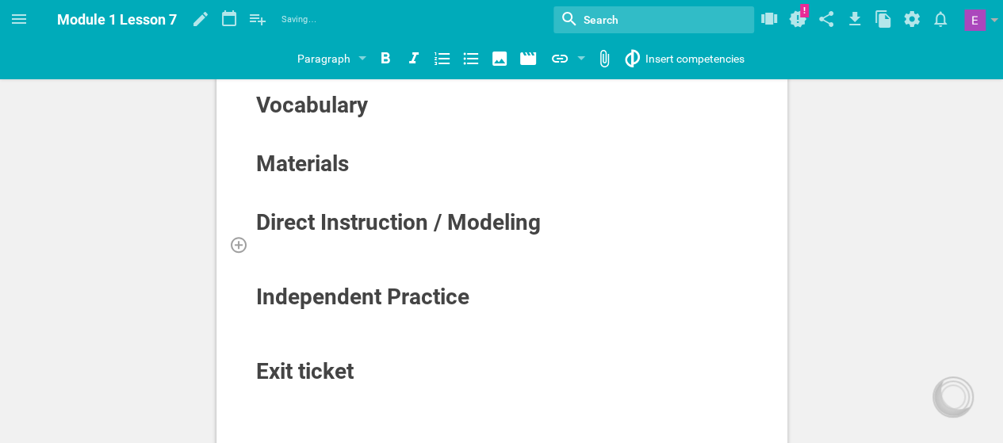
scroll to position [211, 0]
click at [339, 247] on div at bounding box center [502, 244] width 494 height 16
click at [322, 177] on div at bounding box center [502, 185] width 494 height 16
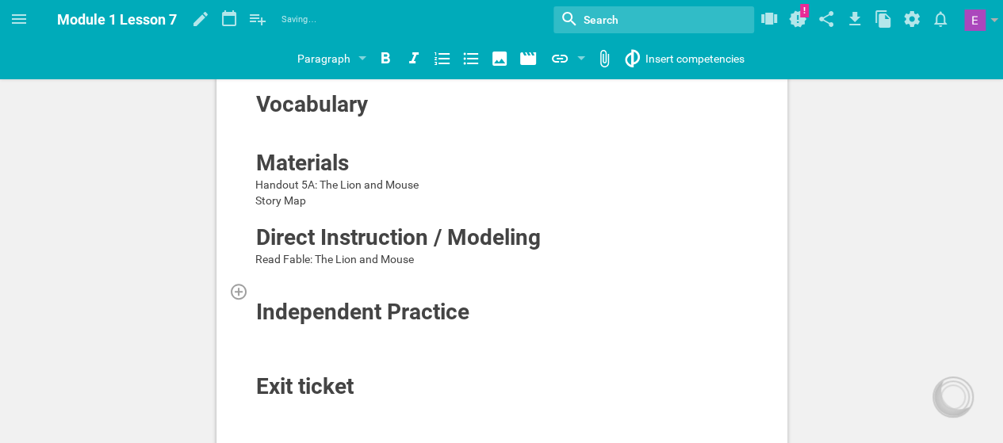
click at [416, 285] on div at bounding box center [502, 291] width 494 height 16
click at [389, 279] on div at bounding box center [502, 275] width 494 height 16
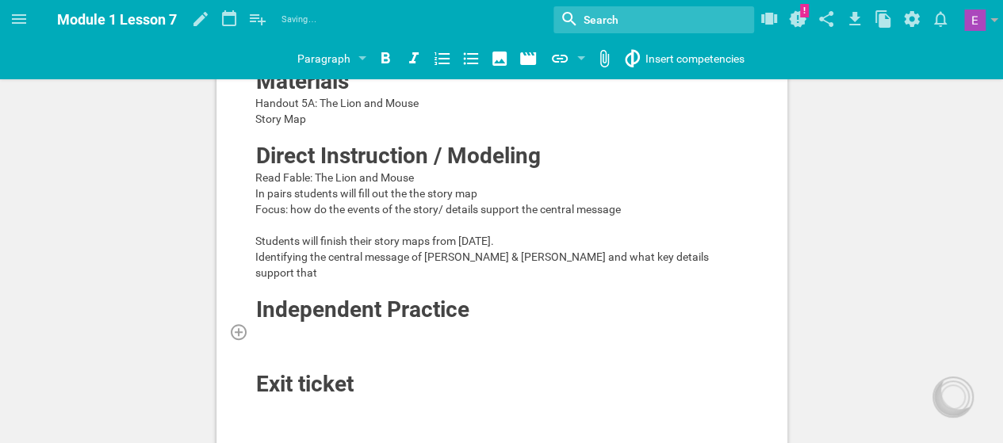
scroll to position [301, 0]
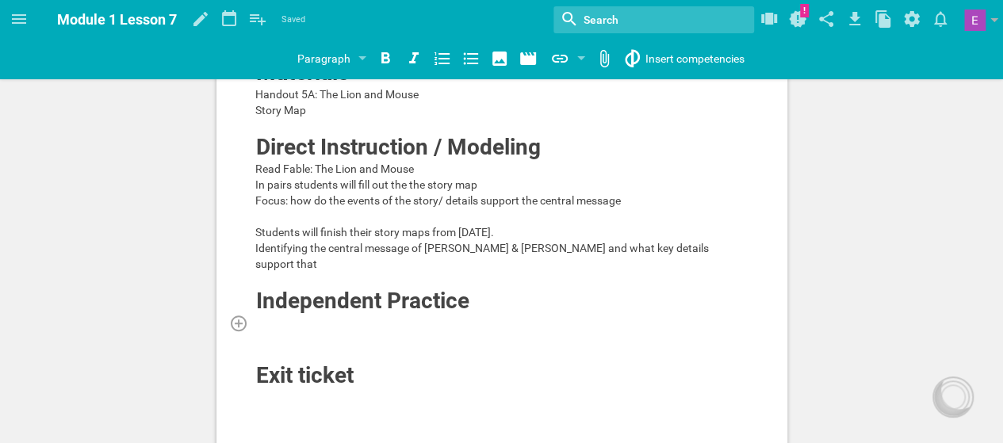
click at [296, 315] on div at bounding box center [502, 323] width 494 height 16
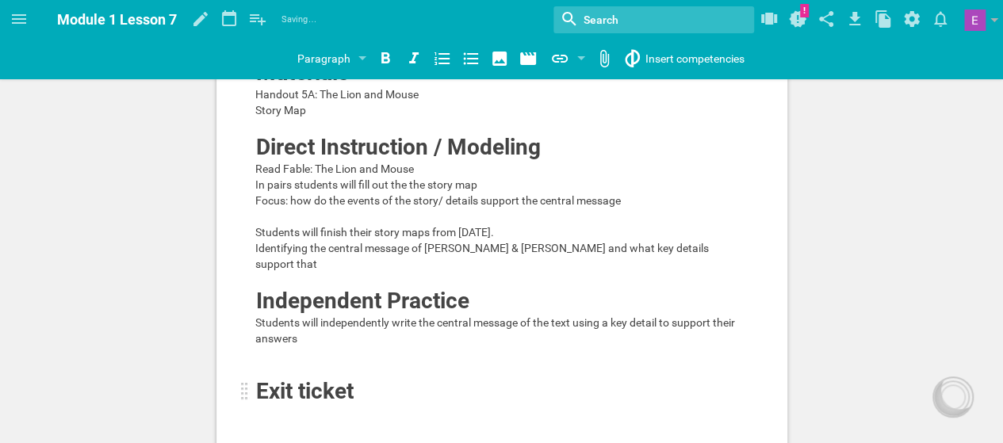
click at [319, 378] on span "Exit ticket" at bounding box center [305, 391] width 98 height 26
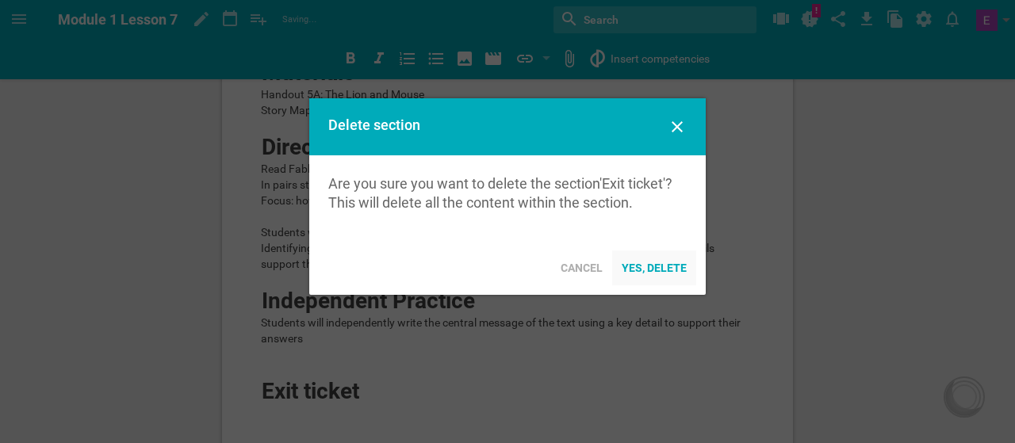
click at [645, 267] on div "Yes, delete" at bounding box center [654, 268] width 84 height 35
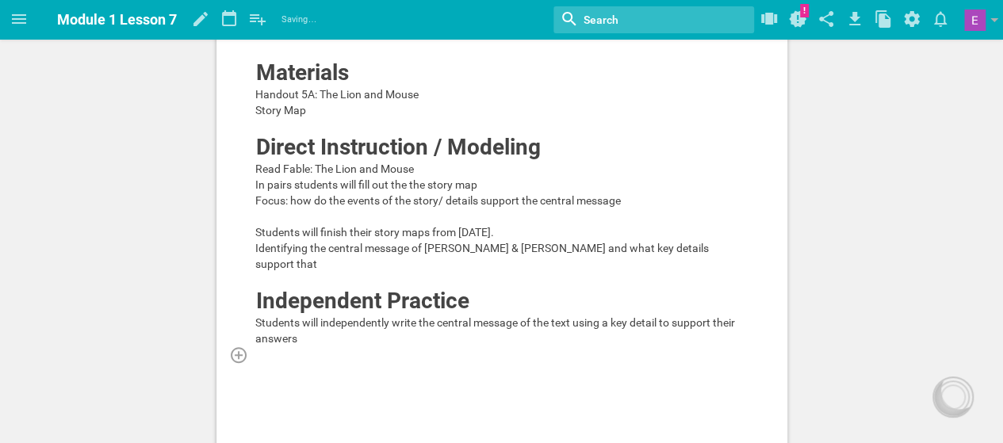
click at [303, 347] on div at bounding box center [502, 355] width 494 height 16
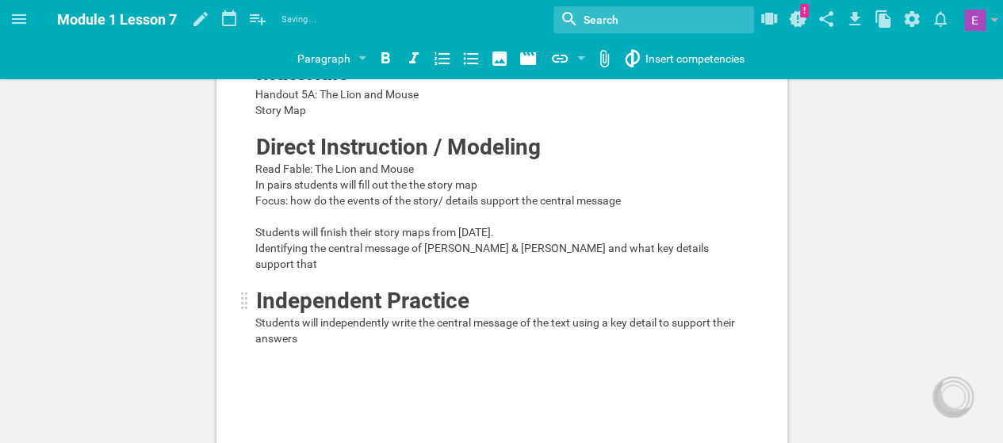
click at [294, 288] on span "Independent Practice" at bounding box center [362, 301] width 213 height 26
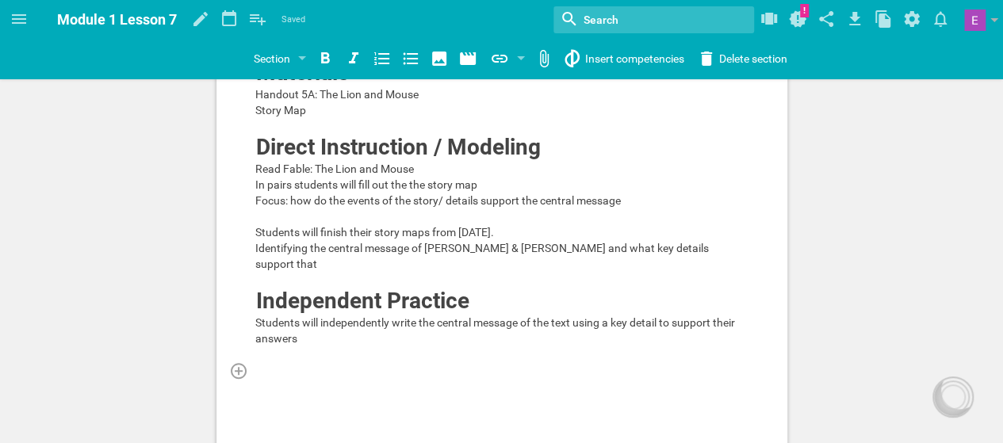
click at [358, 362] on div at bounding box center [502, 370] width 494 height 16
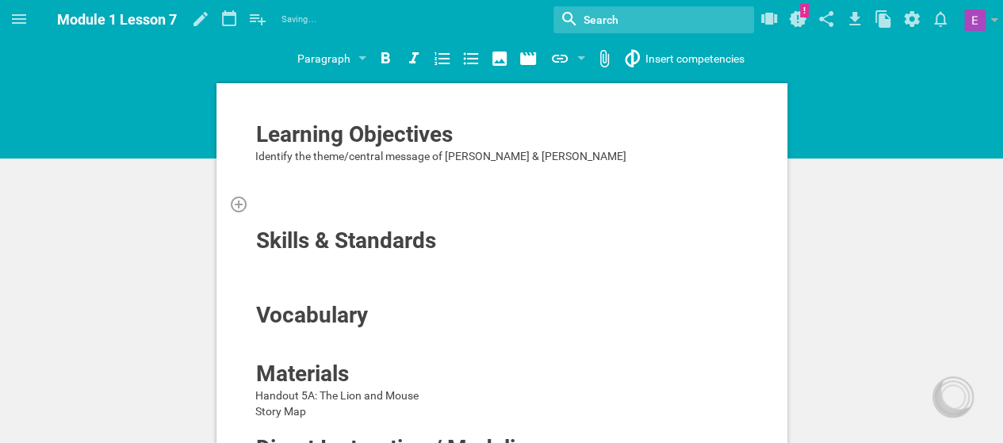
click at [301, 209] on div at bounding box center [502, 204] width 494 height 16
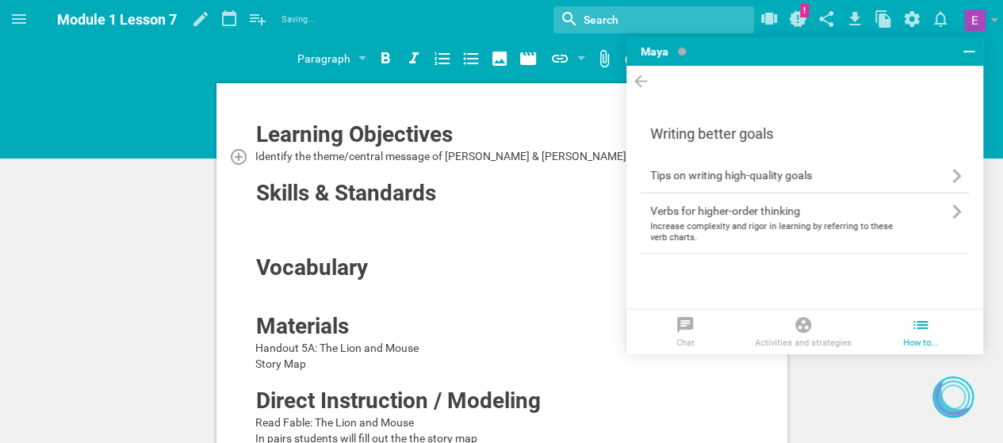
click at [541, 156] on div "Identify the theme/central message of [PERSON_NAME] & [PERSON_NAME]" at bounding box center [502, 156] width 494 height 16
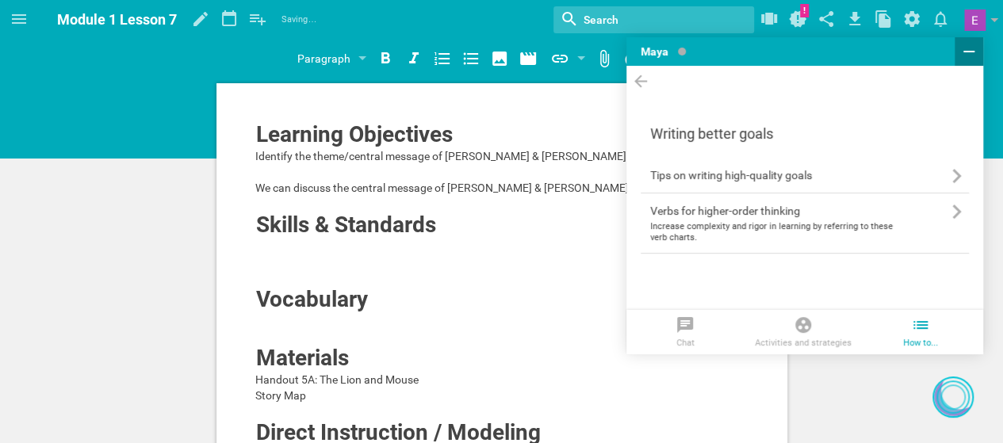
click at [974, 51] on icon at bounding box center [969, 52] width 11 height 2
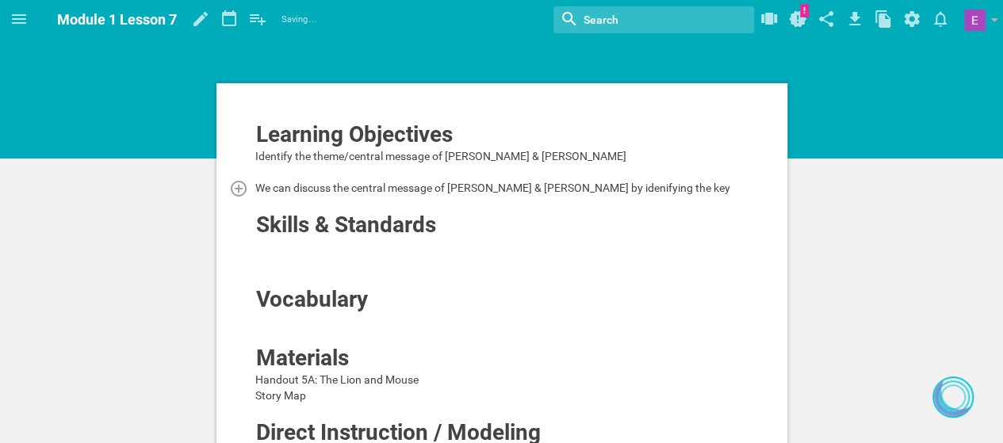
click at [668, 189] on div "We can discuss the central message of [PERSON_NAME] & [PERSON_NAME] by idenifyi…" at bounding box center [502, 188] width 494 height 16
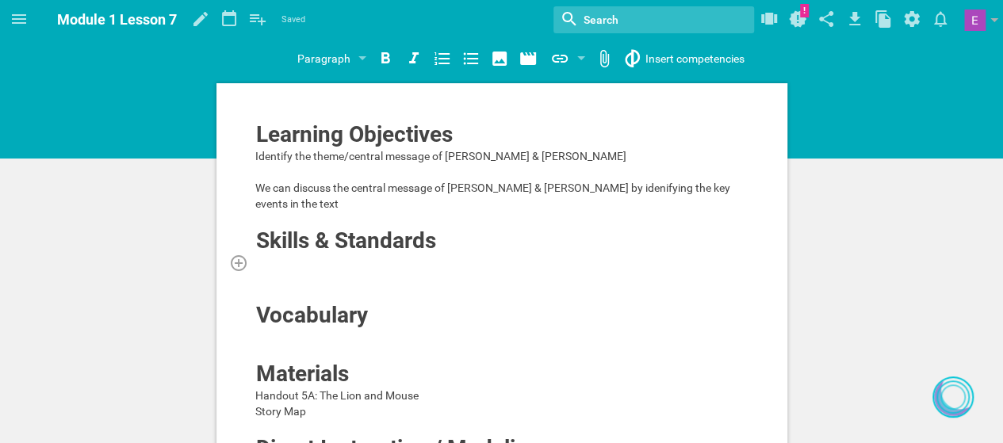
click at [315, 255] on div at bounding box center [502, 263] width 494 height 16
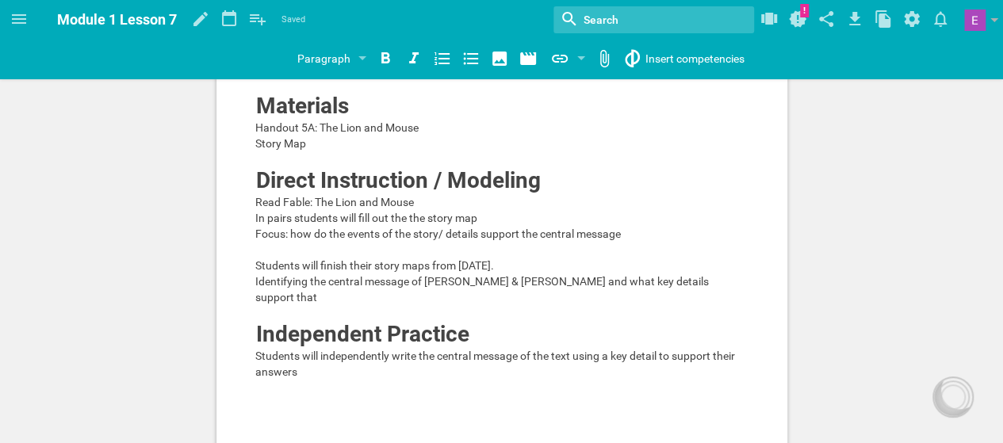
scroll to position [289, 0]
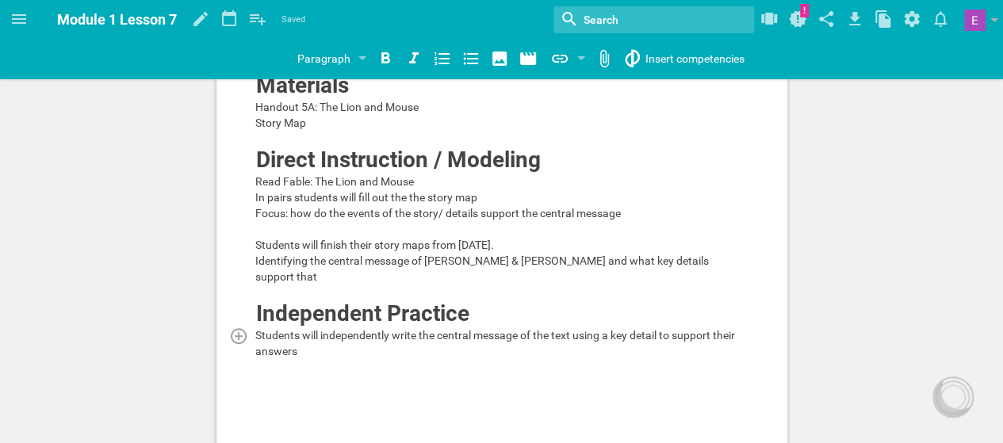
click at [319, 328] on div "Students will independently write the central message of the text using a key d…" at bounding box center [502, 344] width 494 height 32
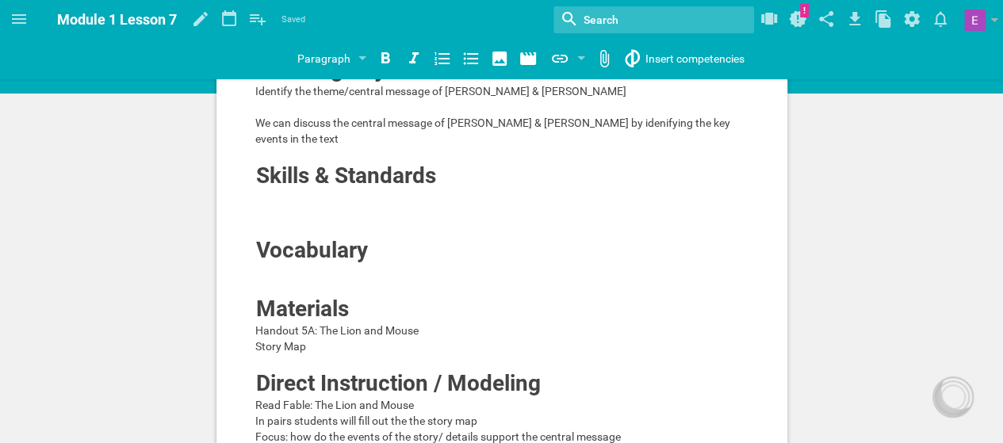
scroll to position [0, 0]
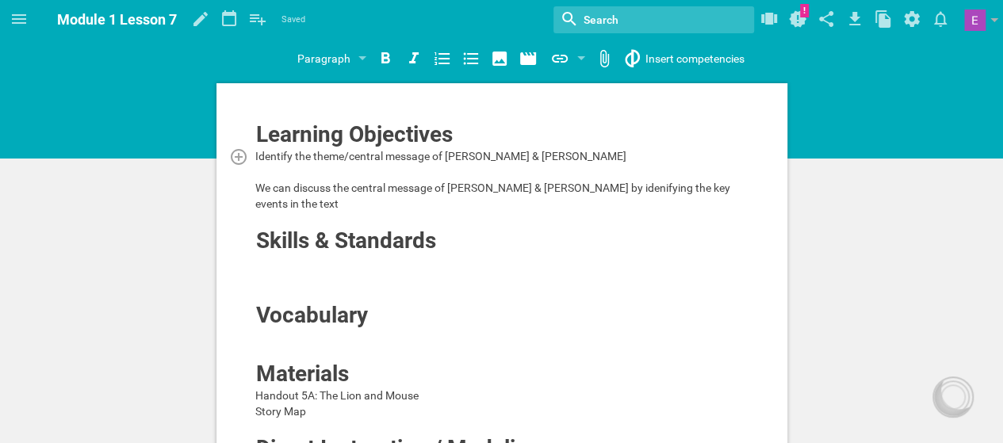
click at [348, 156] on span "Identify the theme/central message of [PERSON_NAME] & [PERSON_NAME]" at bounding box center [440, 156] width 371 height 13
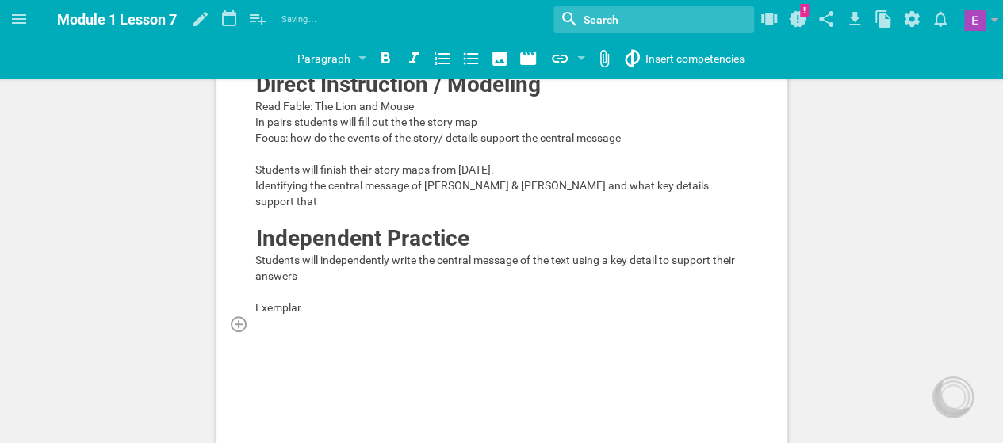
scroll to position [365, 0]
click at [271, 347] on div at bounding box center [502, 355] width 494 height 16
click at [260, 315] on div at bounding box center [502, 323] width 494 height 16
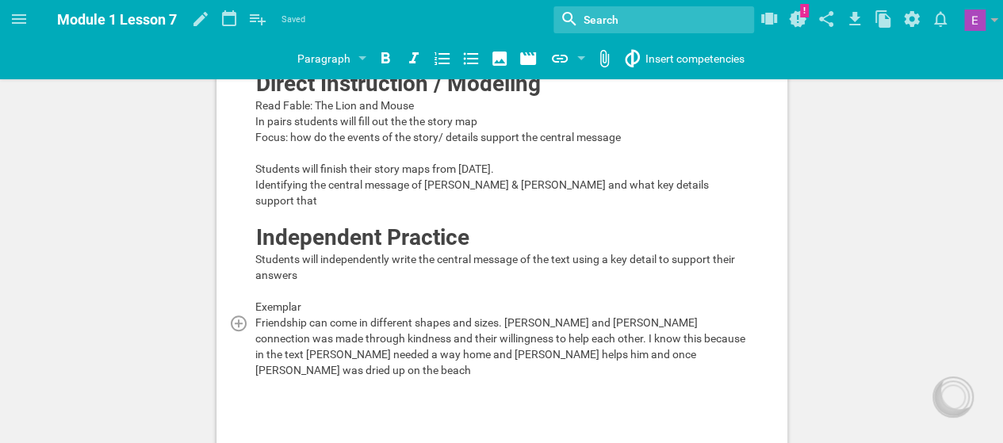
click at [404, 322] on span "Friendship can come in different shapes and sizes. [PERSON_NAME] and [PERSON_NA…" at bounding box center [501, 346] width 493 height 60
click at [624, 324] on div "Friendship can come in different shapes and sizes. [PERSON_NAME] and [PERSON_NA…" at bounding box center [502, 346] width 494 height 63
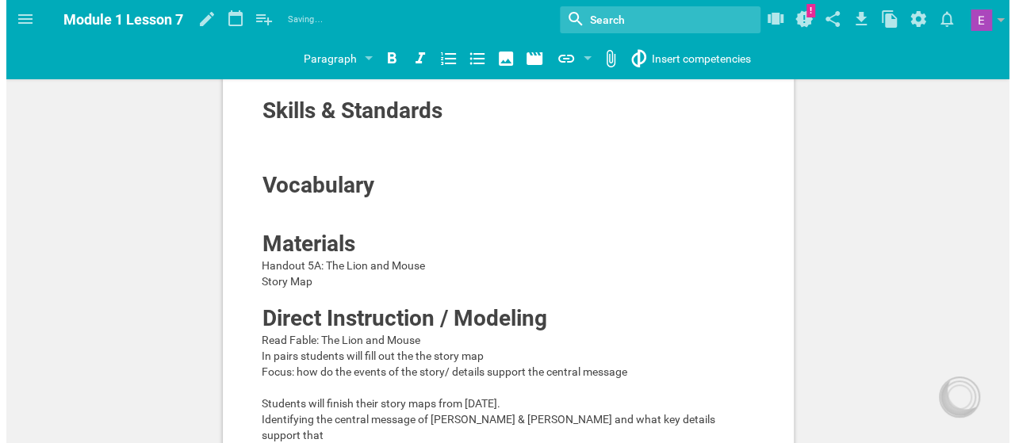
scroll to position [0, 0]
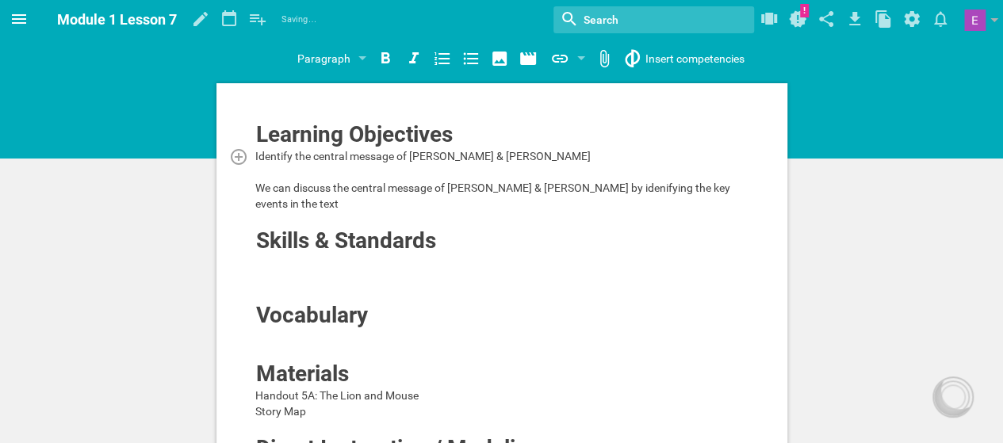
click at [20, 25] on icon at bounding box center [19, 19] width 19 height 19
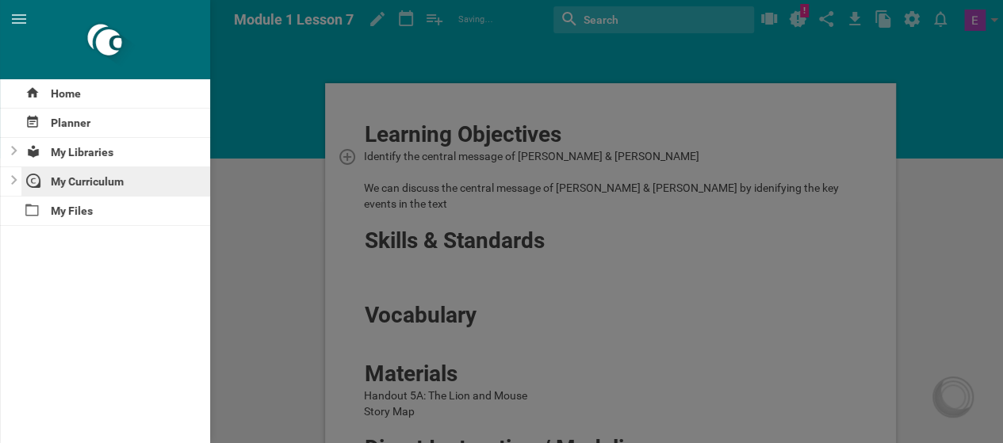
click at [71, 172] on div "My Curriculum" at bounding box center [116, 181] width 190 height 29
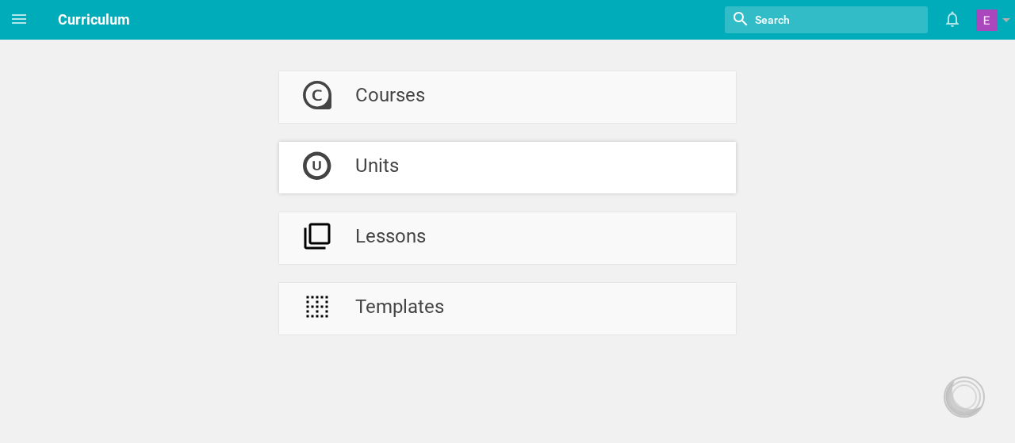
click at [359, 163] on div "Units" at bounding box center [377, 168] width 44 height 52
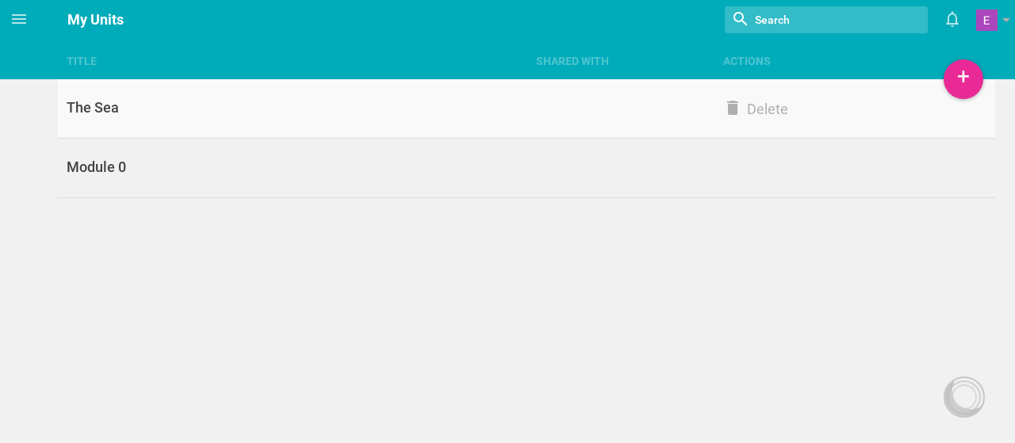
click at [356, 115] on div "The Sea" at bounding box center [292, 107] width 469 height 19
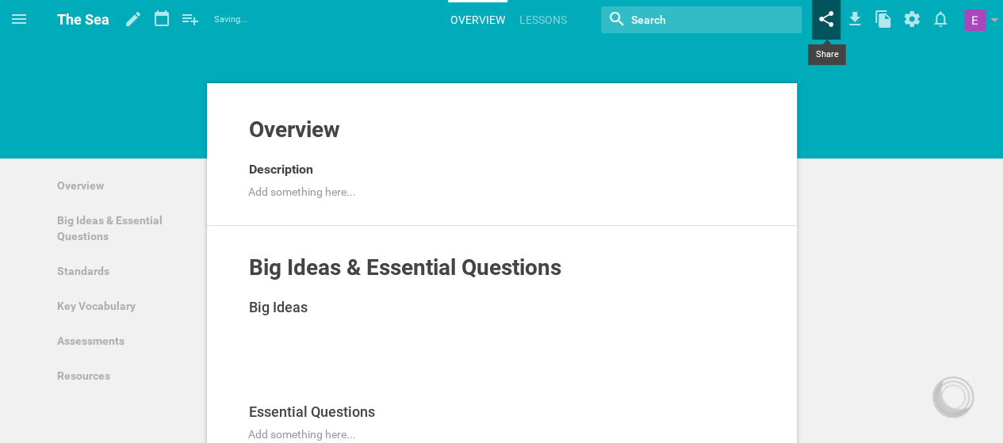
click at [829, 20] on icon at bounding box center [826, 19] width 29 height 38
type input "[URL][DOMAIN_NAME]"
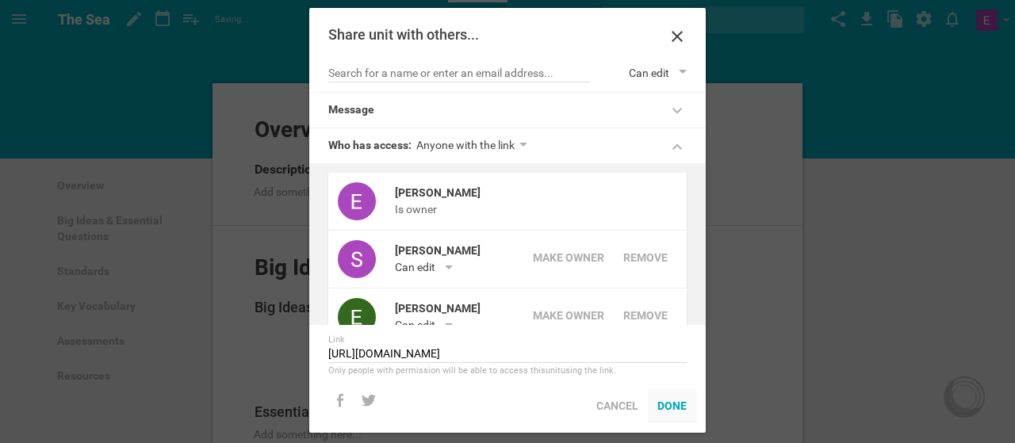
click at [679, 407] on div "Done" at bounding box center [672, 406] width 48 height 35
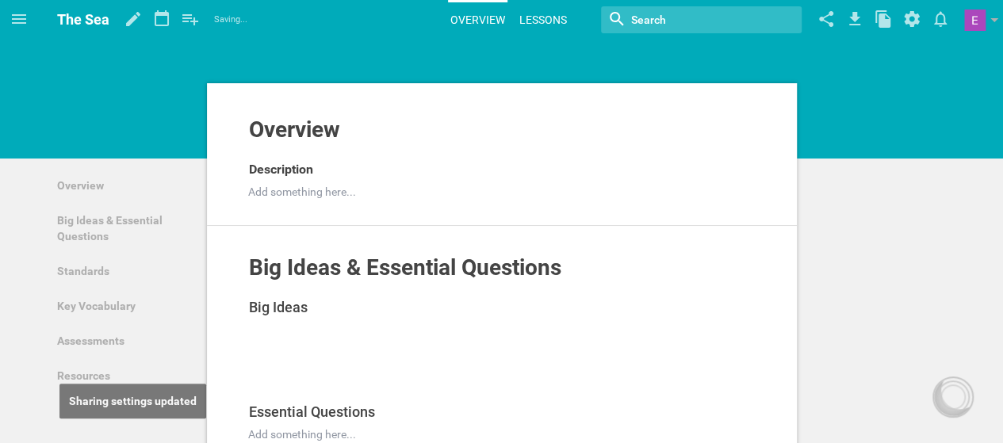
click at [561, 21] on link "Lessons" at bounding box center [543, 19] width 52 height 35
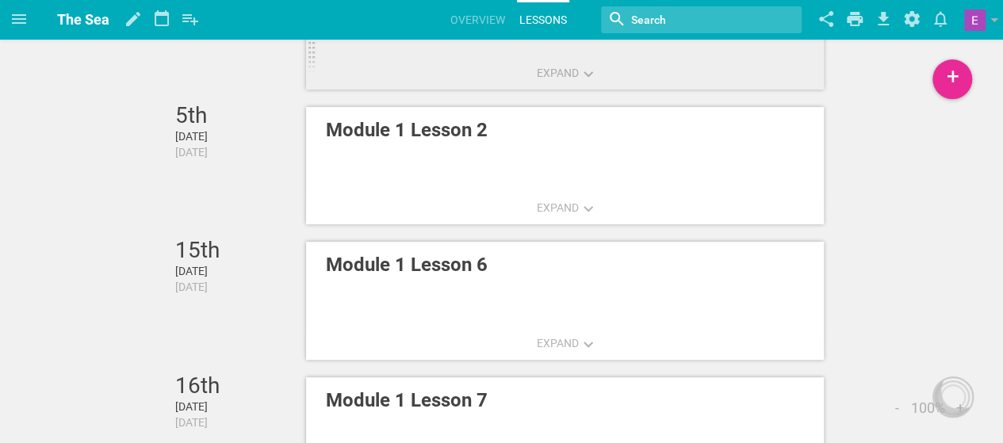
scroll to position [205, 0]
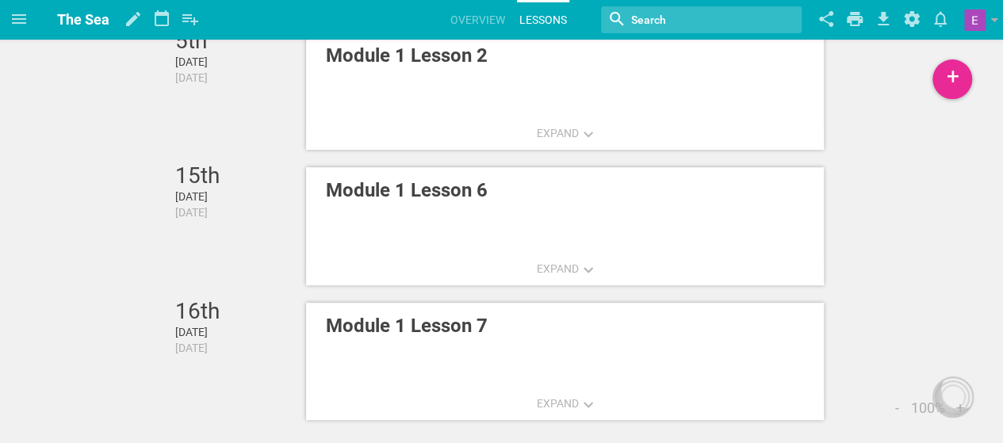
click at [84, 20] on span "The Sea" at bounding box center [83, 19] width 52 height 17
click at [15, 20] on icon at bounding box center [19, 19] width 19 height 19
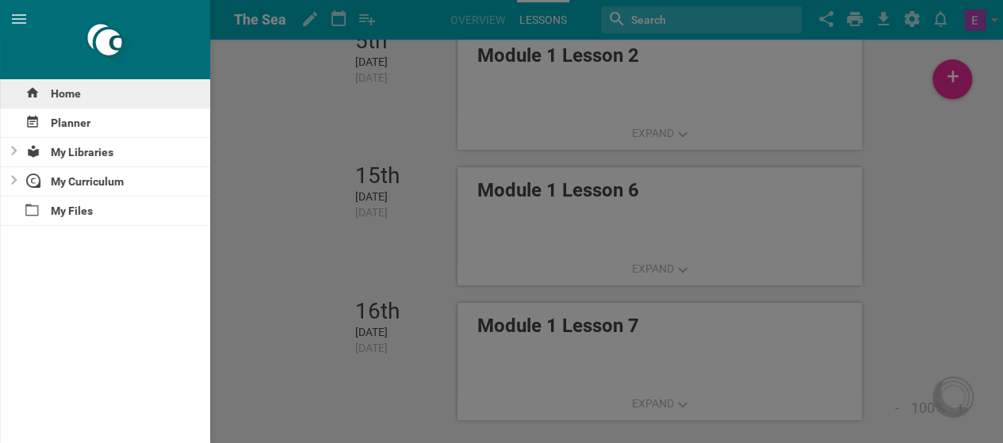
click at [50, 97] on div "Home" at bounding box center [105, 93] width 210 height 29
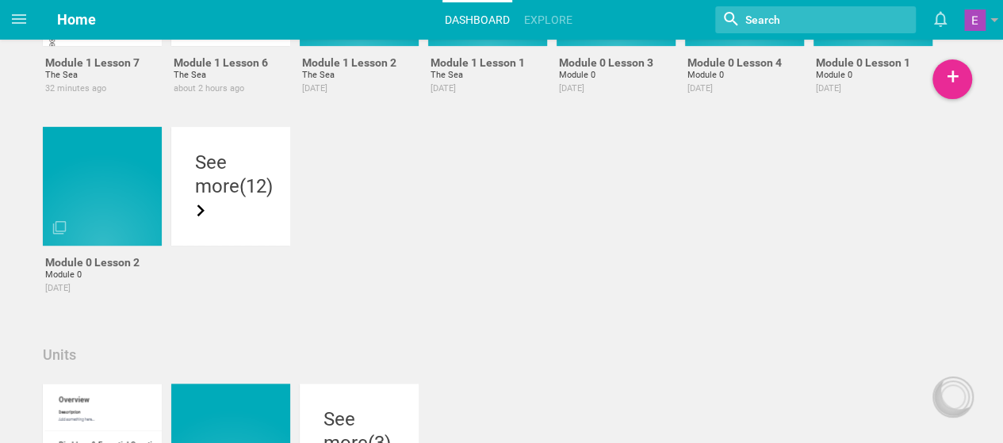
click at [76, 13] on span "Home" at bounding box center [76, 19] width 39 height 17
click at [19, 19] on icon at bounding box center [19, 19] width 14 height 10
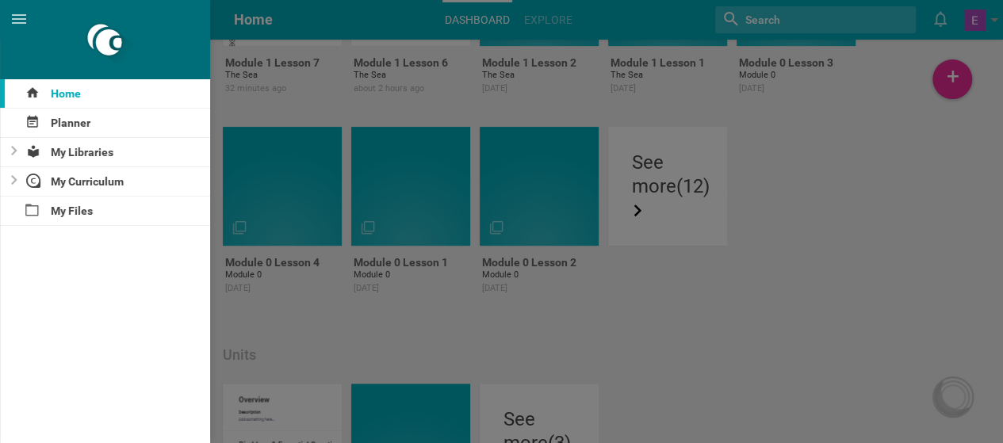
click at [107, 45] on div at bounding box center [105, 39] width 210 height 79
click at [90, 120] on div "Planner" at bounding box center [105, 123] width 210 height 29
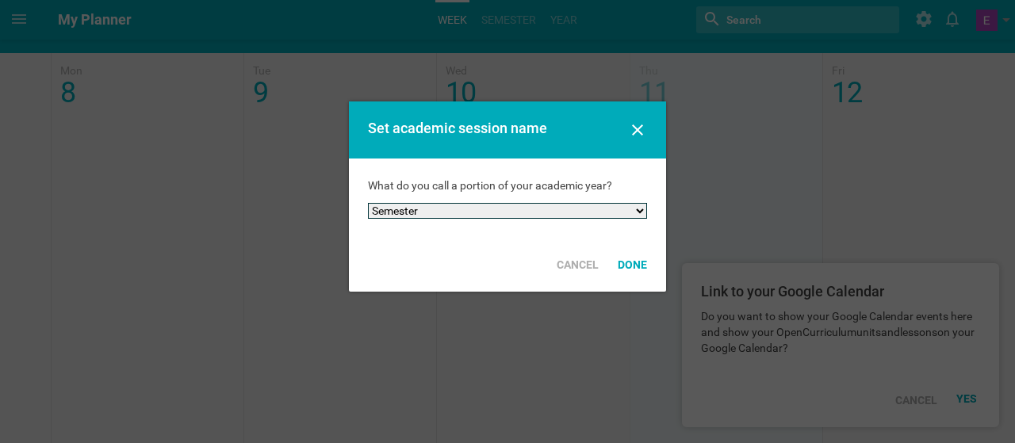
click at [489, 209] on select "Semester Term Quarter Session Period Trimester Other" at bounding box center [507, 211] width 279 height 16
select select "quarter"
click at [368, 203] on select "Semester Term Quarter Session Period Trimester Other" at bounding box center [507, 211] width 279 height 16
click at [623, 259] on div "Done" at bounding box center [632, 264] width 48 height 35
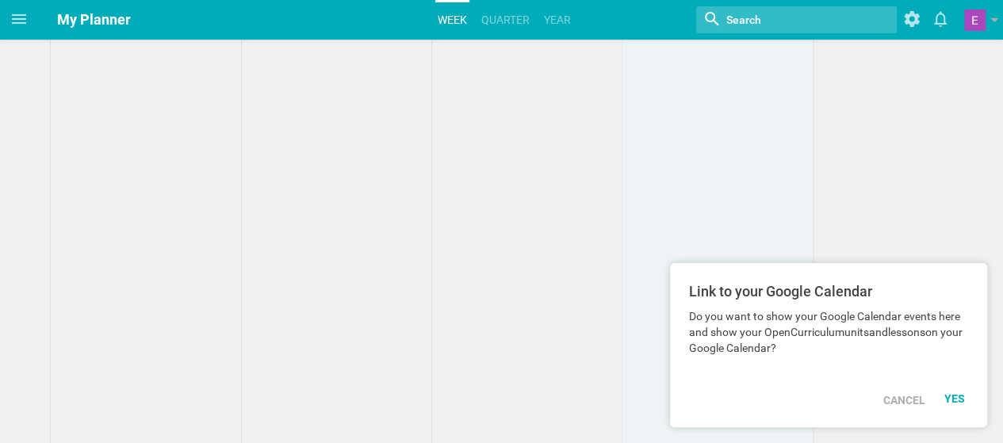
scroll to position [466, 0]
click at [949, 408] on div at bounding box center [956, 400] width 43 height 35
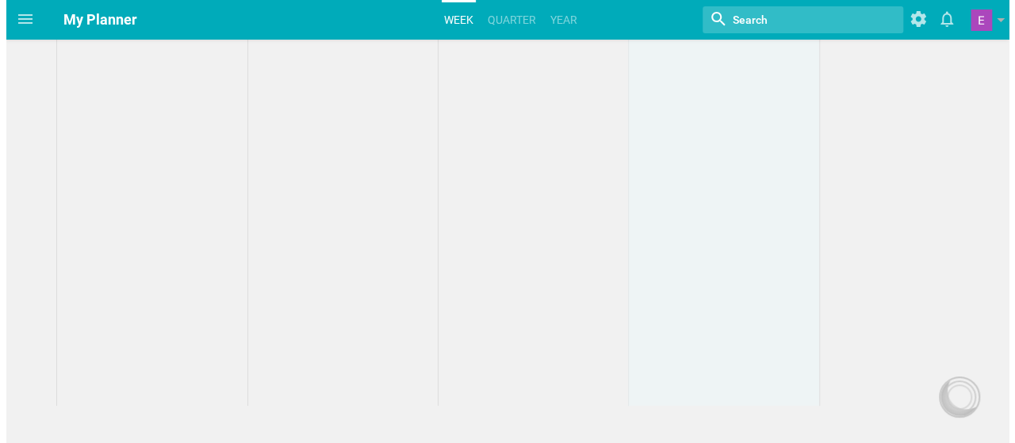
scroll to position [0, 0]
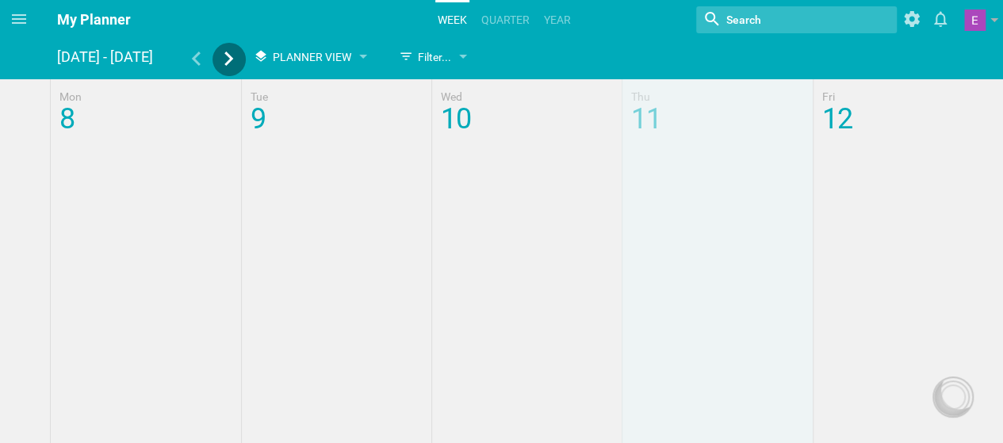
click at [233, 63] on icon at bounding box center [229, 59] width 14 height 14
click at [67, 114] on div at bounding box center [501, 109] width 1003 height 60
click at [21, 16] on icon at bounding box center [19, 19] width 19 height 19
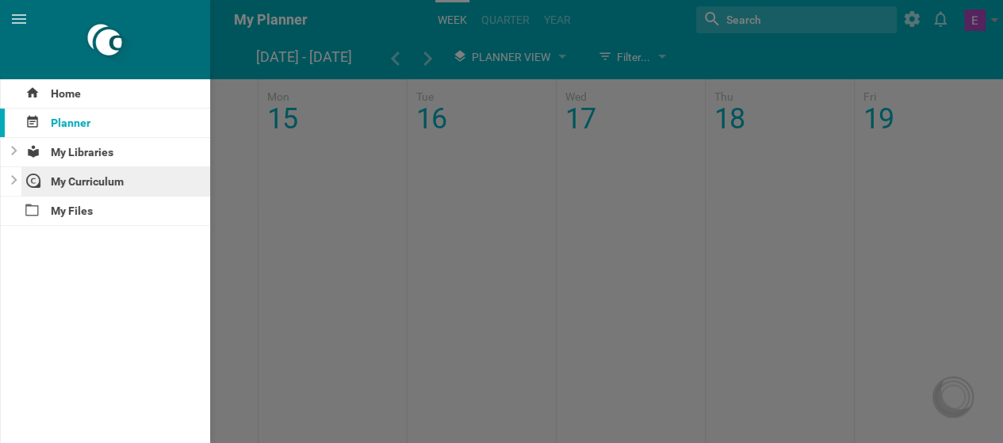
click at [98, 189] on div "My Curriculum" at bounding box center [116, 181] width 190 height 29
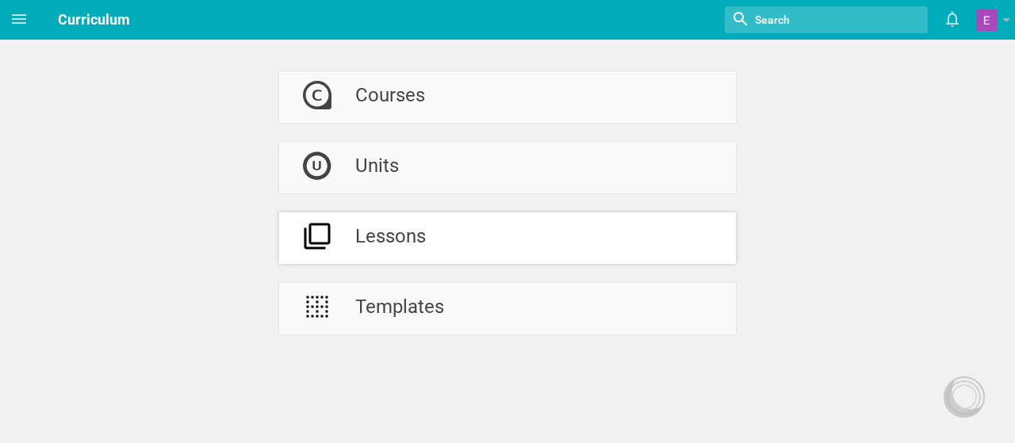
click at [417, 229] on div "Lessons" at bounding box center [390, 239] width 71 height 52
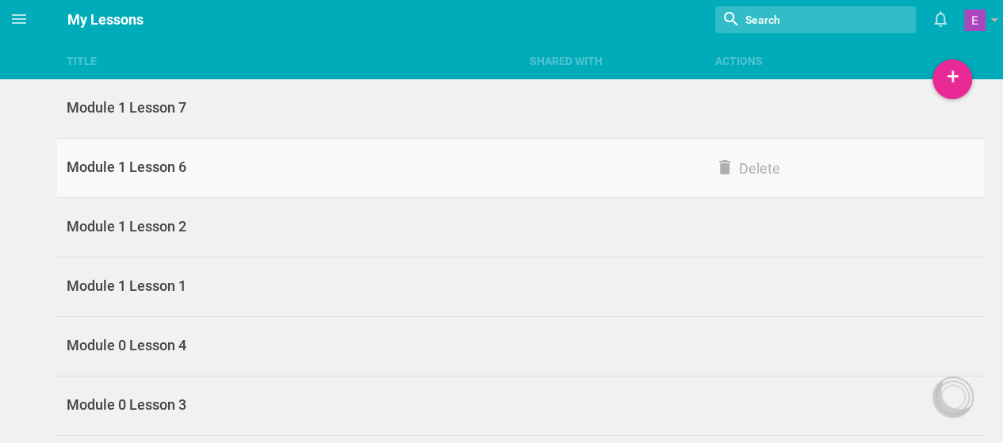
click at [316, 158] on div "Module 1 Lesson 6" at bounding box center [288, 167] width 463 height 19
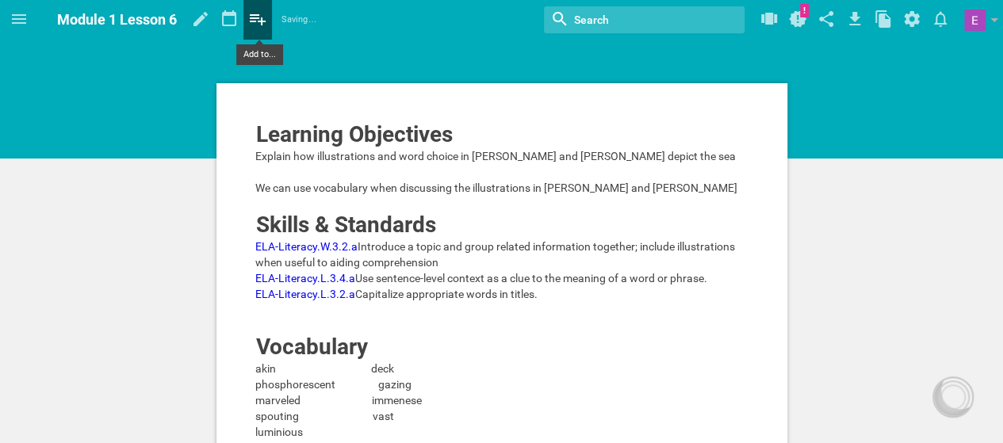
click at [263, 21] on icon at bounding box center [258, 19] width 16 height 11
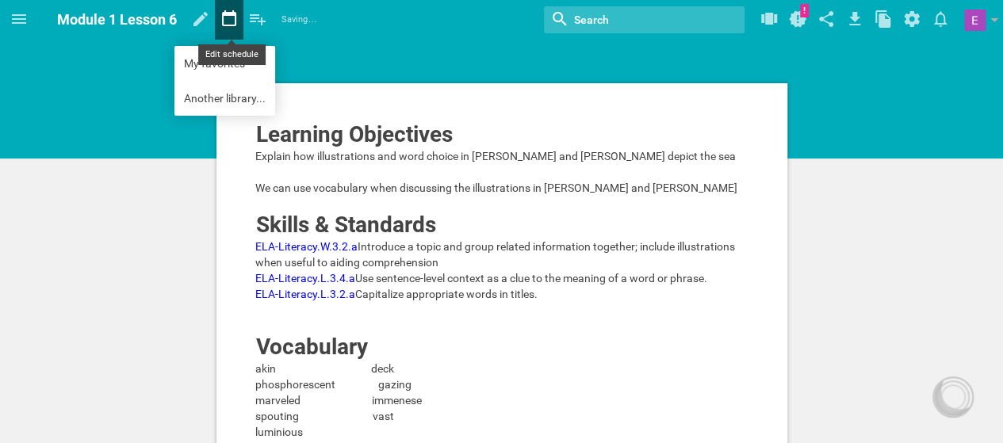
click at [239, 22] on icon at bounding box center [229, 19] width 29 height 38
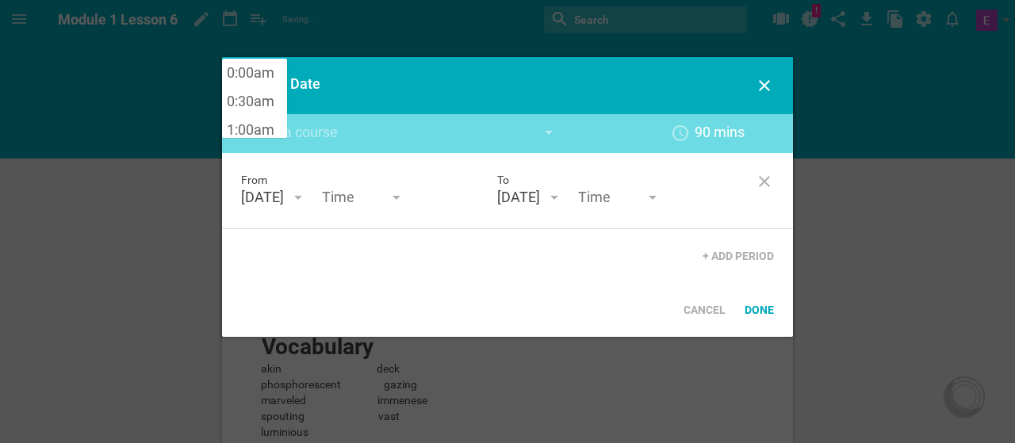
scroll to position [771, 0]
click at [322, 209] on input "text" at bounding box center [361, 198] width 79 height 21
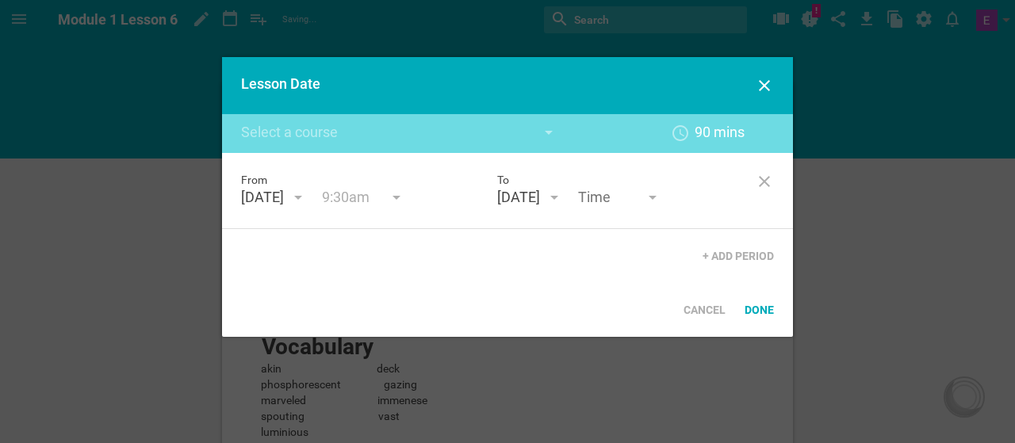
type input "9:30am"
click at [292, 278] on div "From [DATE] September 25 S M T W T F S 31 1 2 3 4 5 6 7 8 9 10 11 12 13 14 15 1…" at bounding box center [507, 218] width 571 height 130
click at [322, 209] on input "9:30am" at bounding box center [361, 198] width 79 height 21
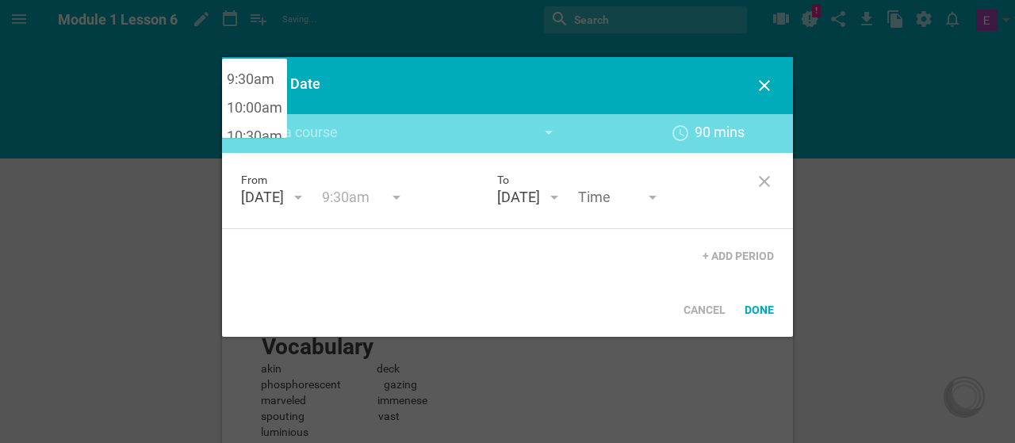
scroll to position [537, 0]
type input "11:00am"
click at [263, 75] on div "Lesson Date Create new course titled "" 90 mins 5 mins 10 mins 15 mins 20 mins …" at bounding box center [507, 197] width 571 height 280
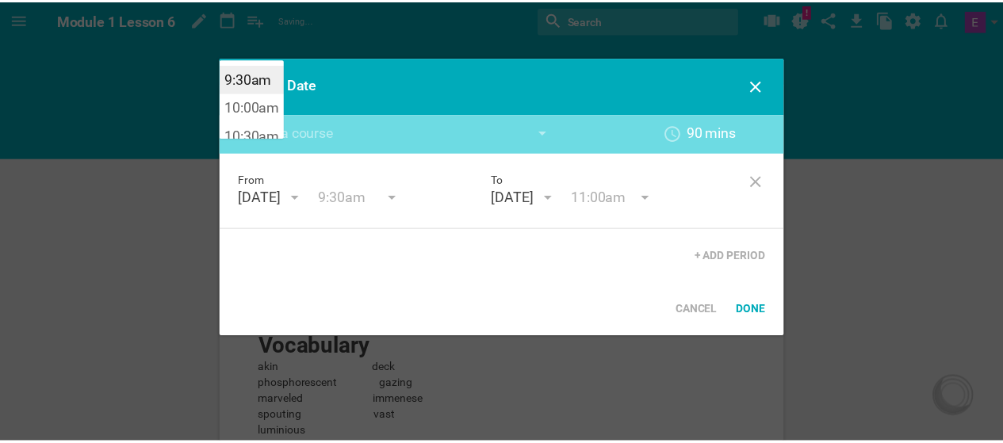
scroll to position [628, 0]
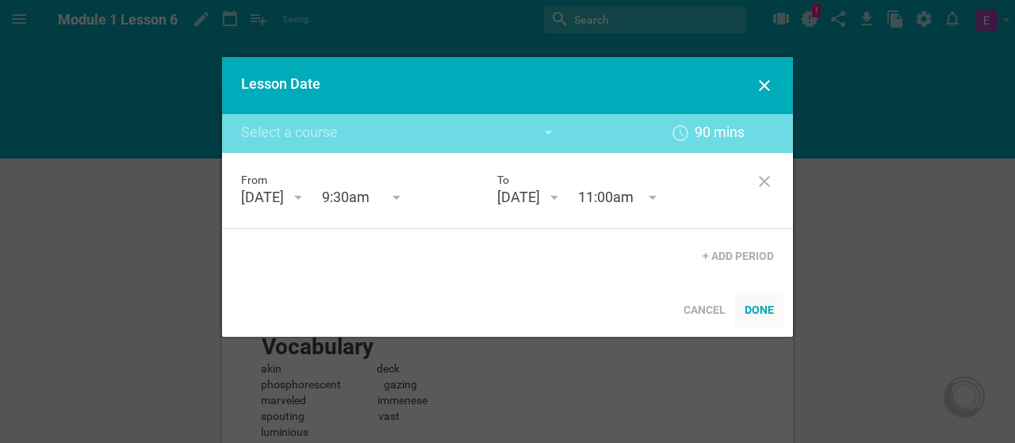
click at [775, 328] on div "Done" at bounding box center [759, 310] width 48 height 35
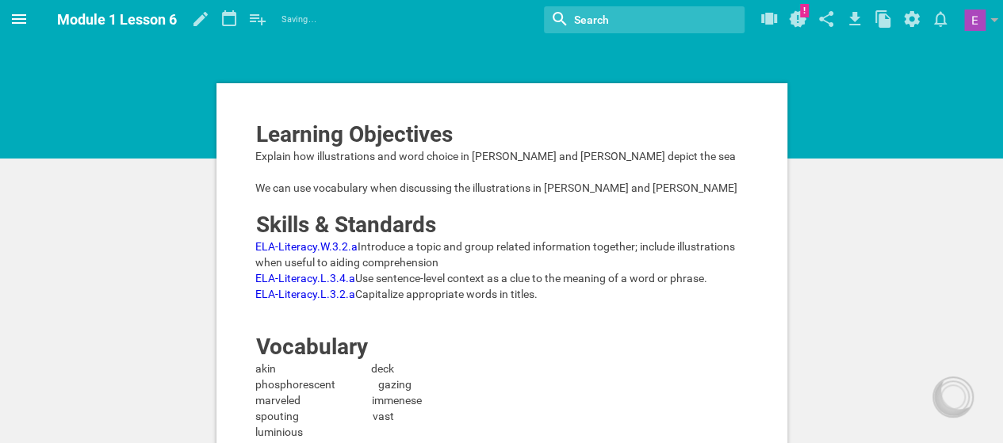
click at [15, 18] on icon at bounding box center [19, 19] width 14 height 10
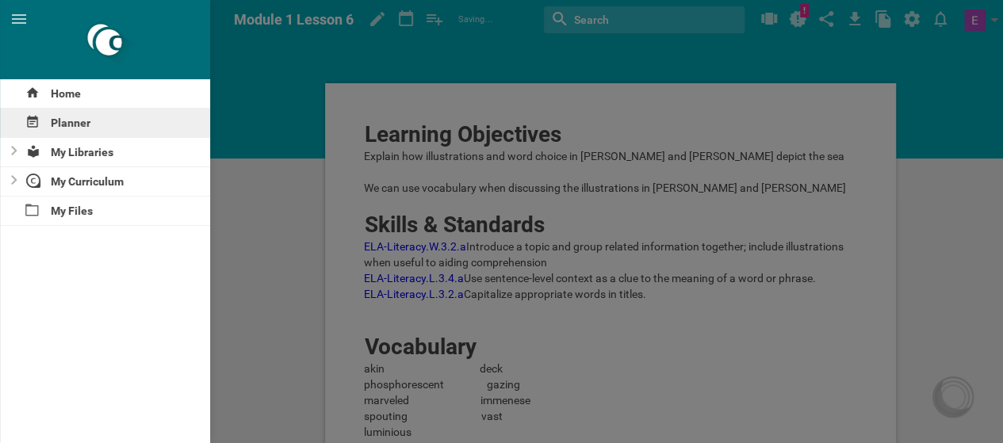
click at [61, 123] on div "Planner" at bounding box center [105, 123] width 210 height 29
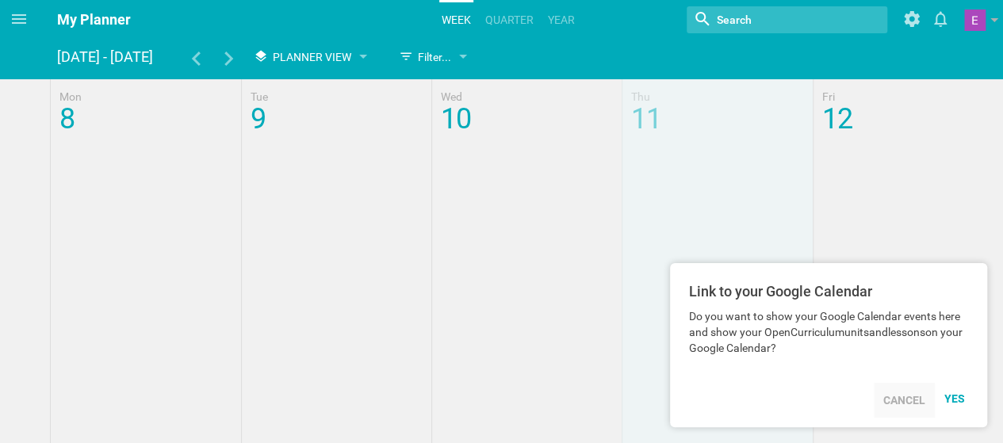
click at [920, 406] on div "Cancel" at bounding box center [904, 400] width 61 height 35
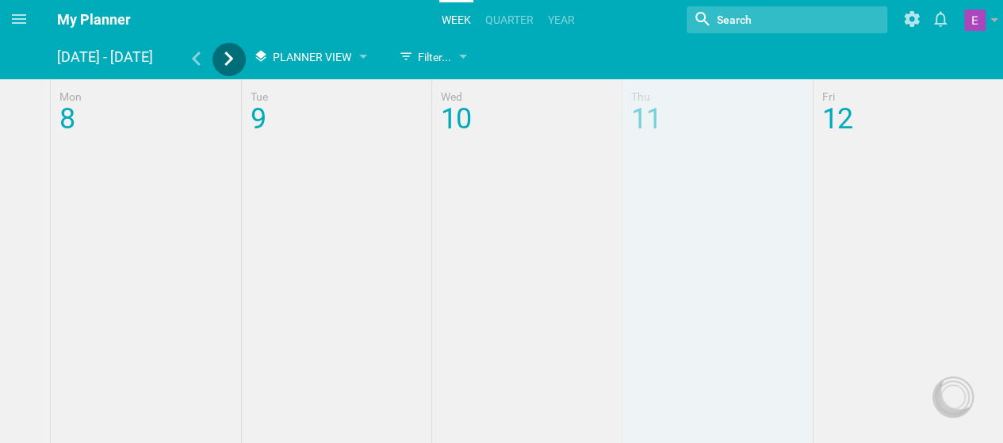
click at [232, 62] on icon at bounding box center [229, 59] width 14 height 14
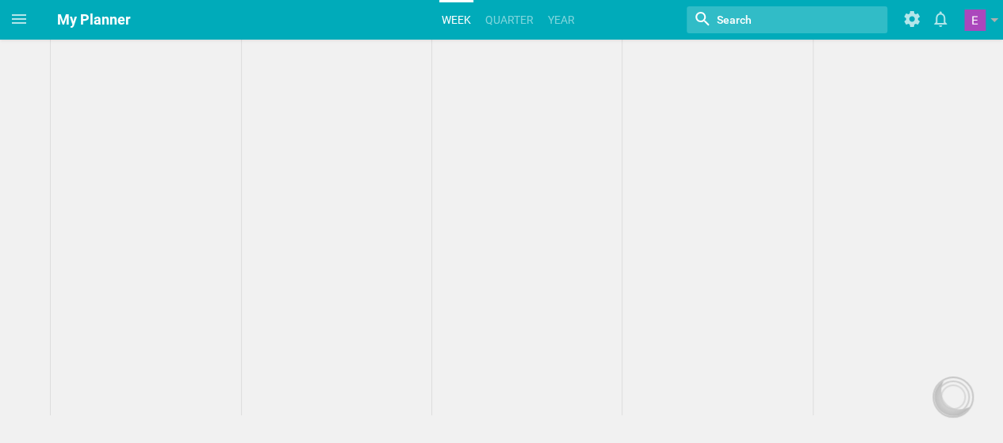
scroll to position [466, 0]
click at [497, 23] on link "quarter" at bounding box center [509, 19] width 53 height 35
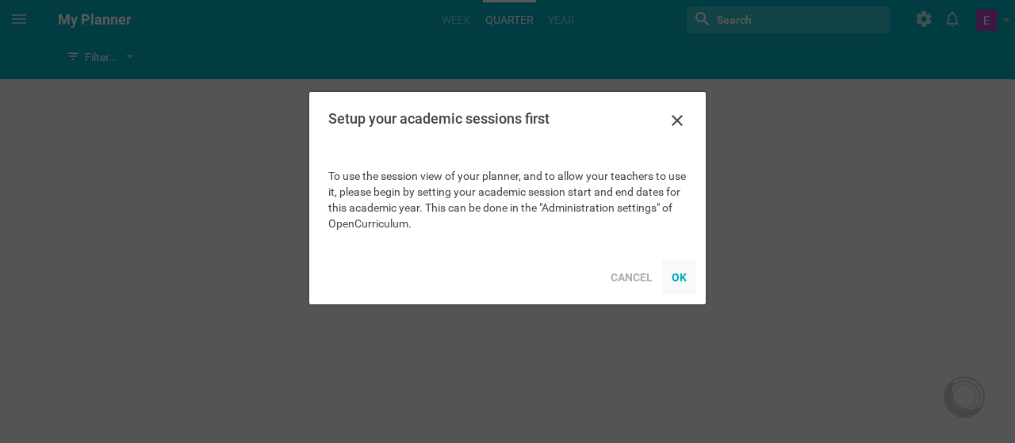
click at [677, 280] on div "OK" at bounding box center [679, 277] width 34 height 35
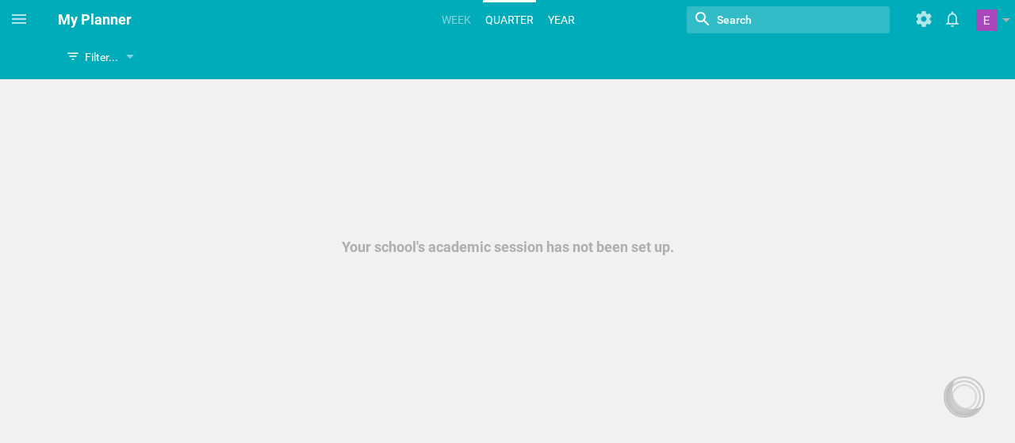
click at [561, 18] on link "Year" at bounding box center [562, 19] width 32 height 35
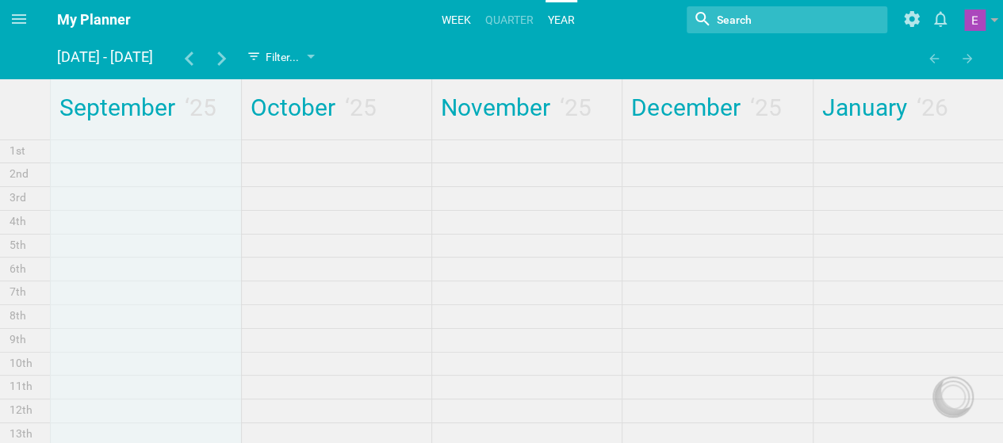
click at [451, 15] on link "Week" at bounding box center [456, 19] width 34 height 35
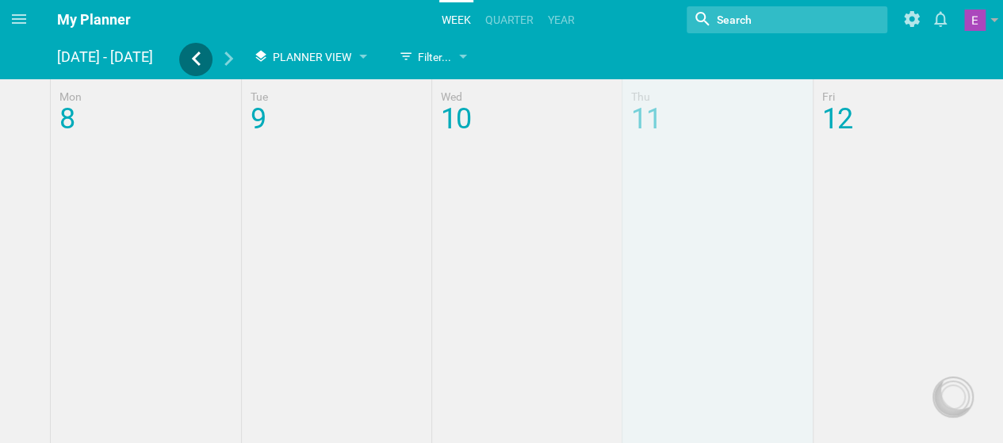
click at [192, 59] on icon at bounding box center [196, 59] width 14 height 14
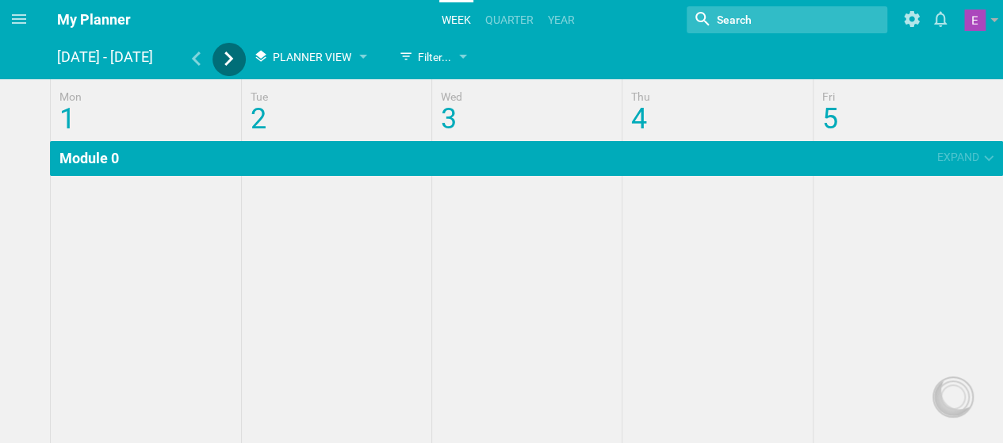
click at [225, 60] on icon at bounding box center [229, 59] width 14 height 14
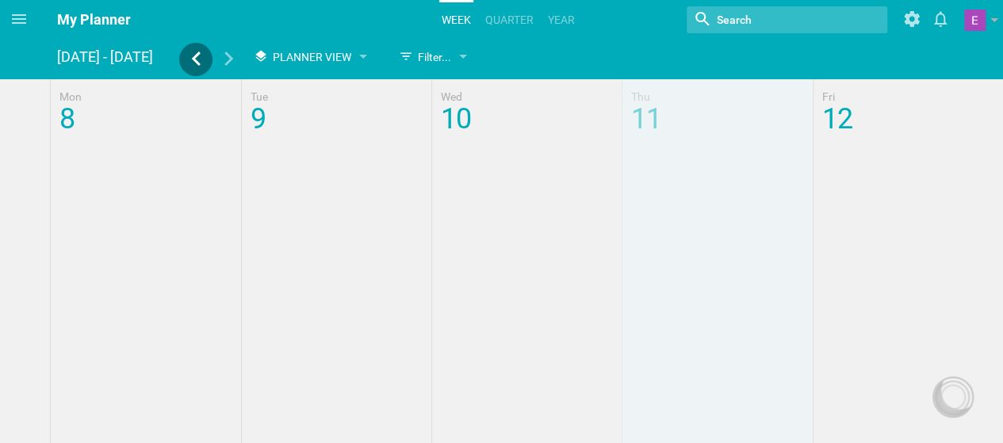
click at [201, 60] on icon at bounding box center [196, 59] width 14 height 14
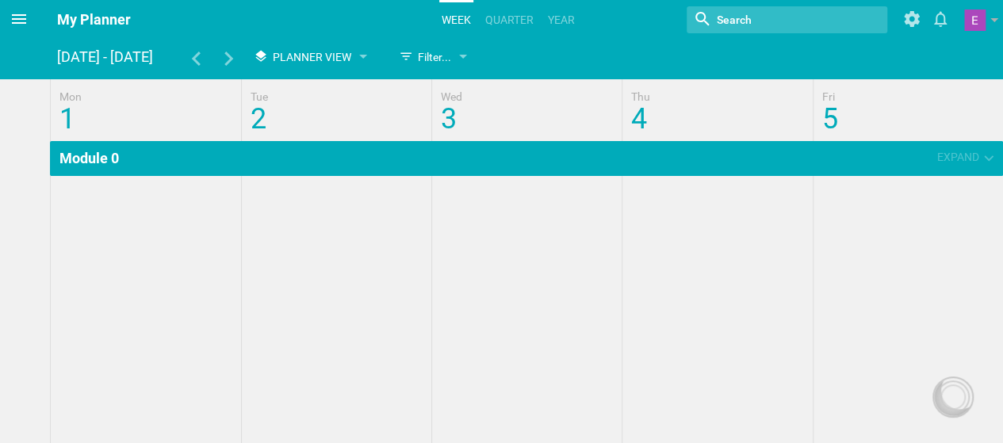
click at [13, 25] on icon at bounding box center [19, 19] width 19 height 19
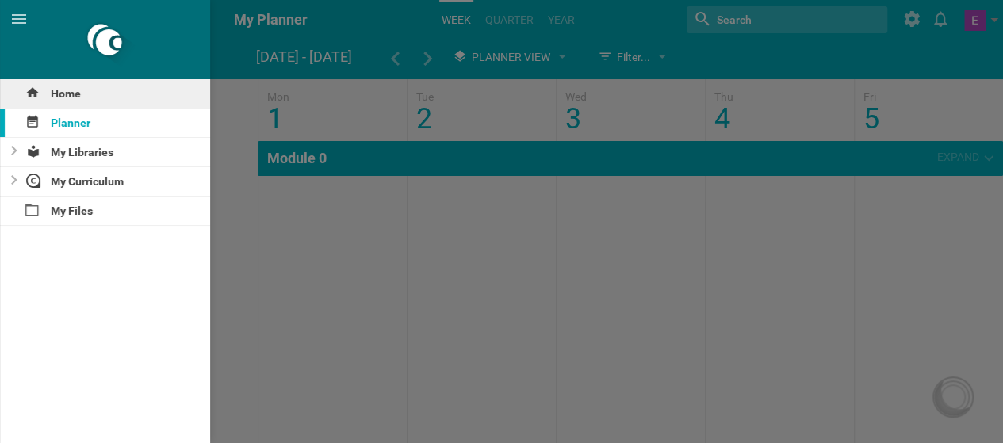
click at [73, 99] on div "Home" at bounding box center [105, 93] width 210 height 29
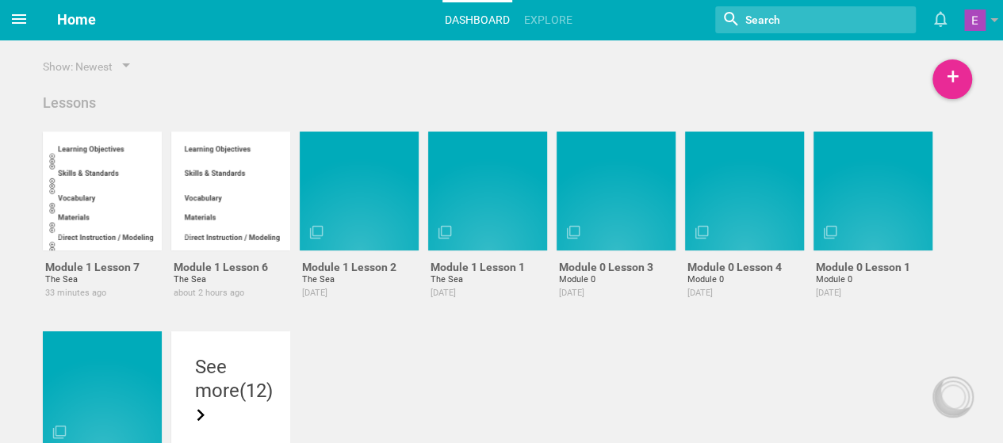
click at [14, 9] on span at bounding box center [19, 19] width 38 height 38
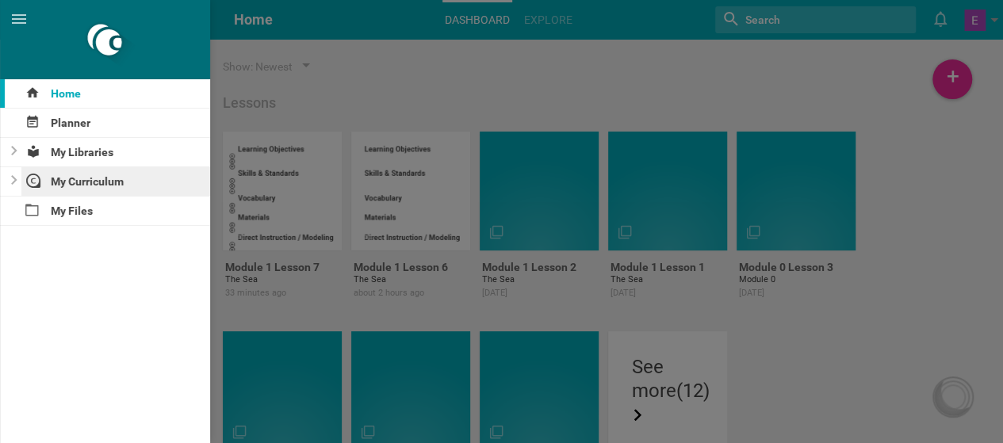
click at [62, 182] on div "My Curriculum" at bounding box center [116, 181] width 190 height 29
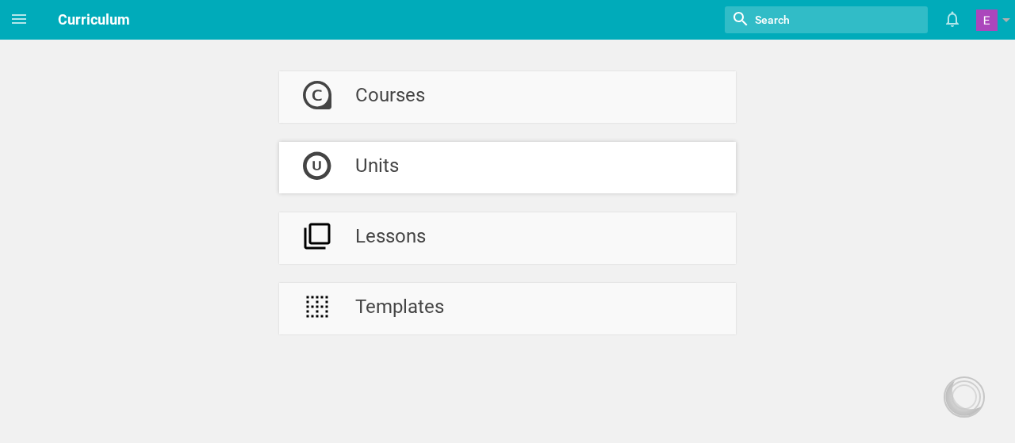
click at [370, 171] on div "Units" at bounding box center [377, 168] width 44 height 52
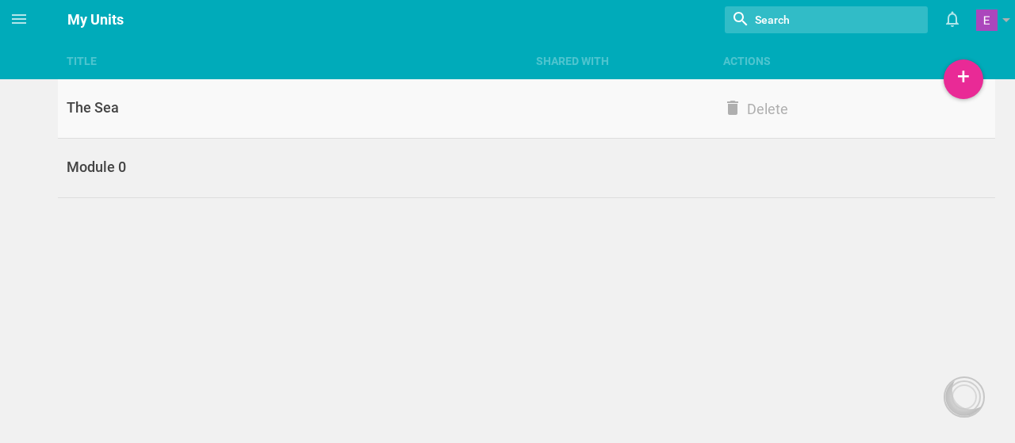
click at [283, 106] on div "The Sea" at bounding box center [292, 107] width 469 height 19
click at [109, 117] on link "The Sea Delete" at bounding box center [527, 108] width 938 height 59
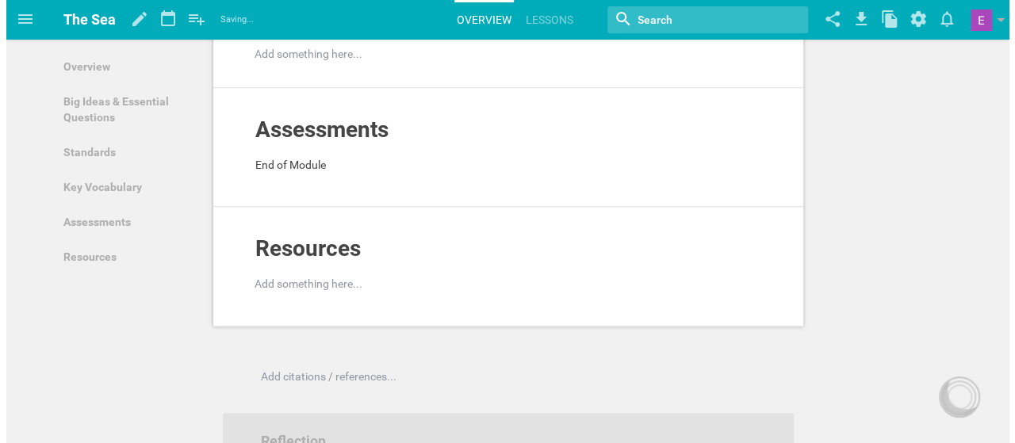
scroll to position [665, 0]
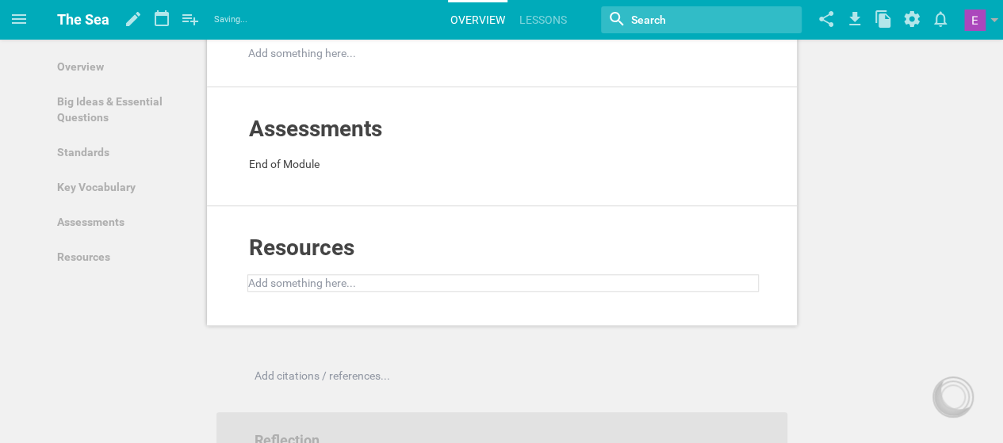
click at [293, 275] on div at bounding box center [503, 283] width 509 height 16
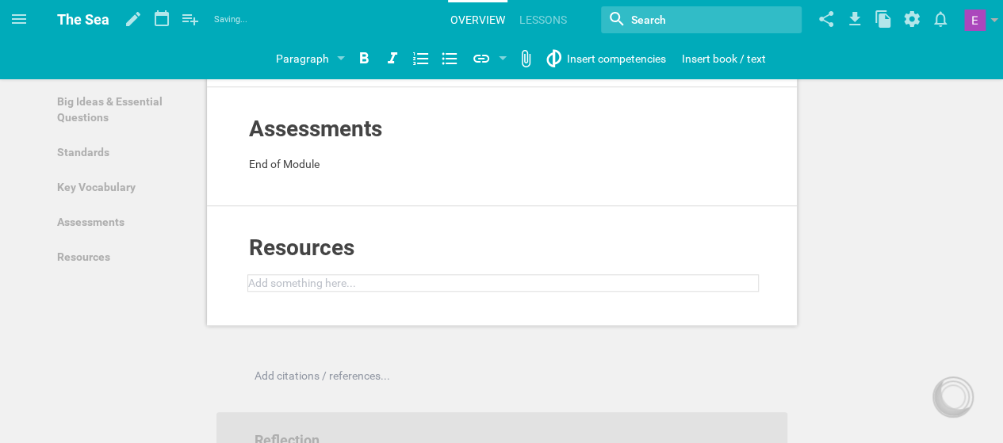
click at [293, 275] on div at bounding box center [503, 283] width 509 height 16
click at [496, 63] on div at bounding box center [488, 58] width 48 height 29
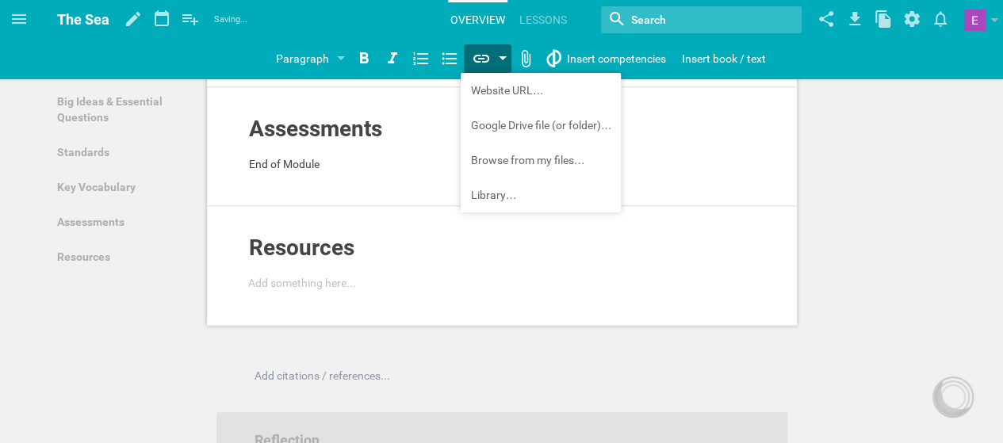
click at [499, 61] on div at bounding box center [503, 59] width 8 height 6
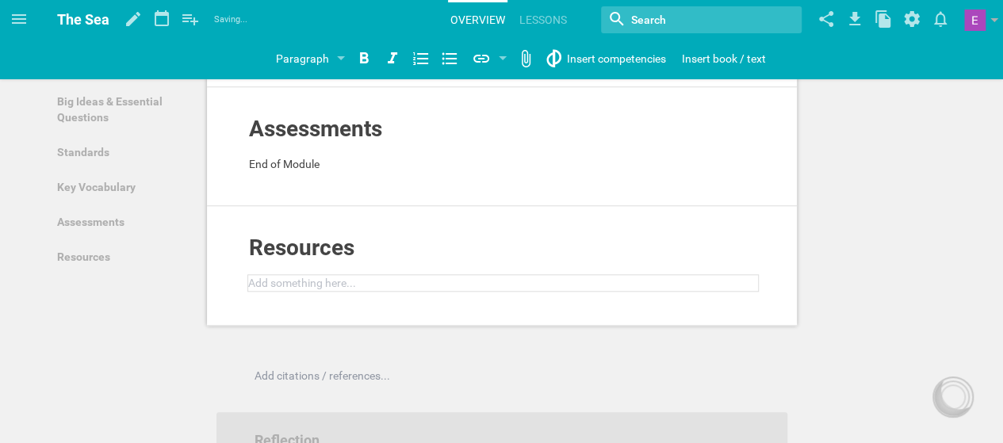
click at [298, 275] on div at bounding box center [503, 283] width 509 height 16
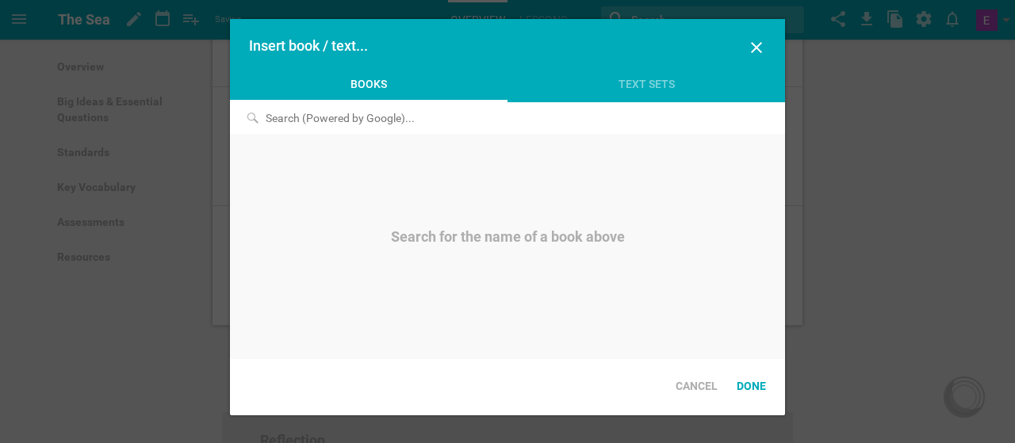
click at [517, 129] on input at bounding box center [419, 118] width 378 height 32
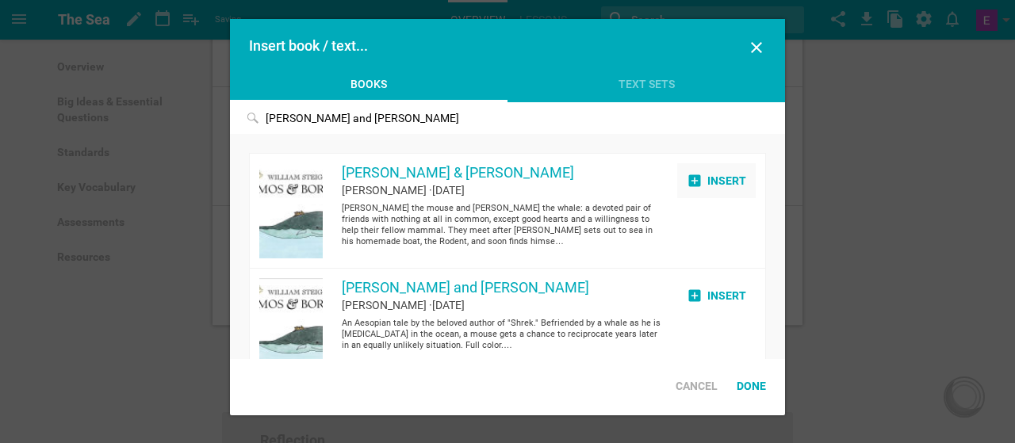
click at [706, 174] on div "Insert" at bounding box center [716, 180] width 79 height 35
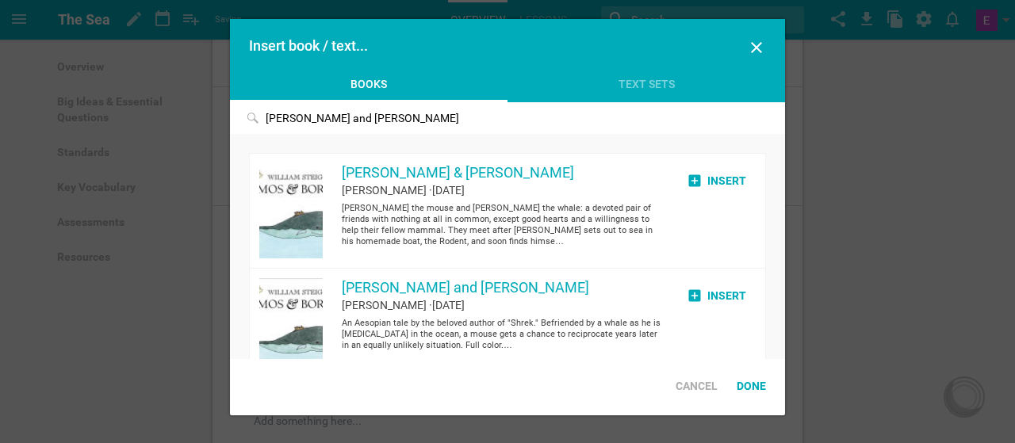
click at [346, 122] on input "[PERSON_NAME] and [PERSON_NAME]" at bounding box center [419, 118] width 378 height 32
type input "a"
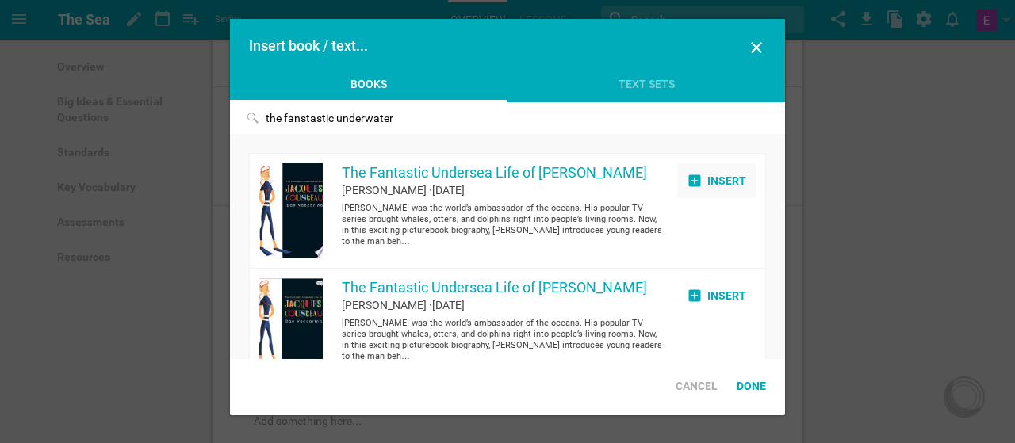
click at [692, 175] on icon at bounding box center [695, 181] width 16 height 16
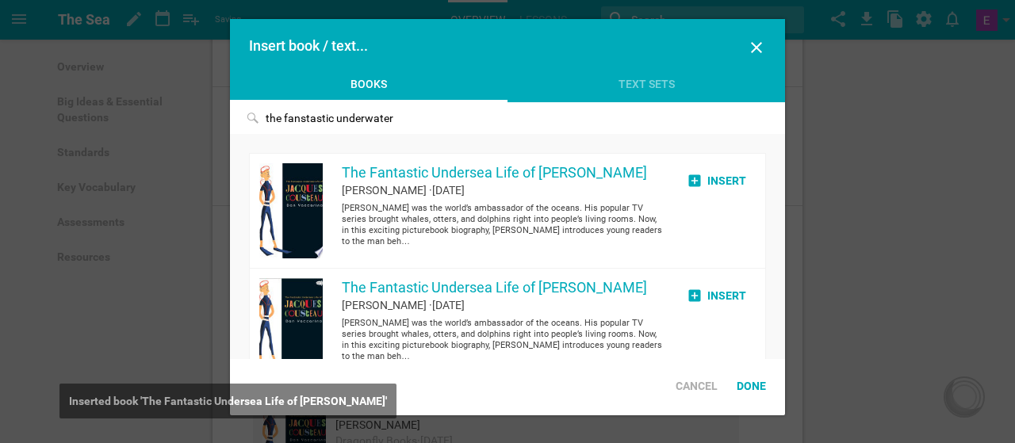
click at [419, 118] on input "the fanstastic underwater" at bounding box center [419, 118] width 378 height 32
type input "t"
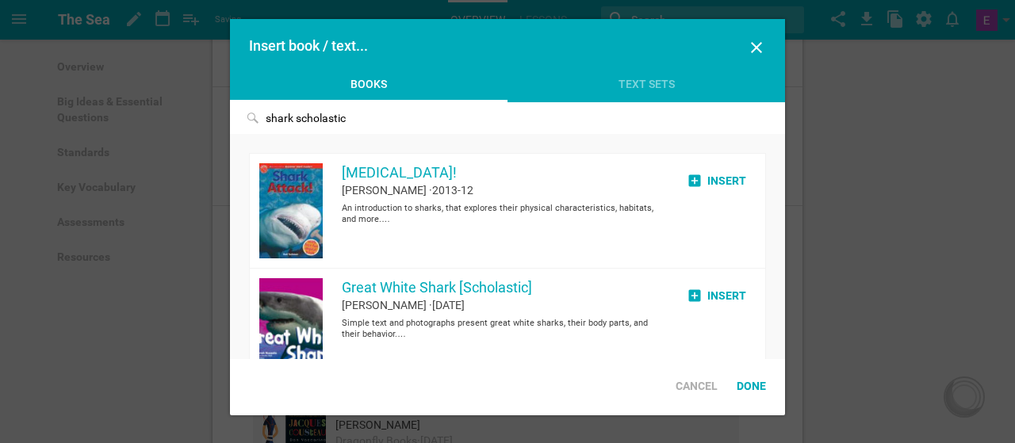
click at [300, 122] on input "shark scholastic" at bounding box center [419, 118] width 378 height 32
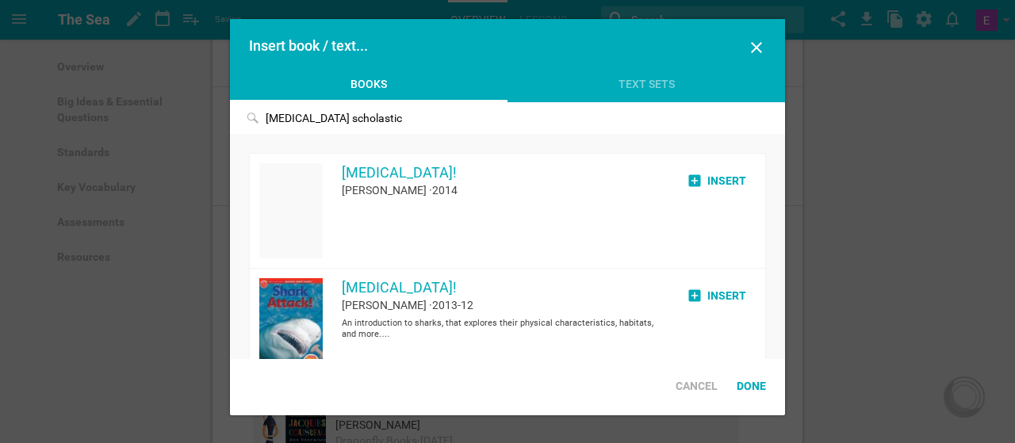
click at [405, 112] on input "[MEDICAL_DATA] scholastic" at bounding box center [419, 118] width 378 height 32
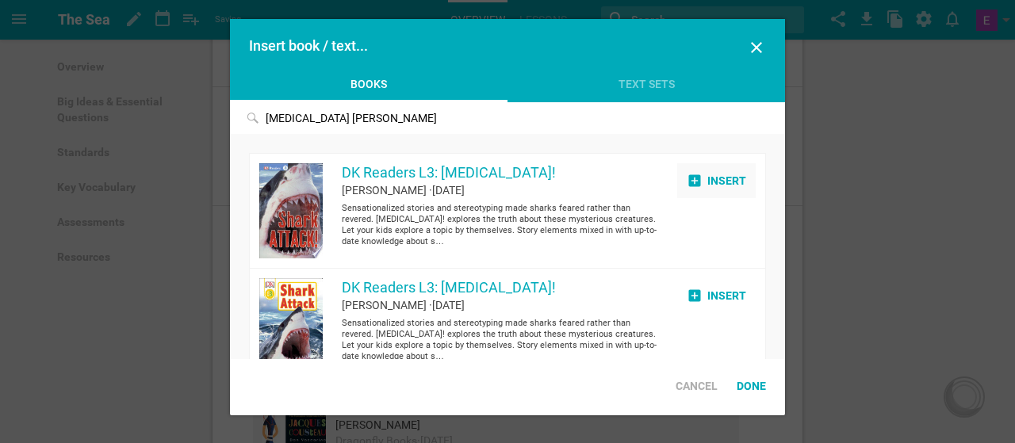
click at [692, 178] on div "Insert" at bounding box center [716, 180] width 79 height 35
click at [758, 46] on icon at bounding box center [756, 47] width 11 height 11
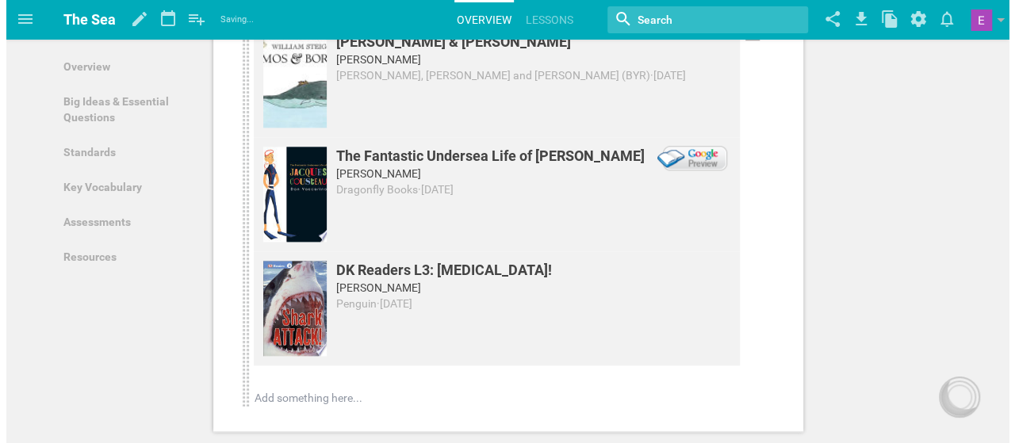
scroll to position [921, 0]
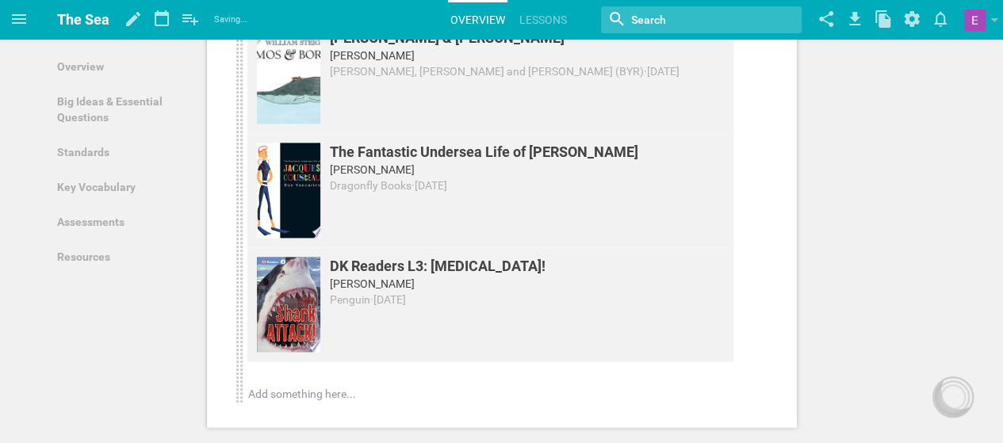
click at [297, 371] on div "[PERSON_NAME] & [PERSON_NAME] [PERSON_NAME] [PERSON_NAME], [PERSON_NAME] and [P…" at bounding box center [490, 211] width 486 height 384
click at [300, 386] on div at bounding box center [491, 394] width 484 height 16
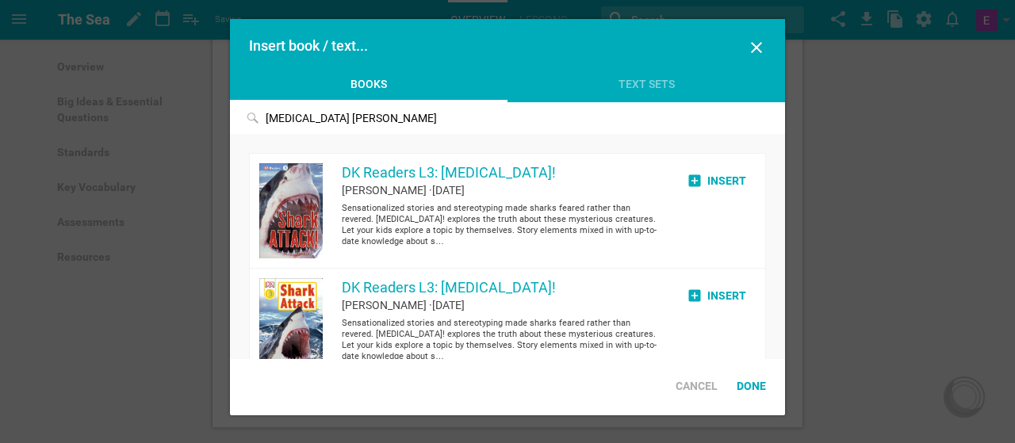
click at [596, 119] on input "[MEDICAL_DATA] [PERSON_NAME]" at bounding box center [419, 118] width 378 height 32
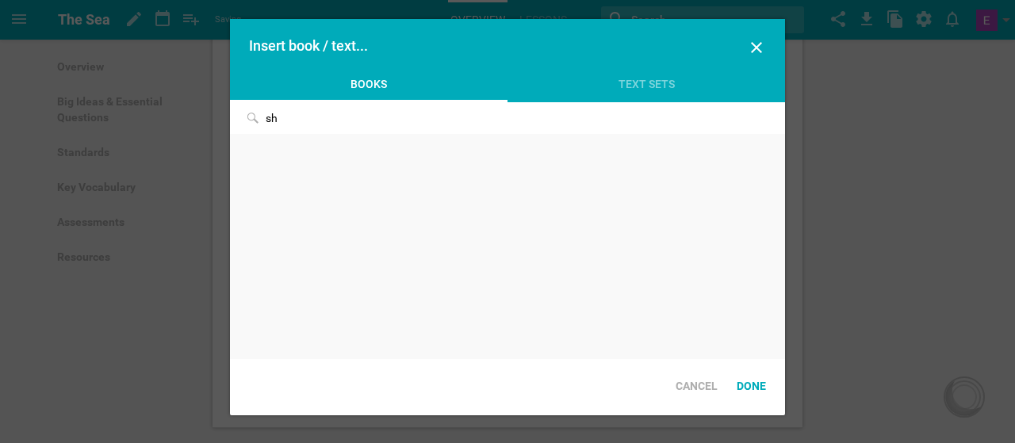
type input "s"
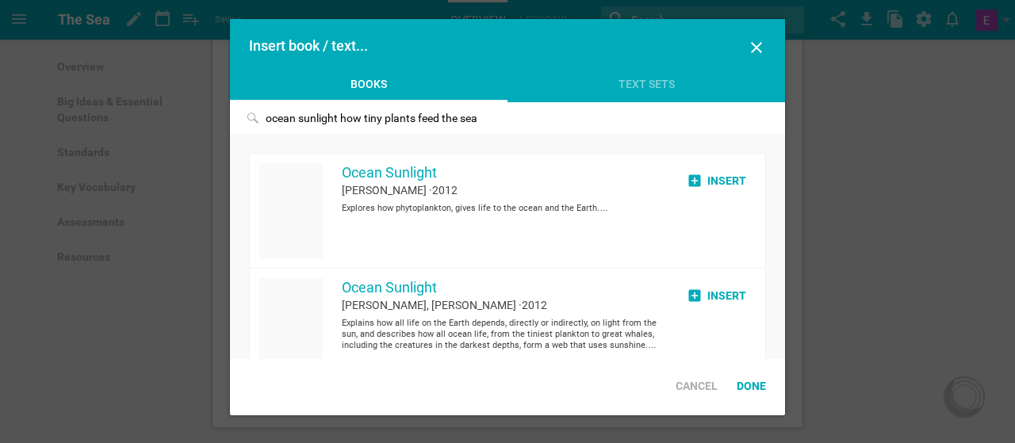
type input "ocean sunlight how tiny plants feed the sea"
click at [698, 302] on div "Insert" at bounding box center [716, 295] width 79 height 35
click at [744, 389] on div "Done" at bounding box center [751, 386] width 48 height 35
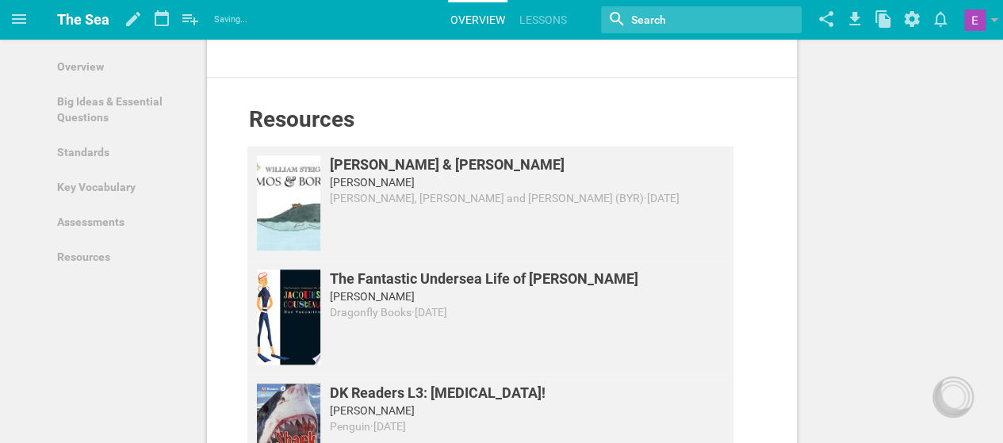
scroll to position [985, 0]
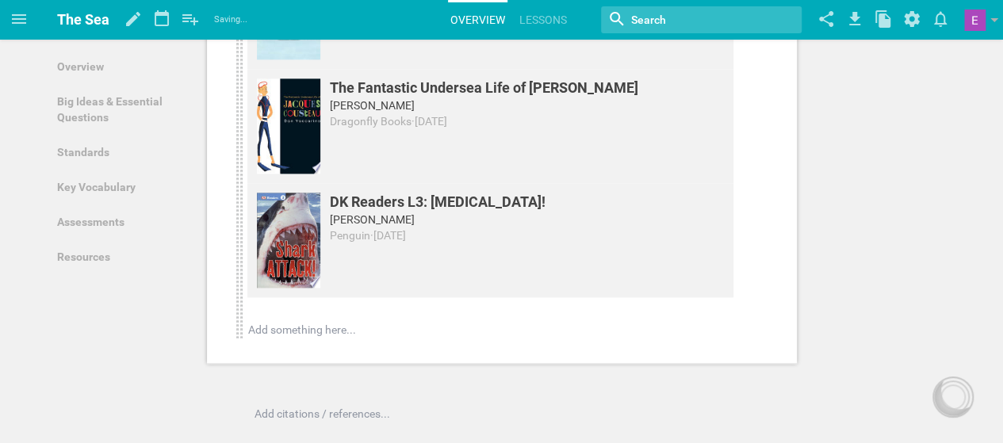
click at [277, 297] on div "[PERSON_NAME] & [PERSON_NAME] [PERSON_NAME] [PERSON_NAME], [PERSON_NAME] and [P…" at bounding box center [490, 147] width 486 height 384
click at [276, 322] on div at bounding box center [491, 330] width 484 height 16
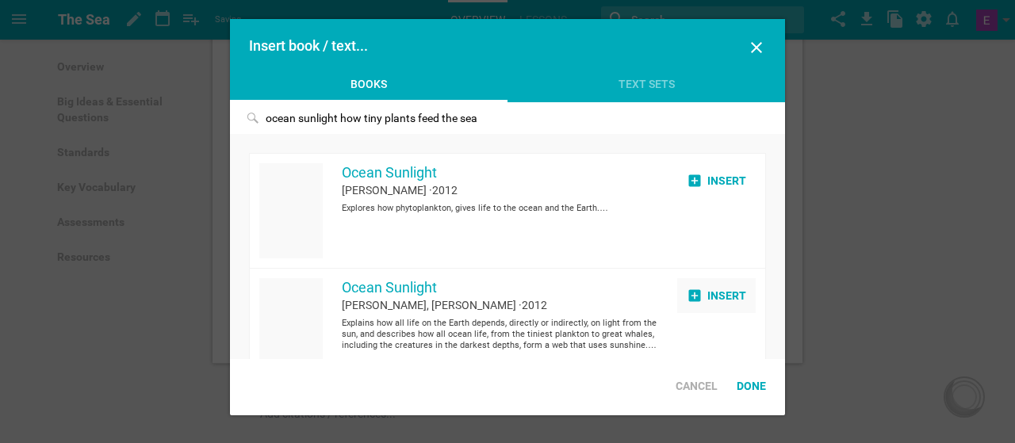
click at [707, 293] on div "Insert" at bounding box center [716, 295] width 79 height 35
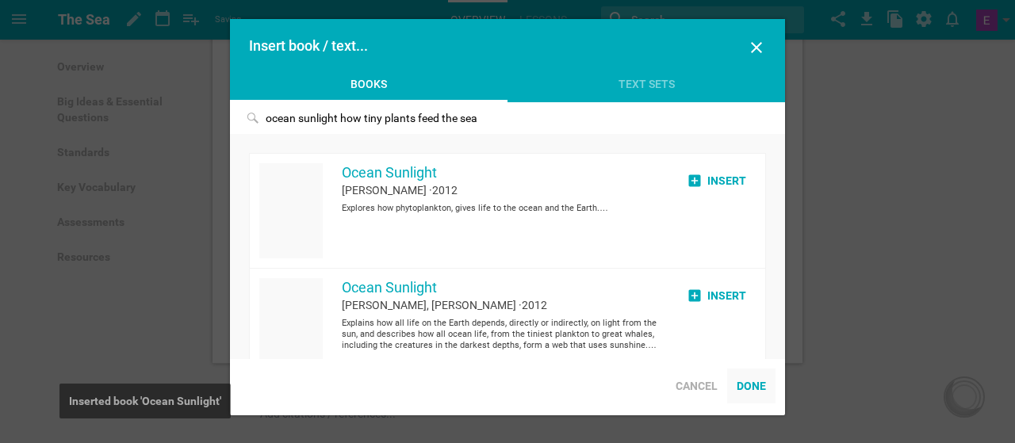
click at [754, 393] on div "Done" at bounding box center [751, 386] width 48 height 35
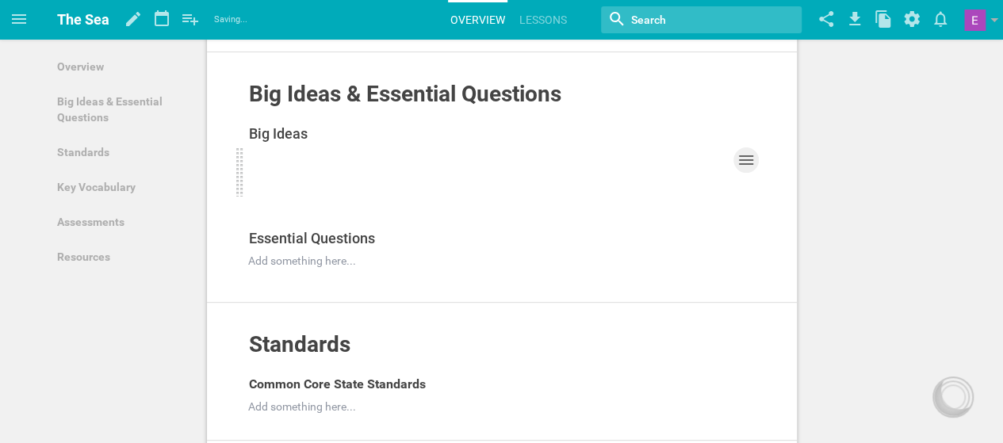
scroll to position [179, 0]
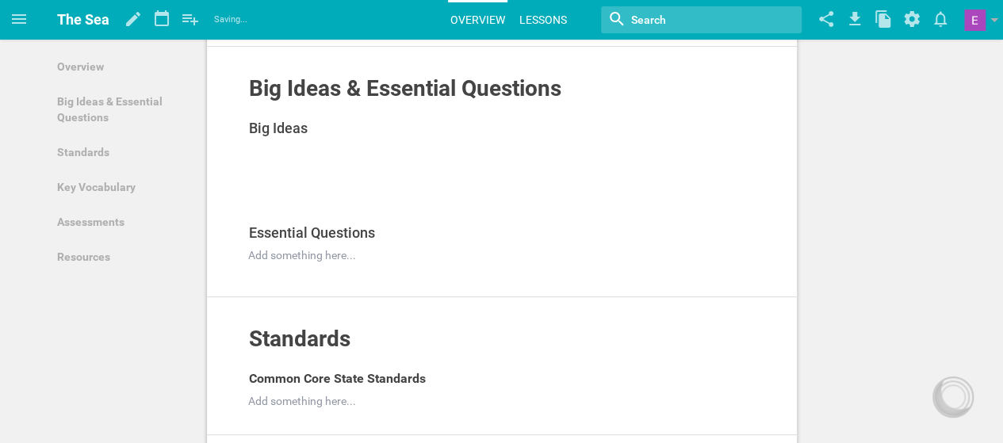
click at [523, 18] on link "Lessons" at bounding box center [543, 19] width 52 height 35
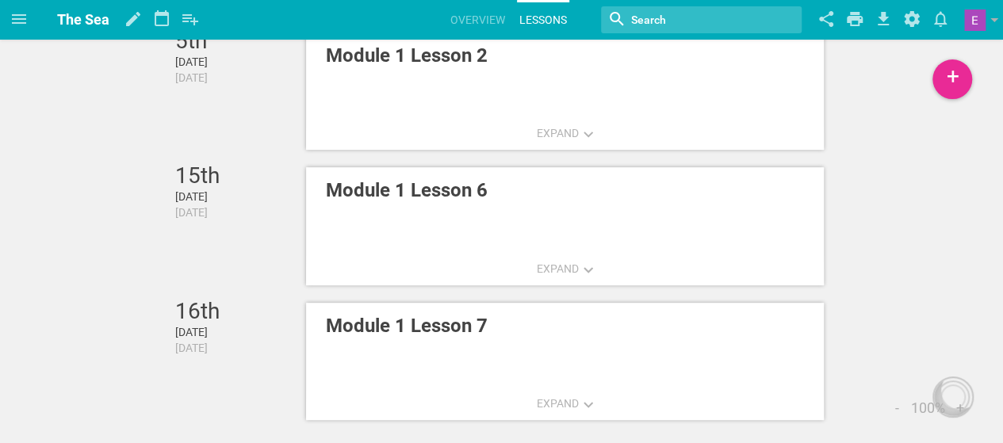
scroll to position [204, 0]
